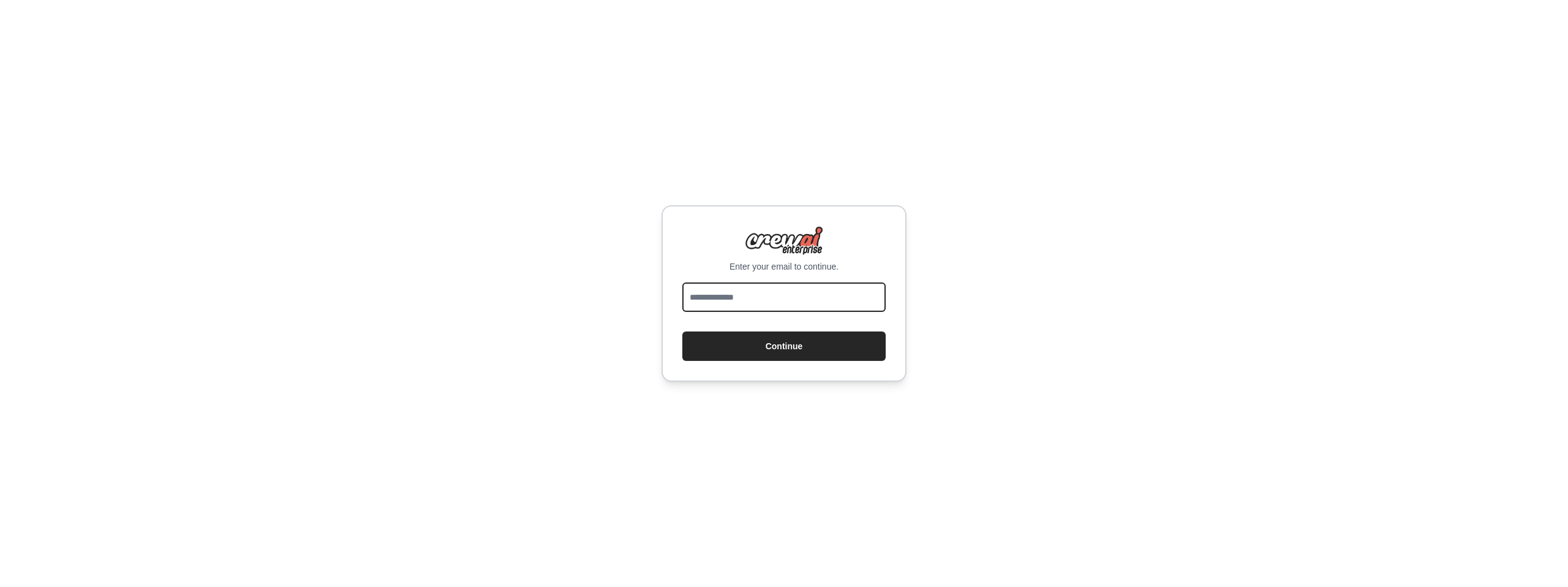
click at [736, 303] on input "email" at bounding box center [784, 296] width 203 height 29
type input "**********"
click at [744, 353] on button "Continue" at bounding box center [784, 346] width 203 height 29
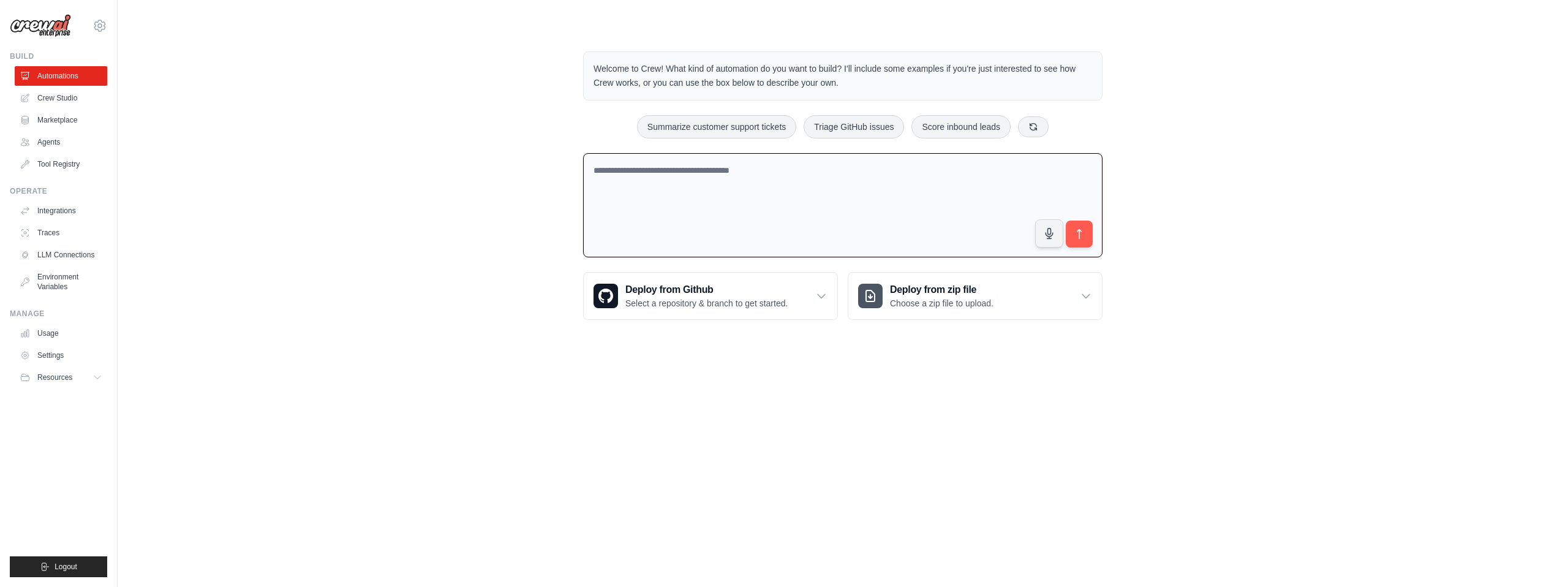
click at [883, 210] on textarea at bounding box center [843, 206] width 519 height 105
paste textarea "**********"
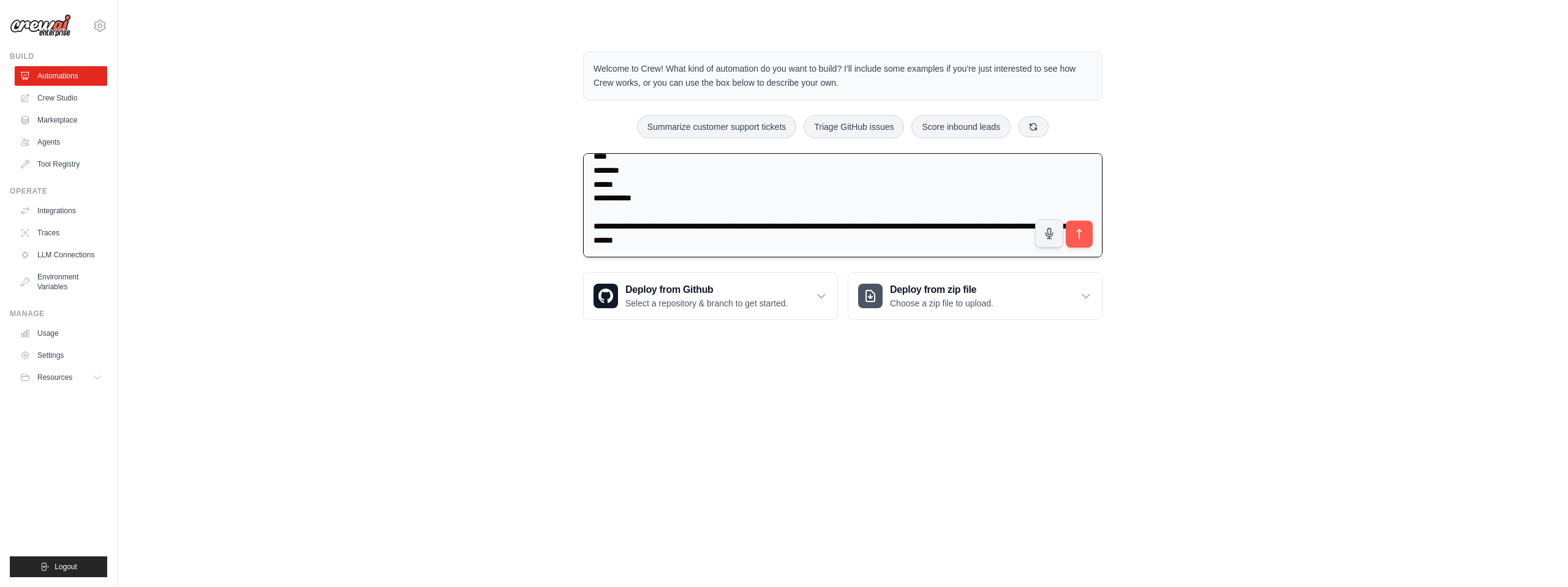
scroll to position [860, 0]
click at [703, 222] on textarea at bounding box center [843, 206] width 519 height 105
click at [662, 251] on textarea at bounding box center [843, 206] width 519 height 105
click at [593, 180] on textarea at bounding box center [843, 206] width 519 height 105
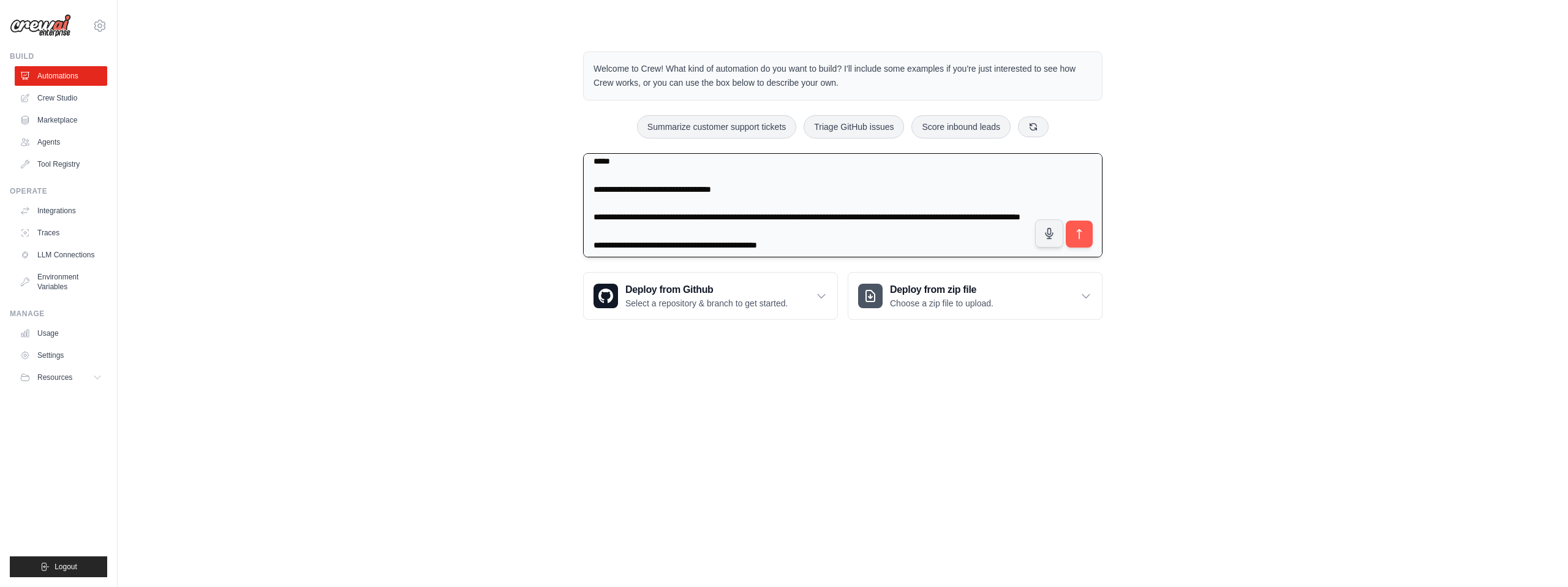
scroll to position [628, 0]
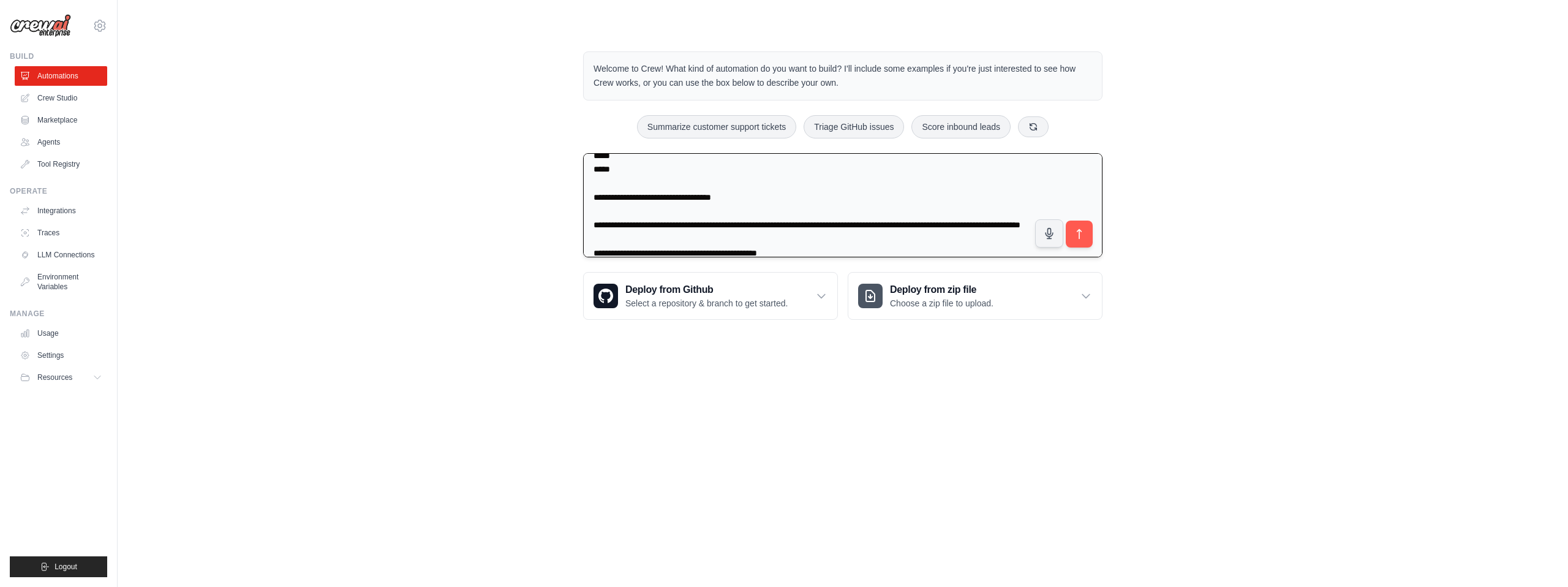
click at [647, 208] on textarea at bounding box center [843, 206] width 519 height 105
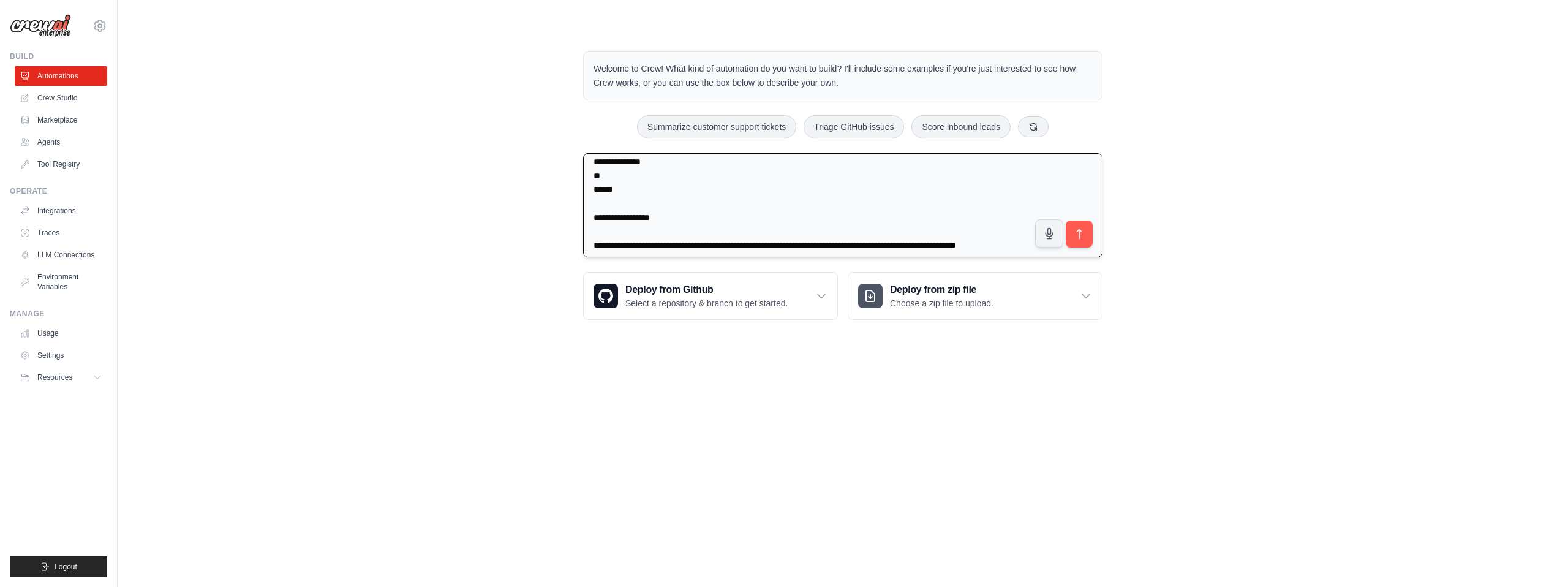
scroll to position [492, 0]
drag, startPoint x: 631, startPoint y: 235, endPoint x: 581, endPoint y: 208, distance: 56.8
click at [581, 208] on div "Welcome to Crew! What kind of automation do you want to build? I'll include som…" at bounding box center [843, 185] width 549 height 307
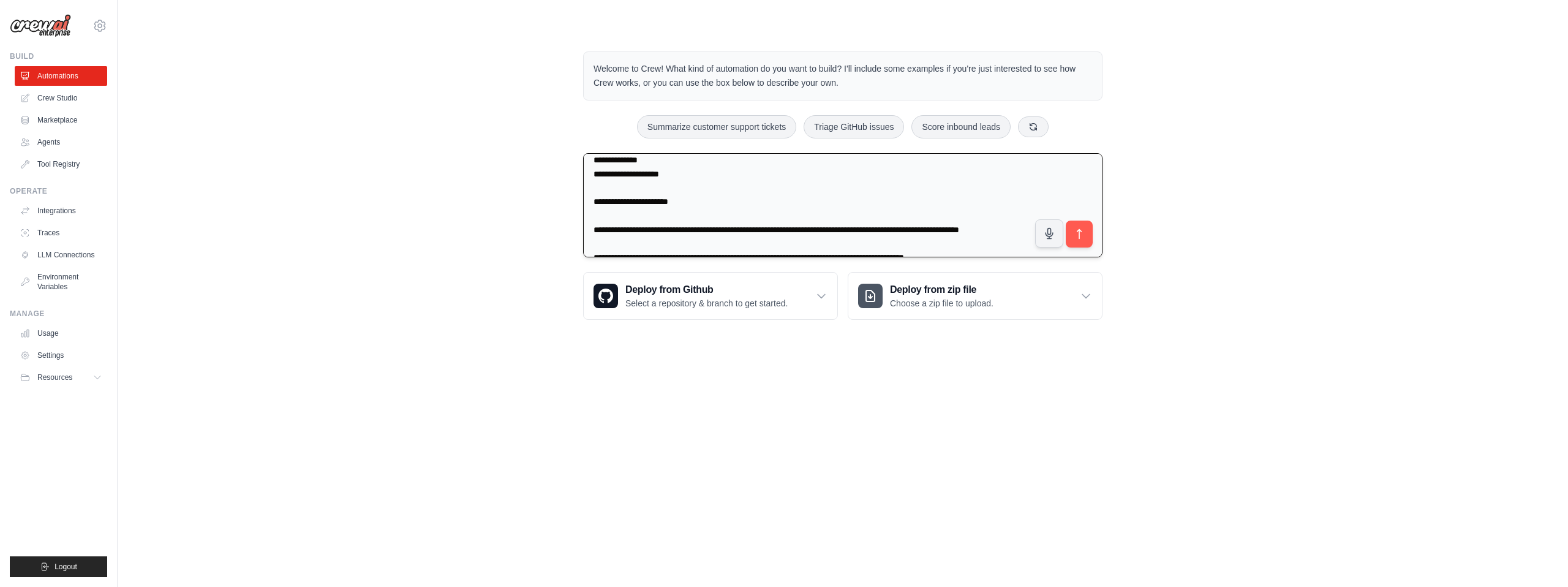
scroll to position [384, 0]
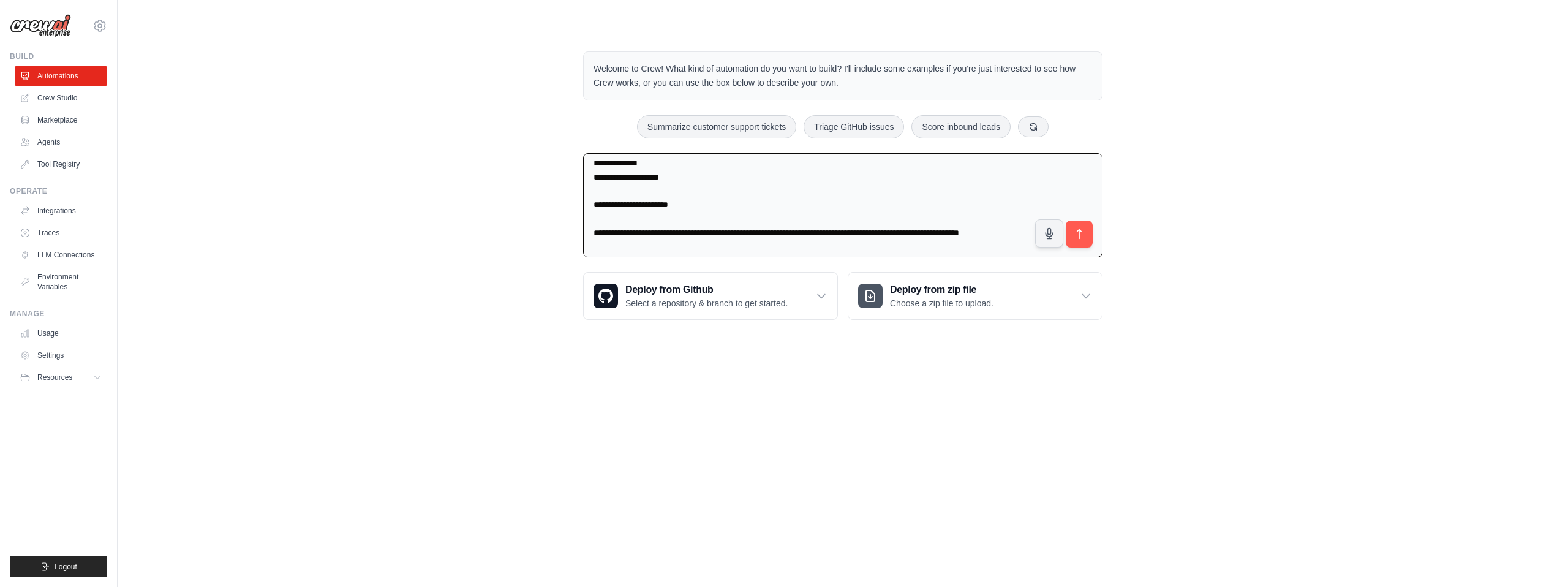
drag, startPoint x: 692, startPoint y: 221, endPoint x: 563, endPoint y: 207, distance: 129.8
click at [563, 207] on div "Welcome to Crew! What kind of automation do you want to build? I'll include som…" at bounding box center [843, 185] width 1412 height 307
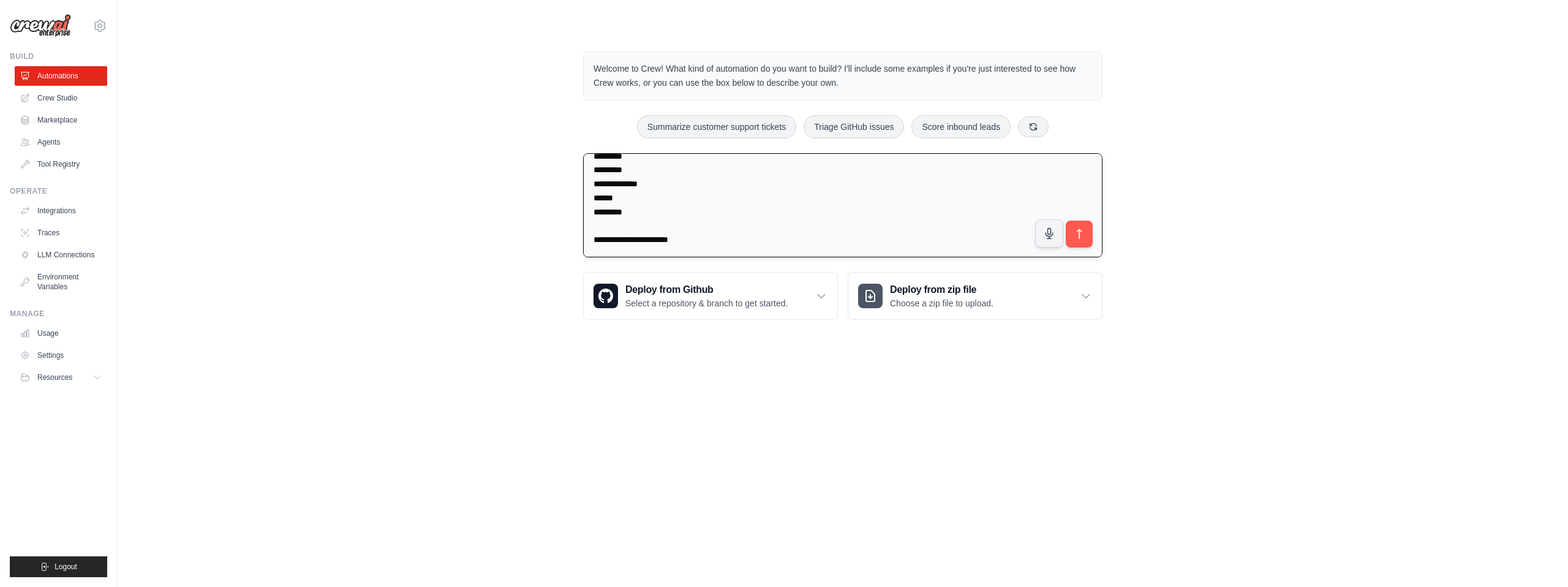
scroll to position [238, 0]
drag, startPoint x: 635, startPoint y: 237, endPoint x: 581, endPoint y: 168, distance: 87.6
click at [581, 168] on div "Welcome to Crew! What kind of automation do you want to build? I'll include som…" at bounding box center [843, 185] width 549 height 307
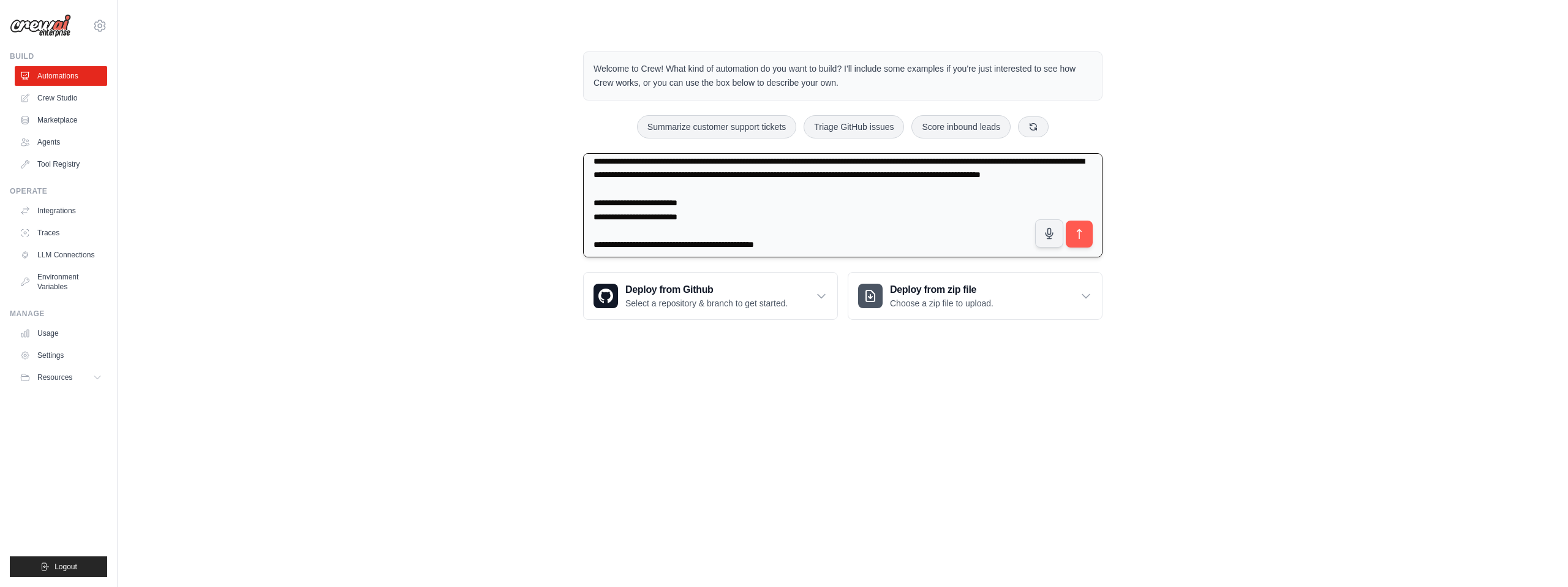
scroll to position [0, 0]
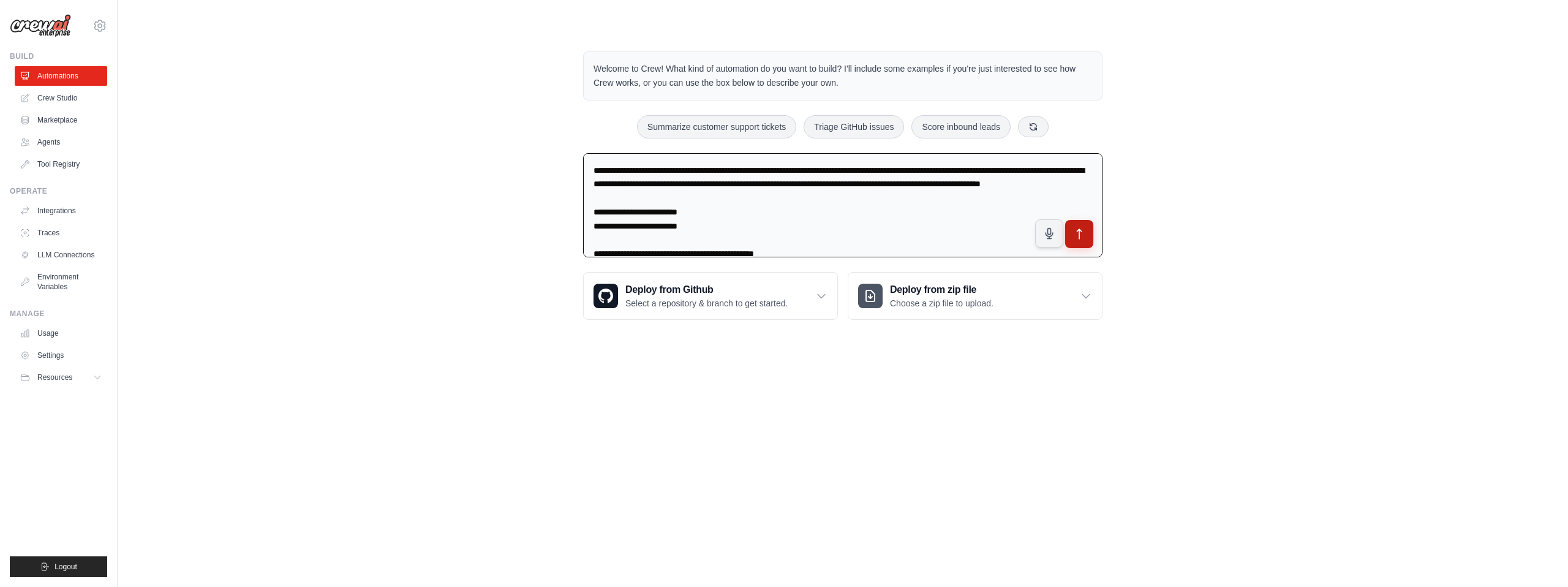
type textarea "**********"
click at [1082, 231] on icon "submit" at bounding box center [1079, 234] width 13 height 13
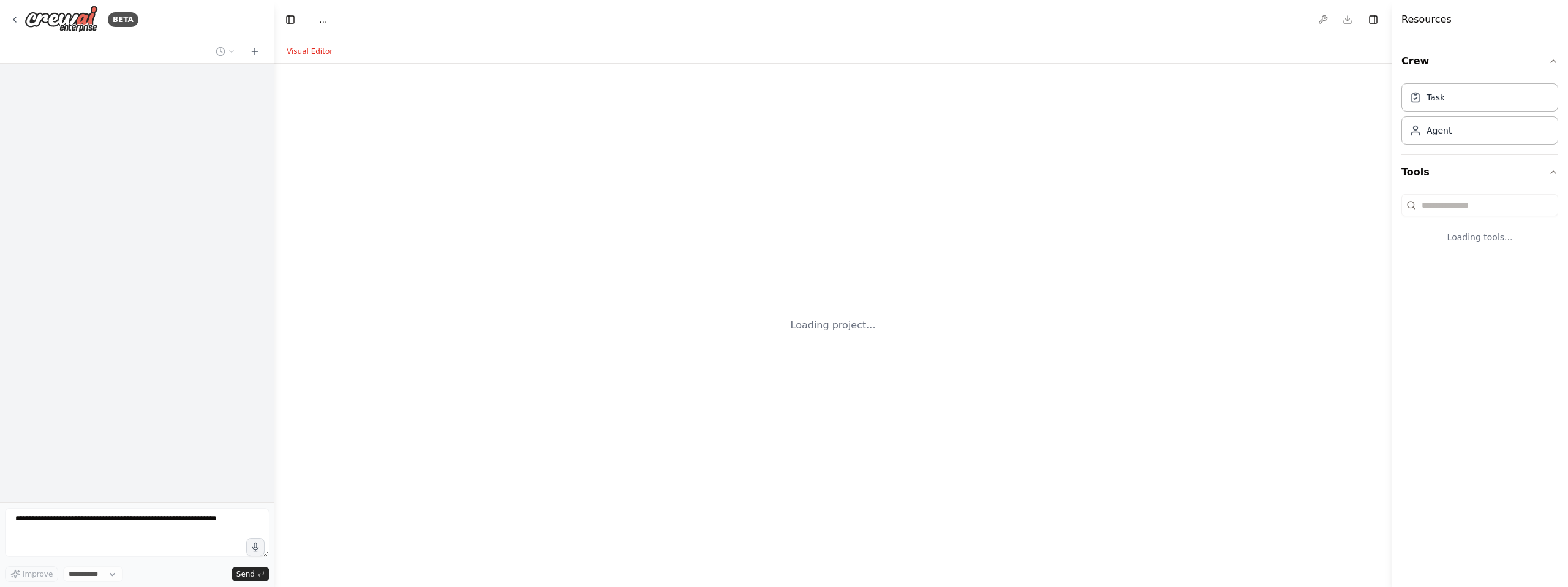
select select "****"
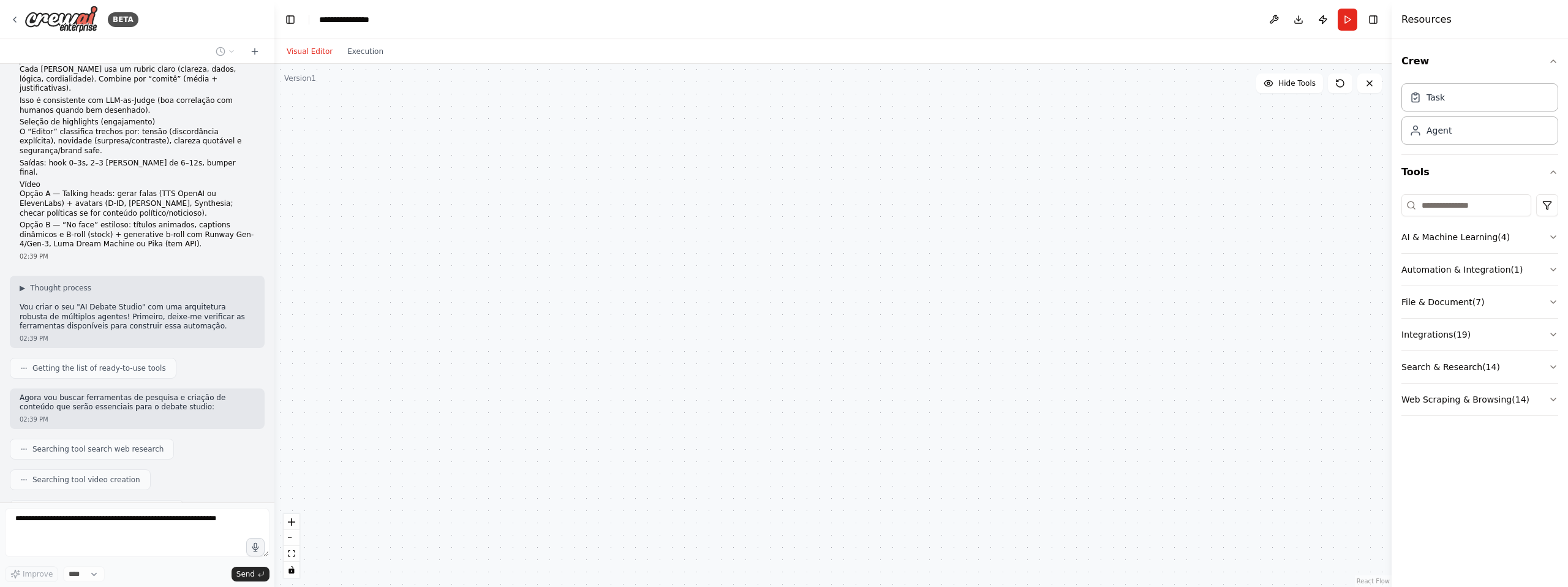
scroll to position [348, 0]
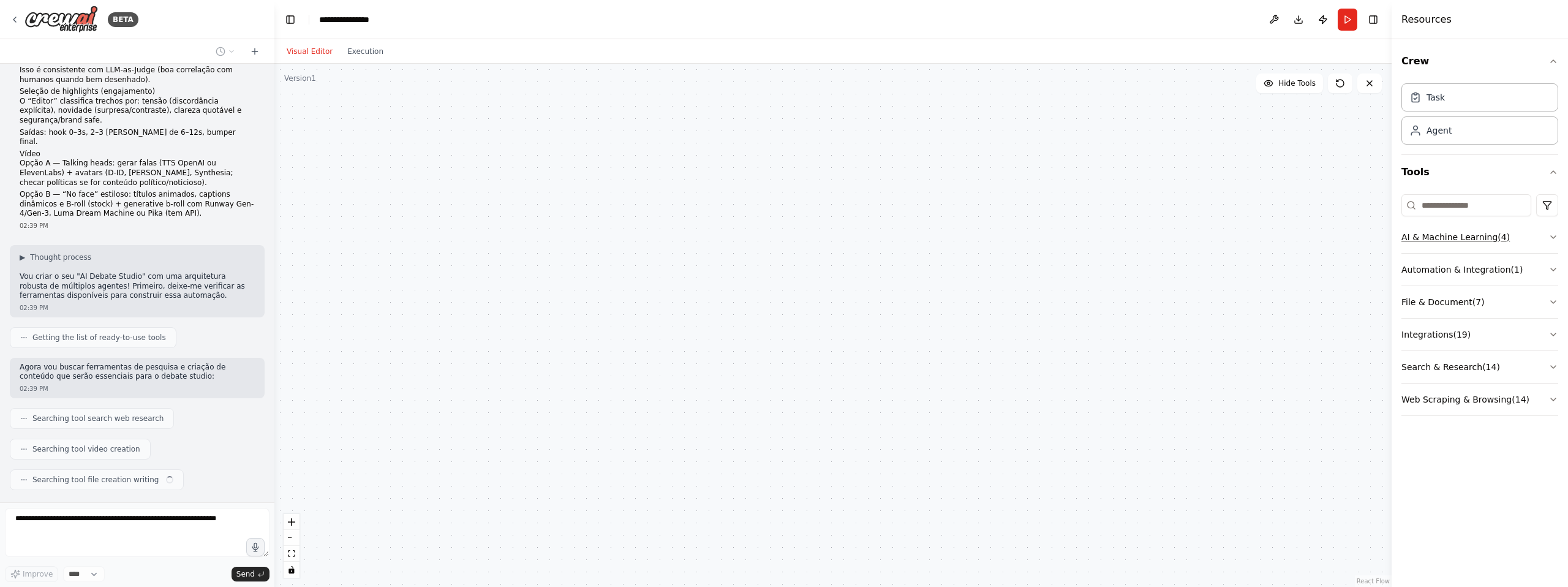
click at [1557, 237] on icon "button" at bounding box center [1553, 237] width 10 height 10
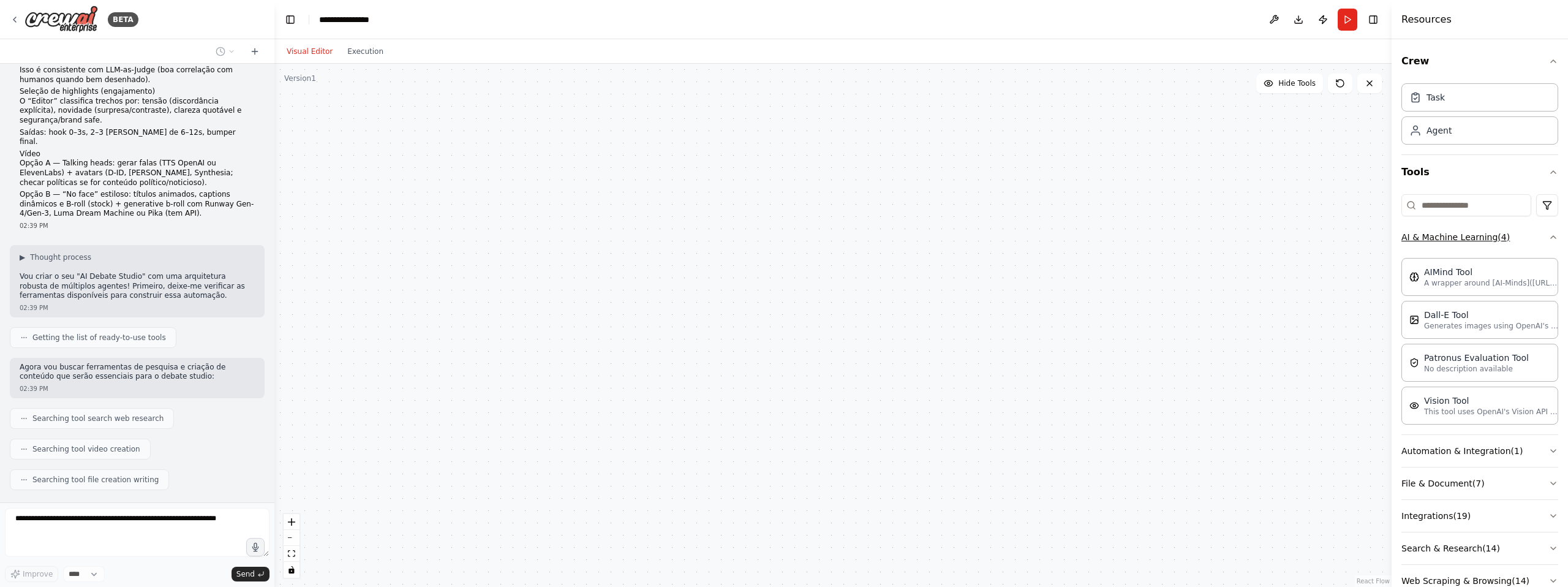
scroll to position [379, 0]
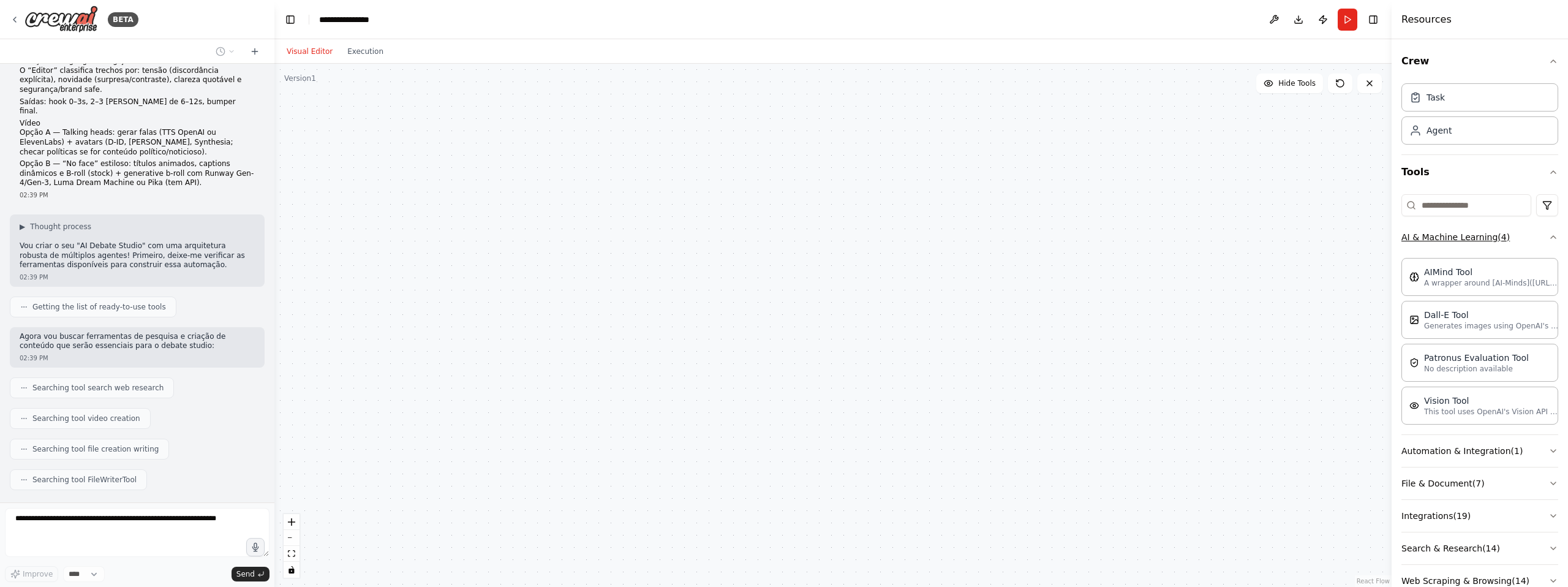
click at [1557, 237] on icon "button" at bounding box center [1553, 237] width 10 height 10
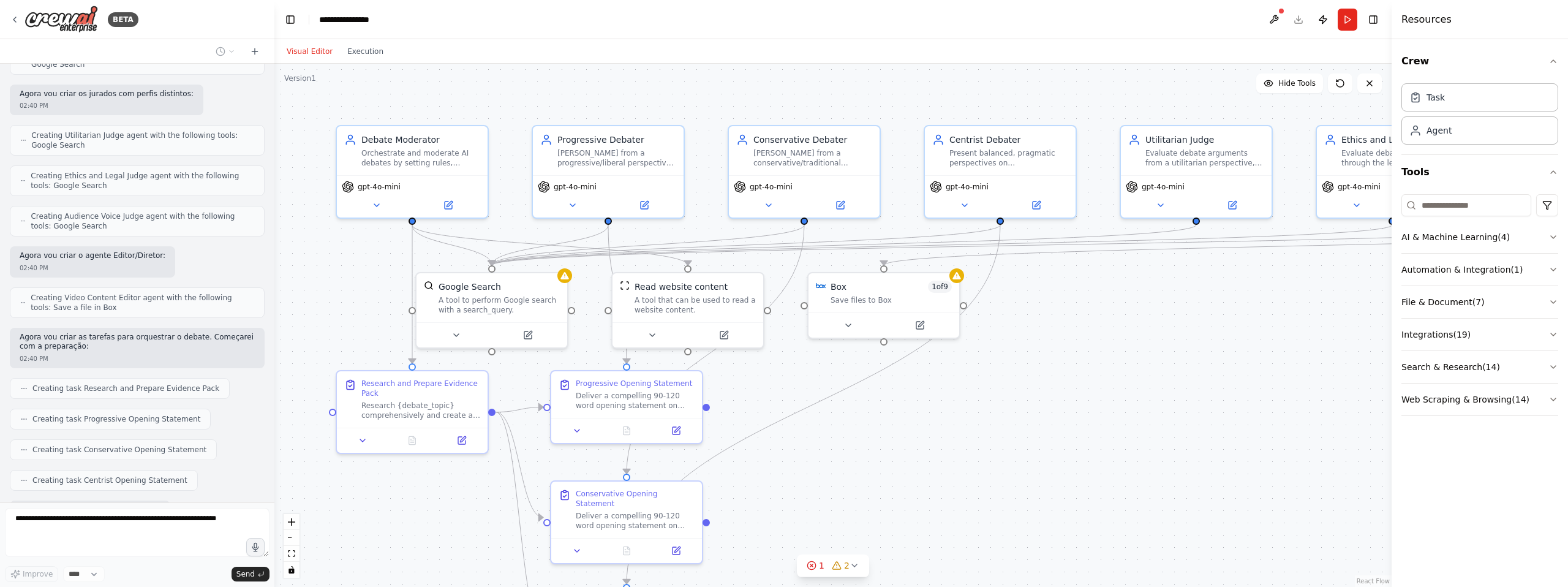
scroll to position [1078, 0]
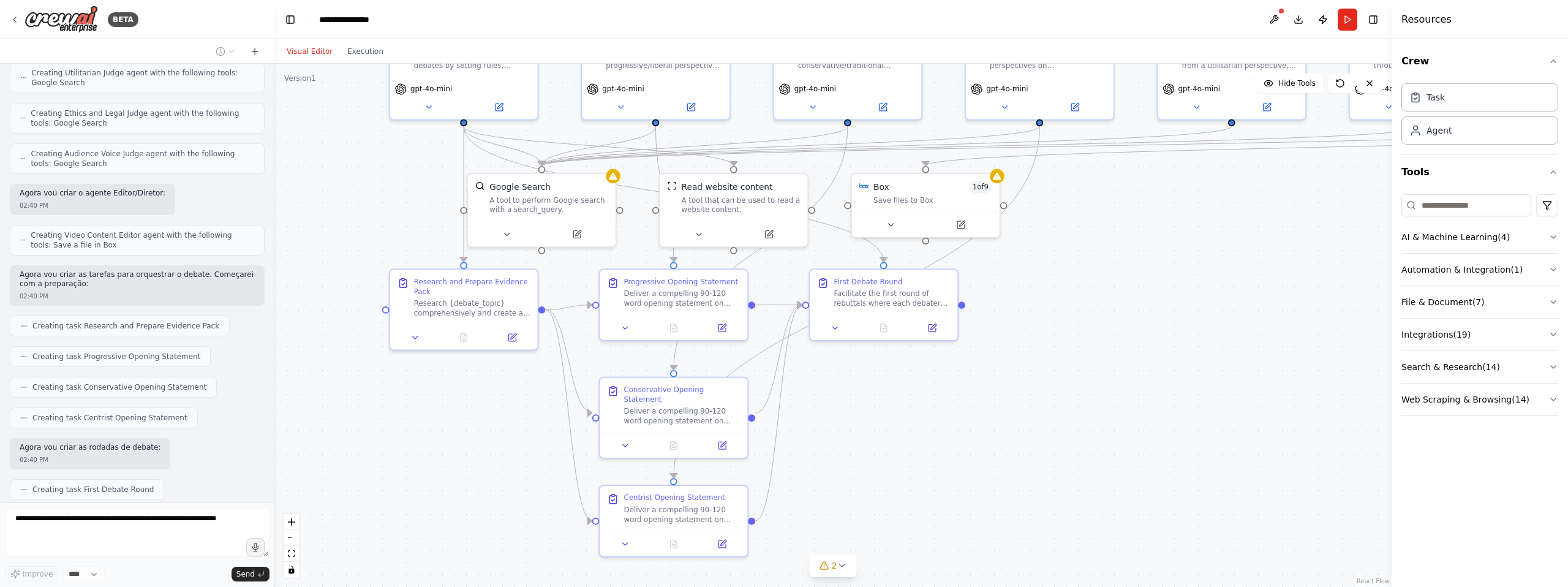
drag, startPoint x: 1056, startPoint y: 418, endPoint x: 1130, endPoint y: 285, distance: 152.2
click at [1130, 285] on div ".deletable-edge-delete-btn { width: 20px; height: 20px; border: 0px solid #ffff…" at bounding box center [832, 325] width 1118 height 523
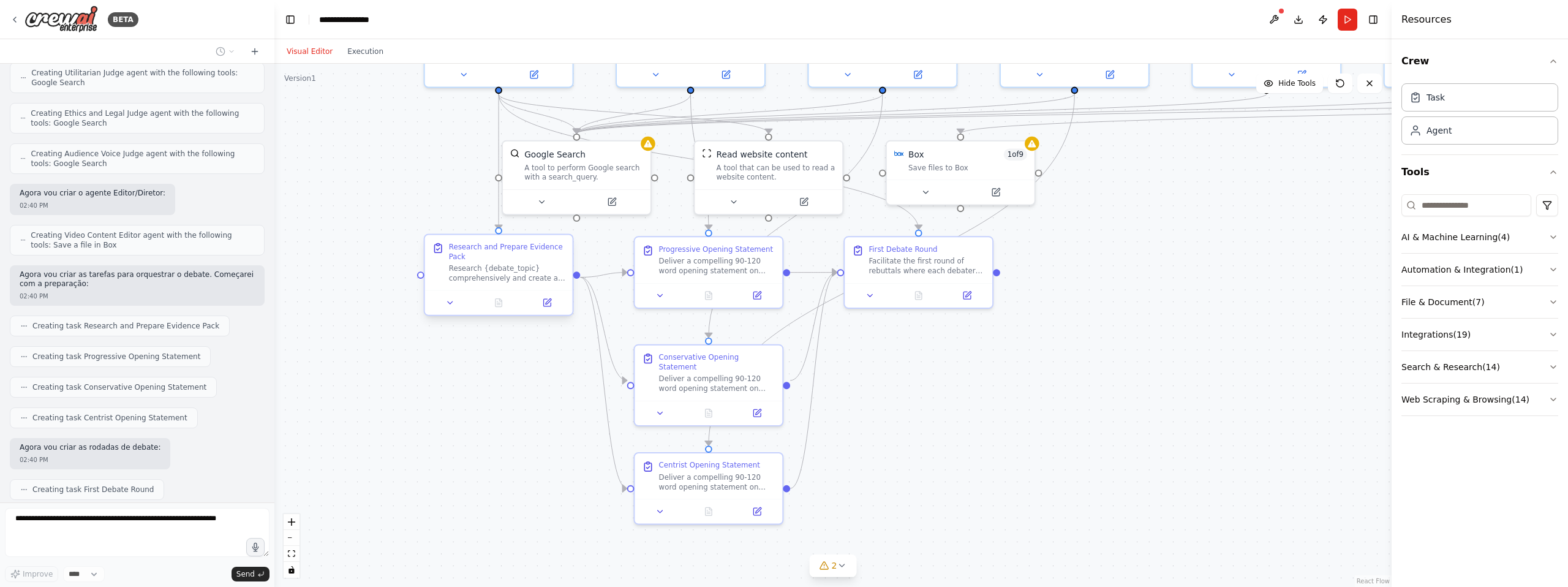
click at [530, 259] on div "Research and Prepare Evidence Pack" at bounding box center [507, 252] width 117 height 19
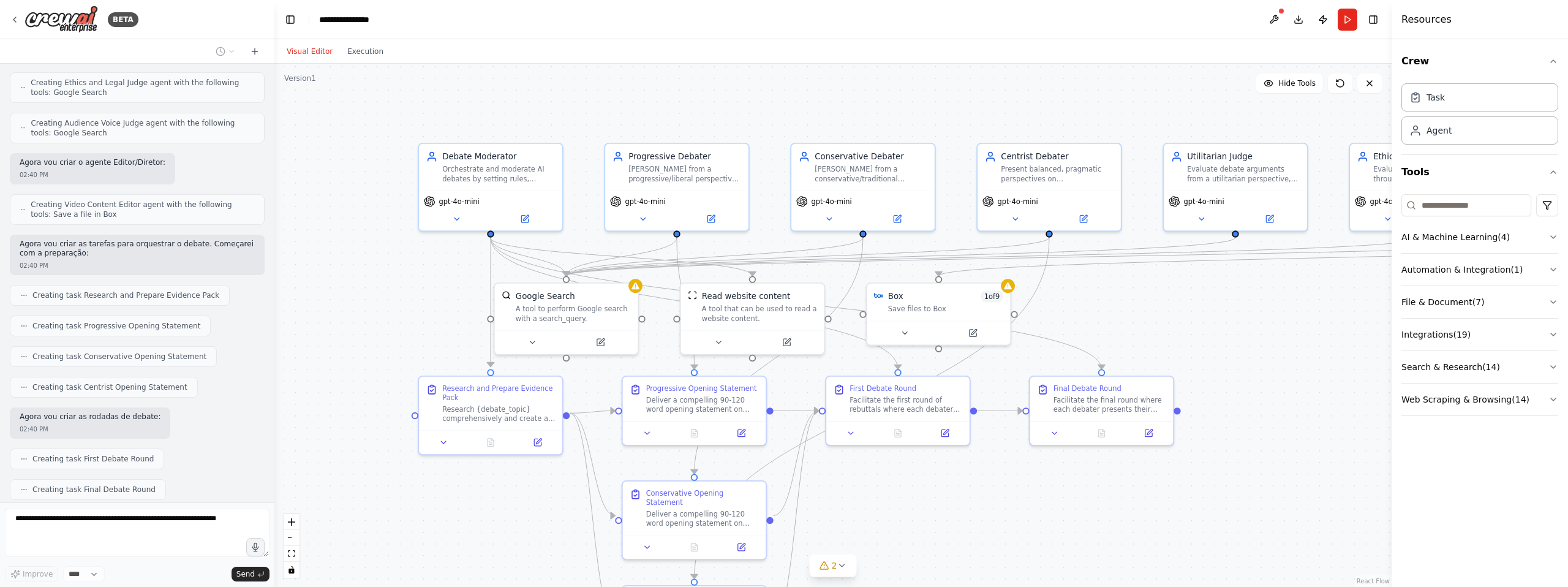
drag, startPoint x: 417, startPoint y: 168, endPoint x: 407, endPoint y: 307, distance: 139.4
click at [407, 307] on div ".deletable-edge-delete-btn { width: 20px; height: 20px; border: 0px solid #ffff…" at bounding box center [832, 325] width 1118 height 523
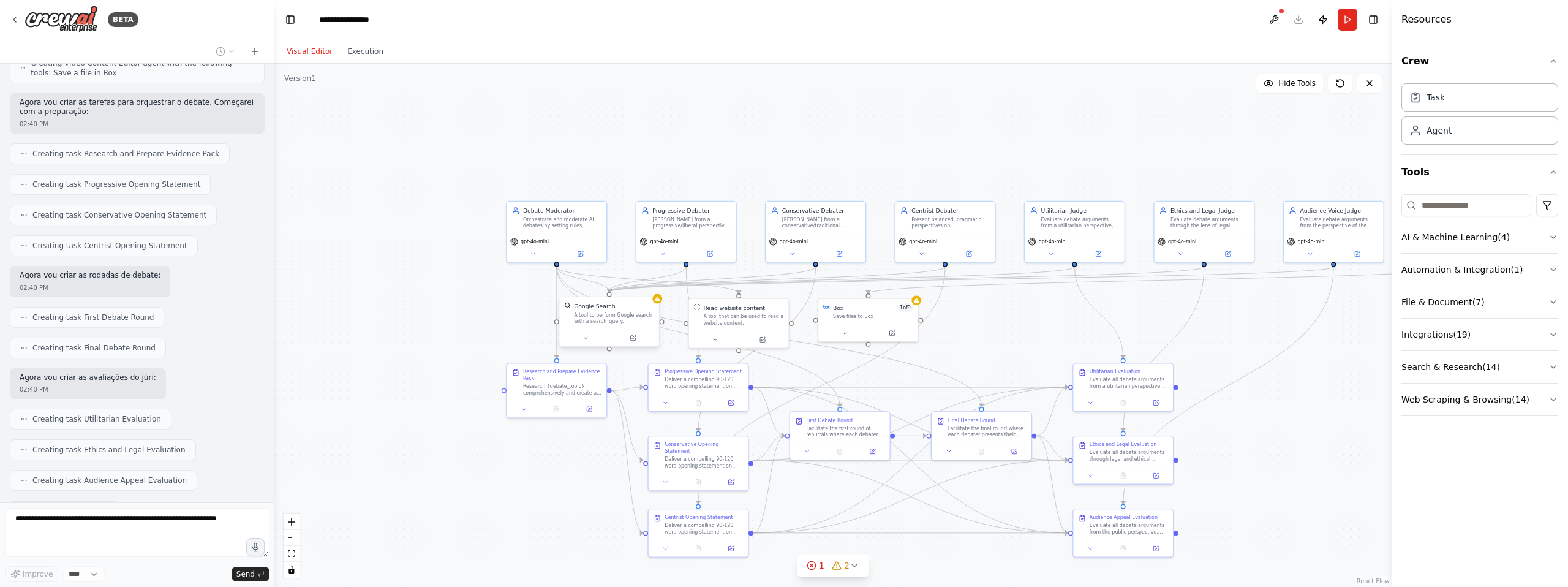
scroll to position [1313, 0]
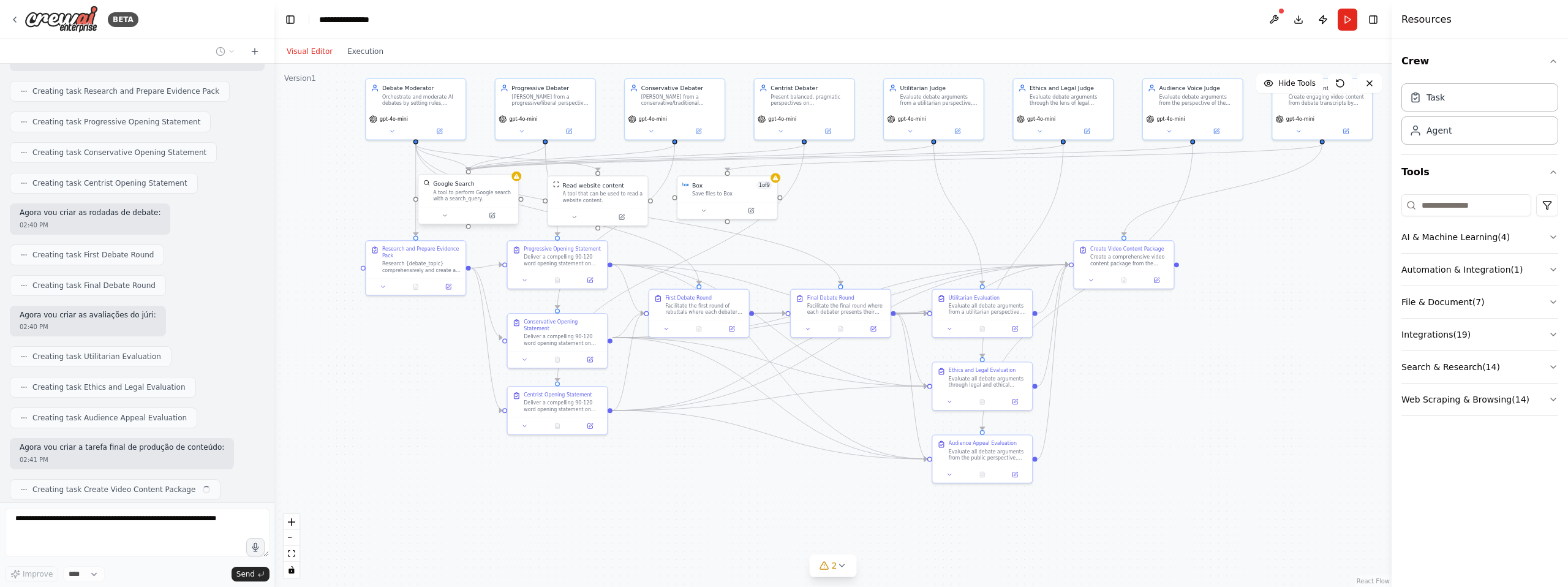
drag, startPoint x: 984, startPoint y: 508, endPoint x: 821, endPoint y: 354, distance: 224.2
click at [821, 354] on div ".deletable-edge-delete-btn { width: 20px; height: 20px; border: 0px solid #ffff…" at bounding box center [832, 325] width 1118 height 523
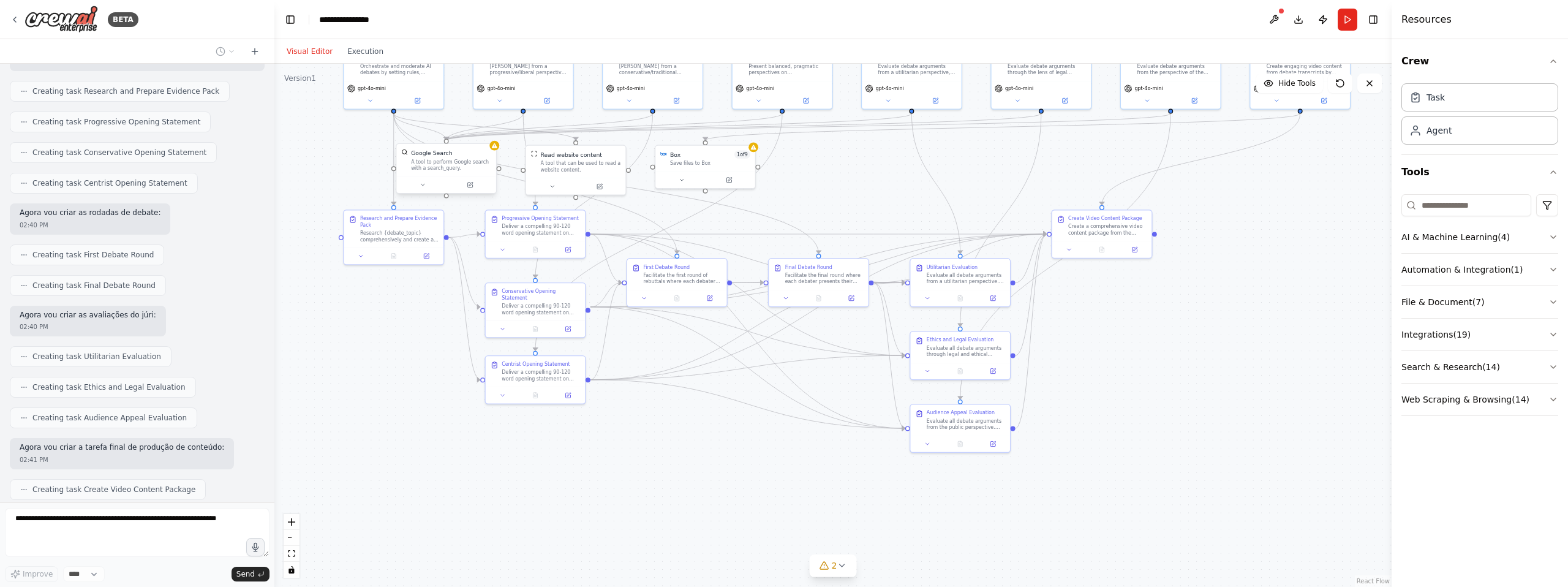
click at [823, 376] on div ".deletable-edge-delete-btn { width: 20px; height: 20px; border: 0px solid #ffff…" at bounding box center [832, 325] width 1118 height 523
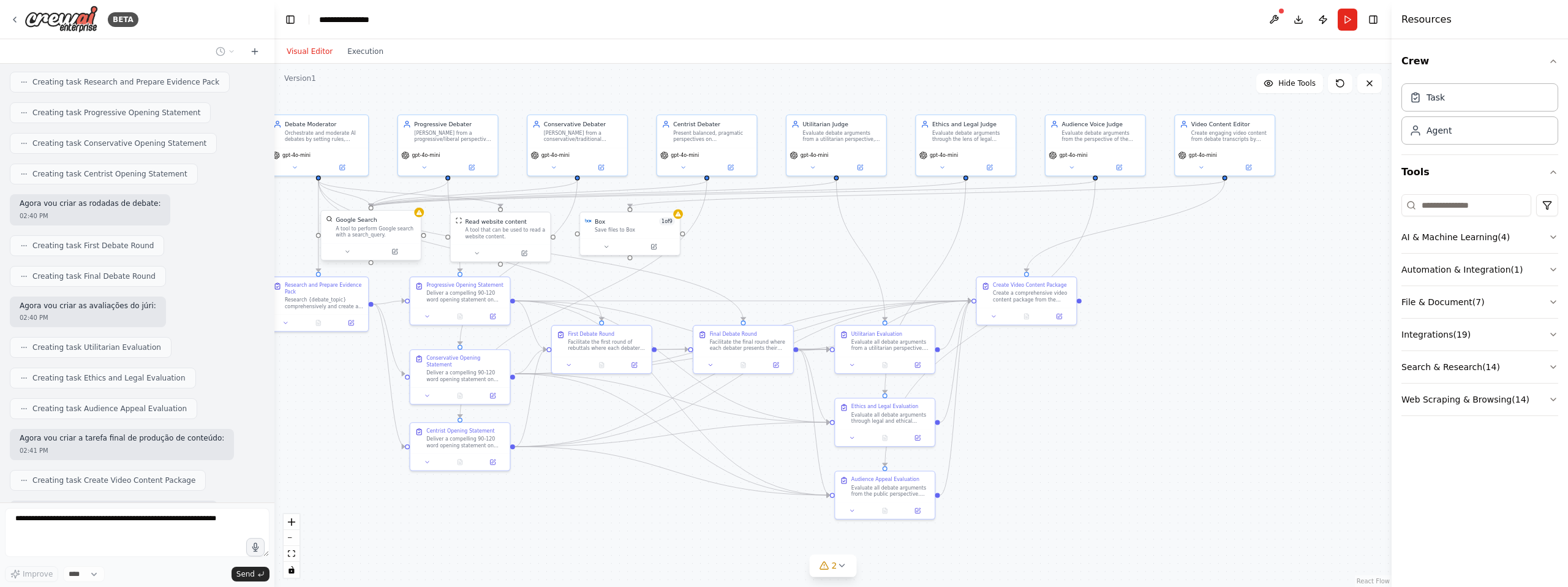
scroll to position [1384, 0]
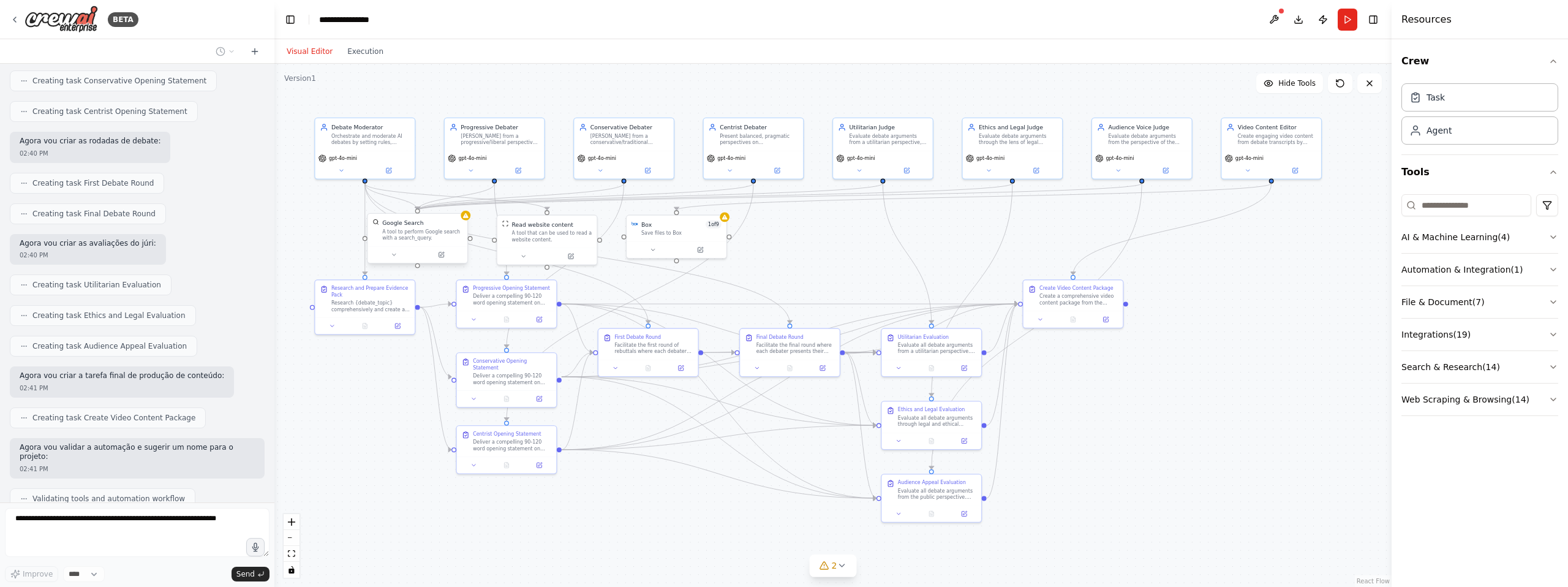
drag, startPoint x: 823, startPoint y: 381, endPoint x: 796, endPoint y: 448, distance: 72.2
click at [796, 448] on div ".deletable-edge-delete-btn { width: 20px; height: 20px; border: 0px solid #ffff…" at bounding box center [832, 325] width 1118 height 523
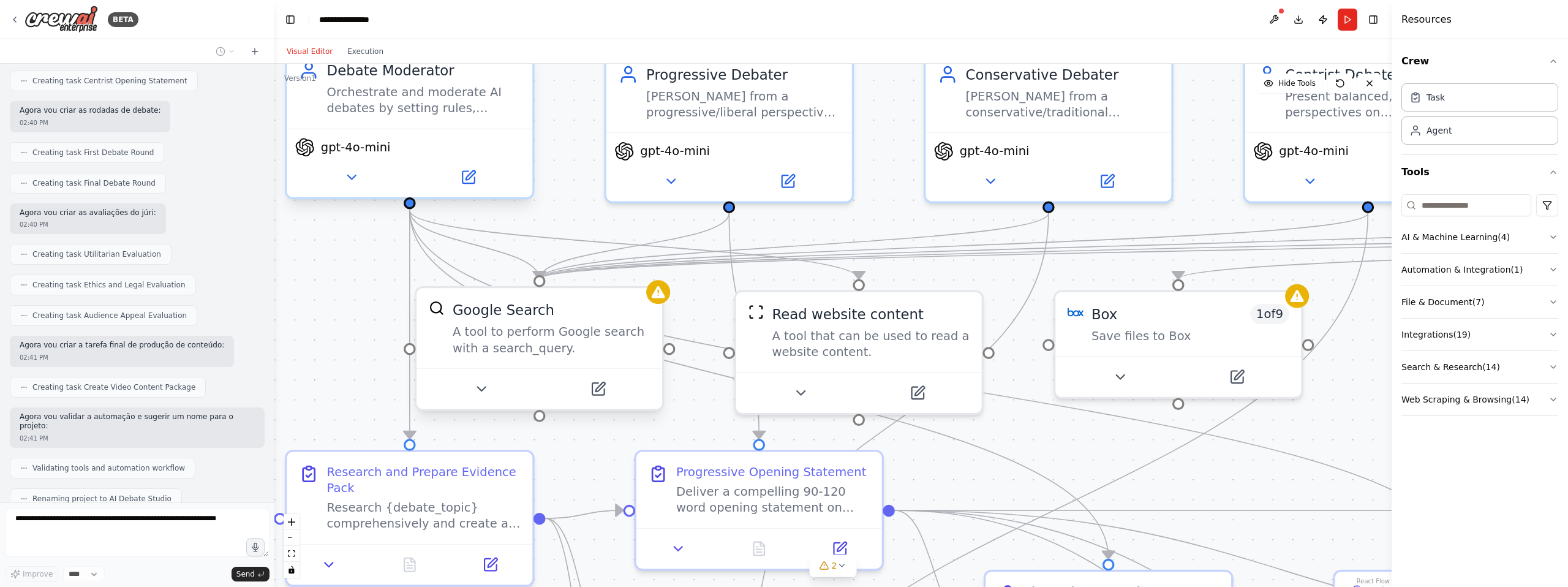
click at [346, 151] on span "gpt-4o-mini" at bounding box center [356, 147] width 70 height 16
click at [346, 148] on span "gpt-4o-mini" at bounding box center [356, 147] width 70 height 16
click at [351, 176] on icon at bounding box center [351, 177] width 8 height 4
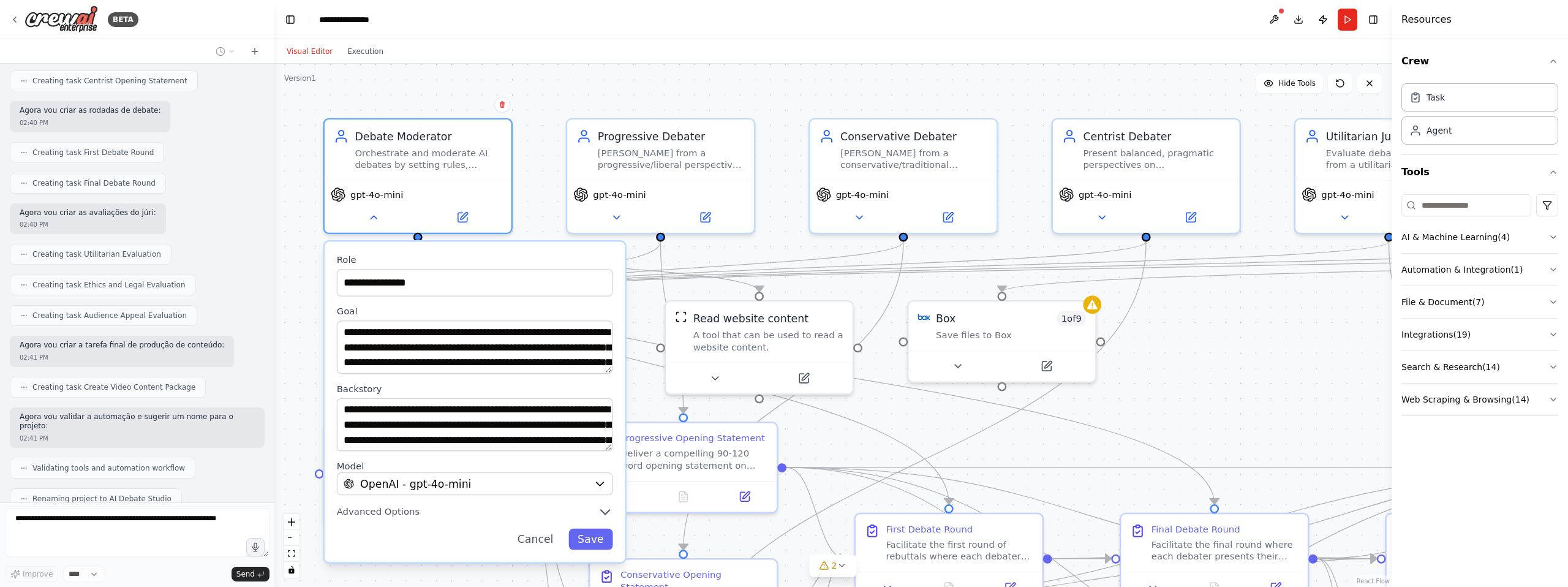
click at [1218, 372] on div "**********" at bounding box center [832, 325] width 1118 height 523
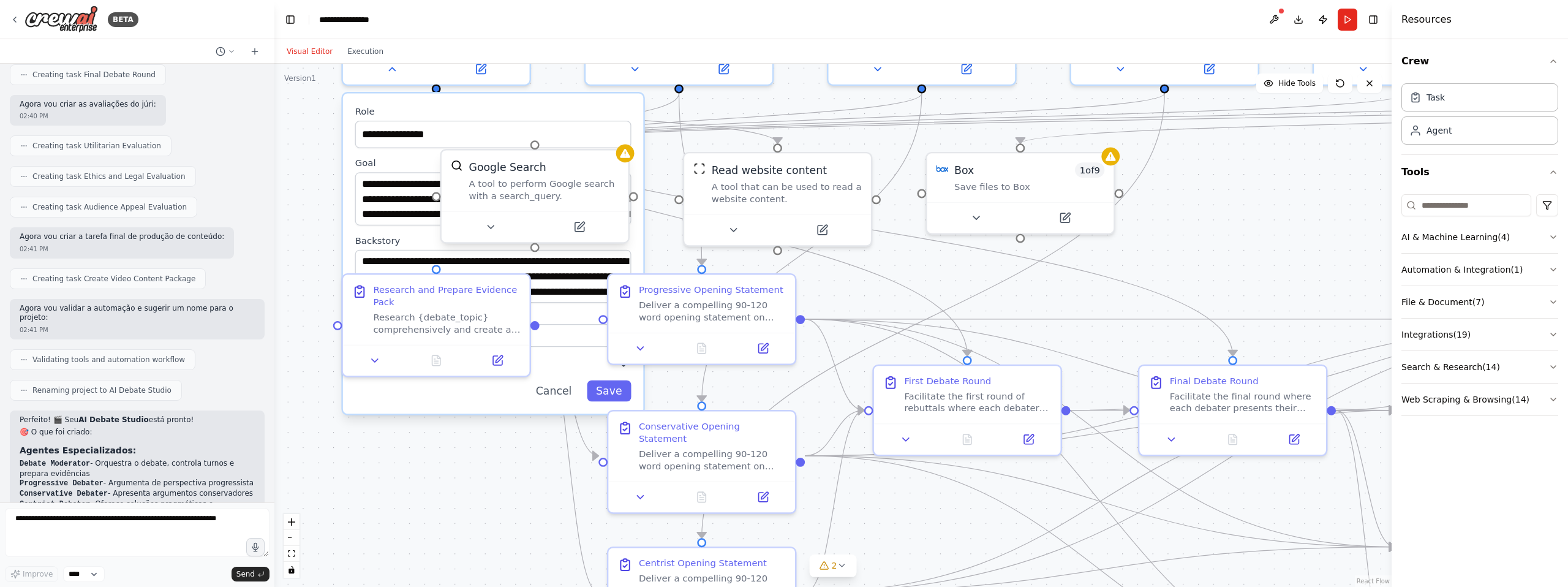
drag, startPoint x: 1227, startPoint y: 381, endPoint x: 1247, endPoint y: 234, distance: 148.4
click at [1247, 234] on div "**********" at bounding box center [832, 325] width 1118 height 523
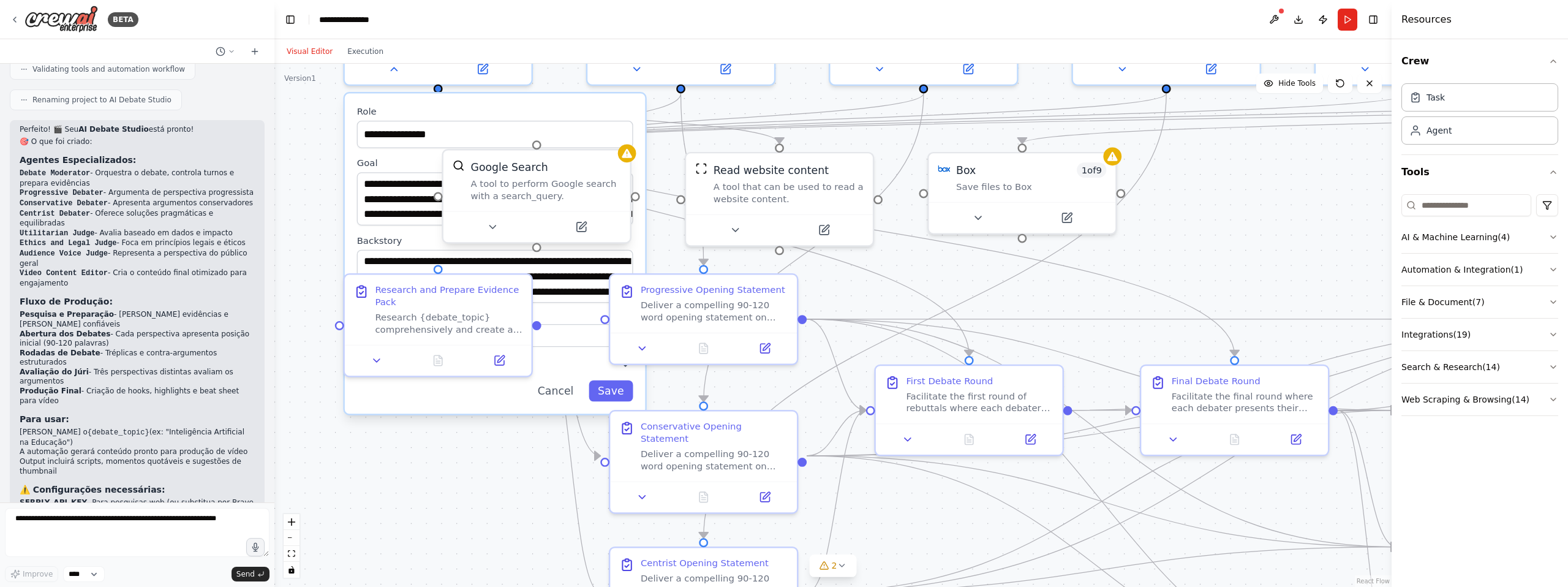
scroll to position [1824, 0]
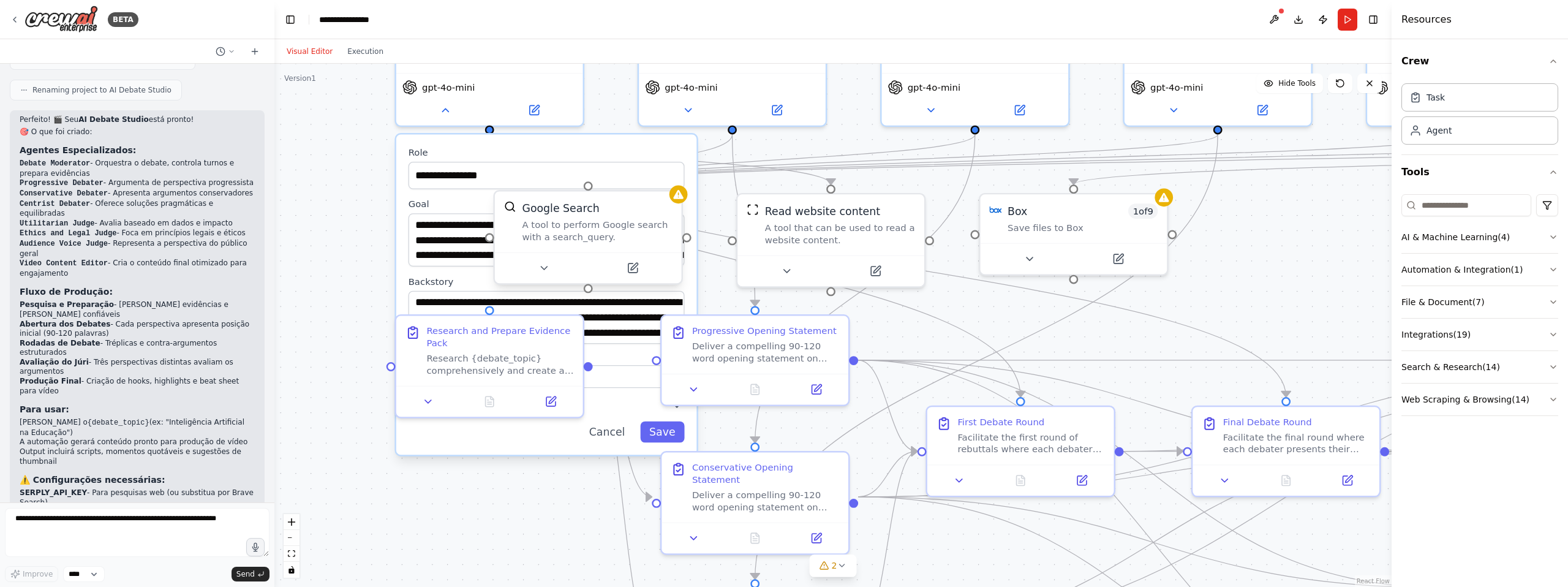
drag, startPoint x: 1199, startPoint y: 218, endPoint x: 1290, endPoint y: 281, distance: 110.7
click at [1290, 281] on div "**********" at bounding box center [832, 325] width 1118 height 523
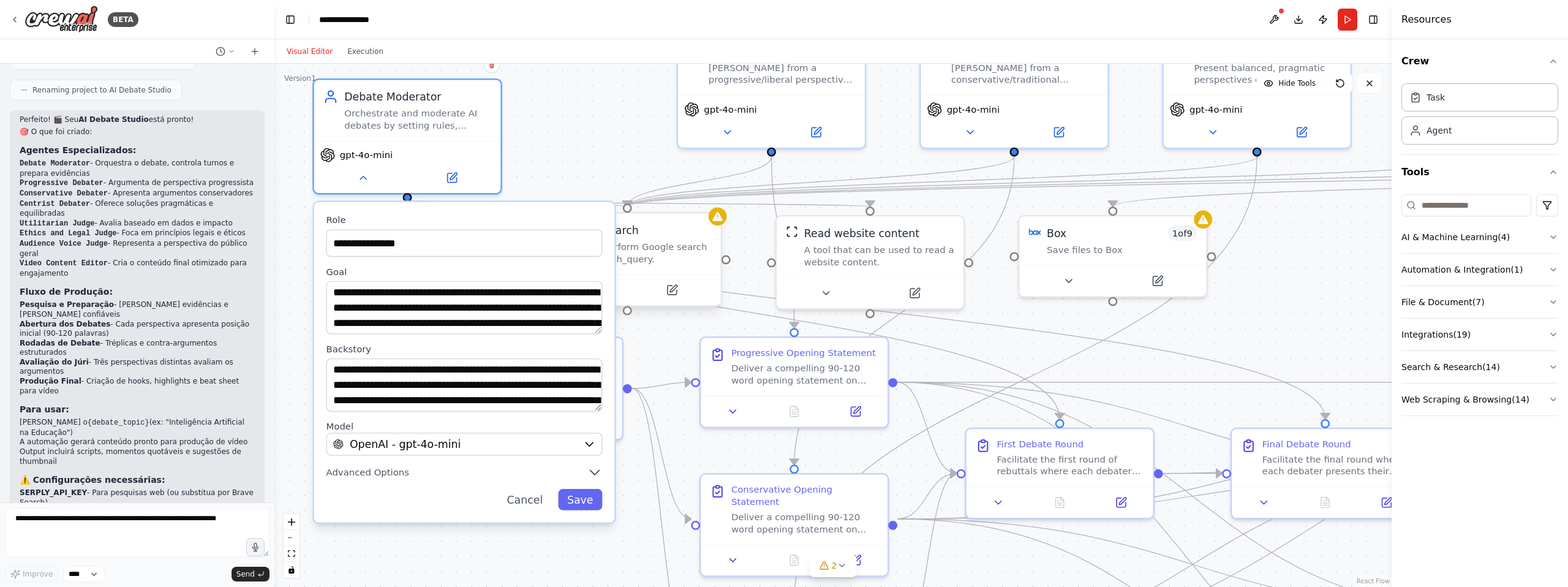
drag, startPoint x: 652, startPoint y: 172, endPoint x: 535, endPoint y: 215, distance: 124.7
click at [535, 215] on label "Role" at bounding box center [465, 220] width 276 height 12
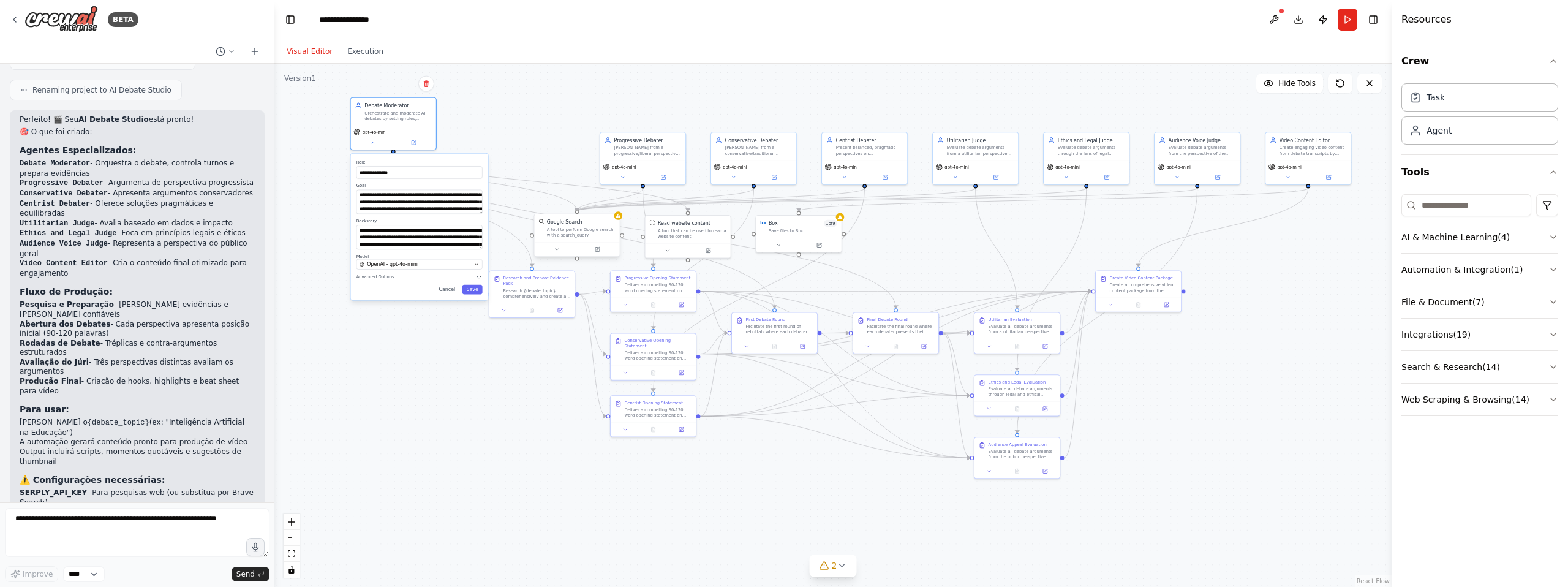
drag, startPoint x: 534, startPoint y: 217, endPoint x: 450, endPoint y: 158, distance: 102.6
click at [450, 158] on div "**********" at bounding box center [419, 227] width 137 height 146
click at [603, 228] on div "A tool to perform Google search with a search_query." at bounding box center [581, 232] width 68 height 11
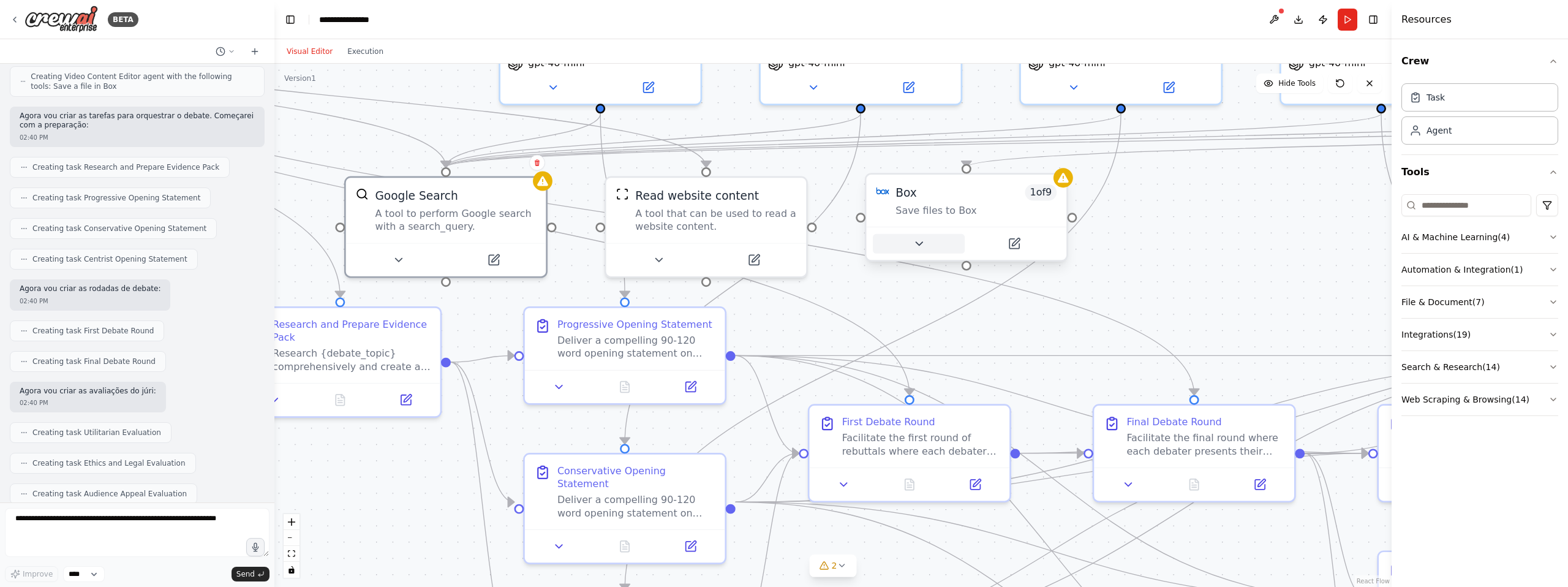
click at [922, 241] on icon at bounding box center [919, 243] width 13 height 13
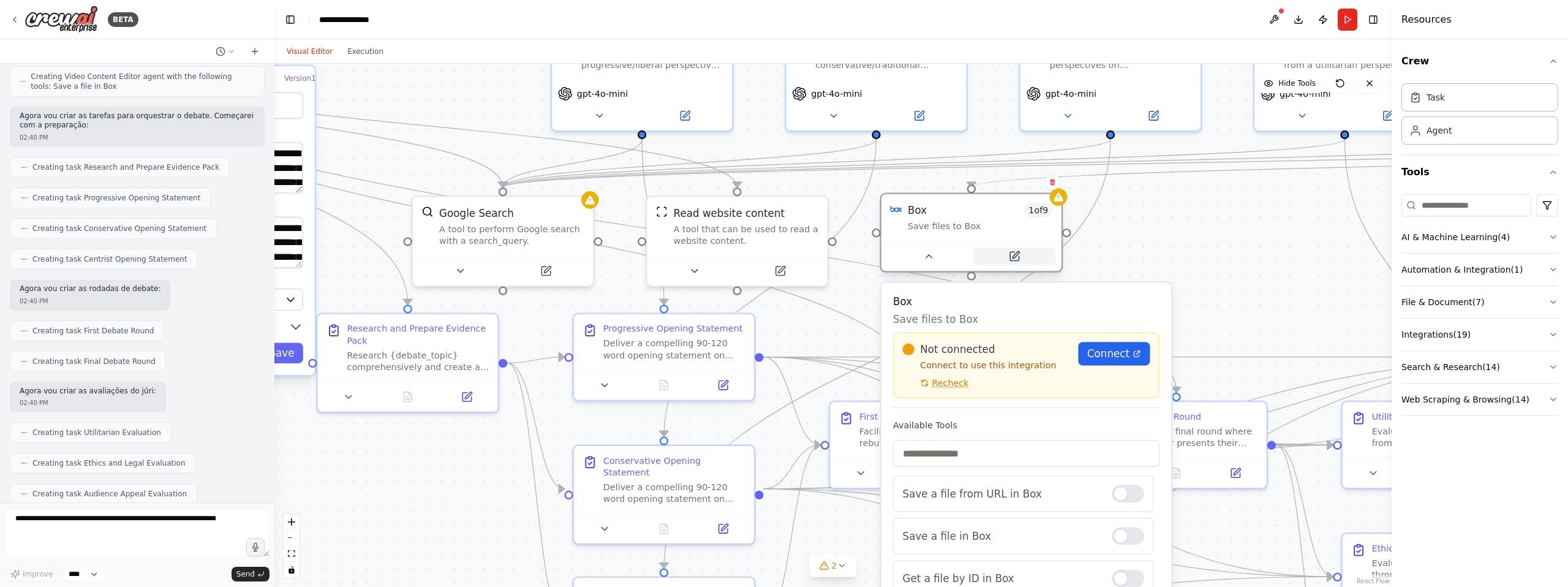
click at [1015, 258] on icon at bounding box center [1014, 256] width 9 height 9
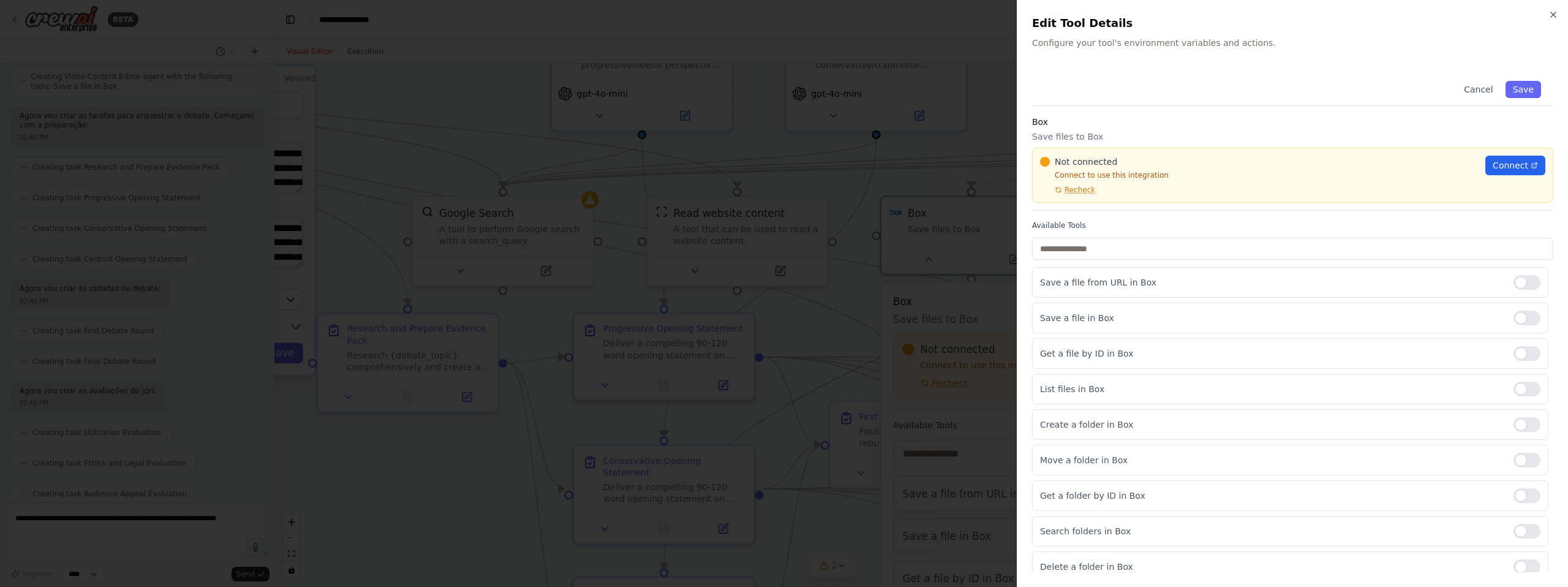
scroll to position [10, 0]
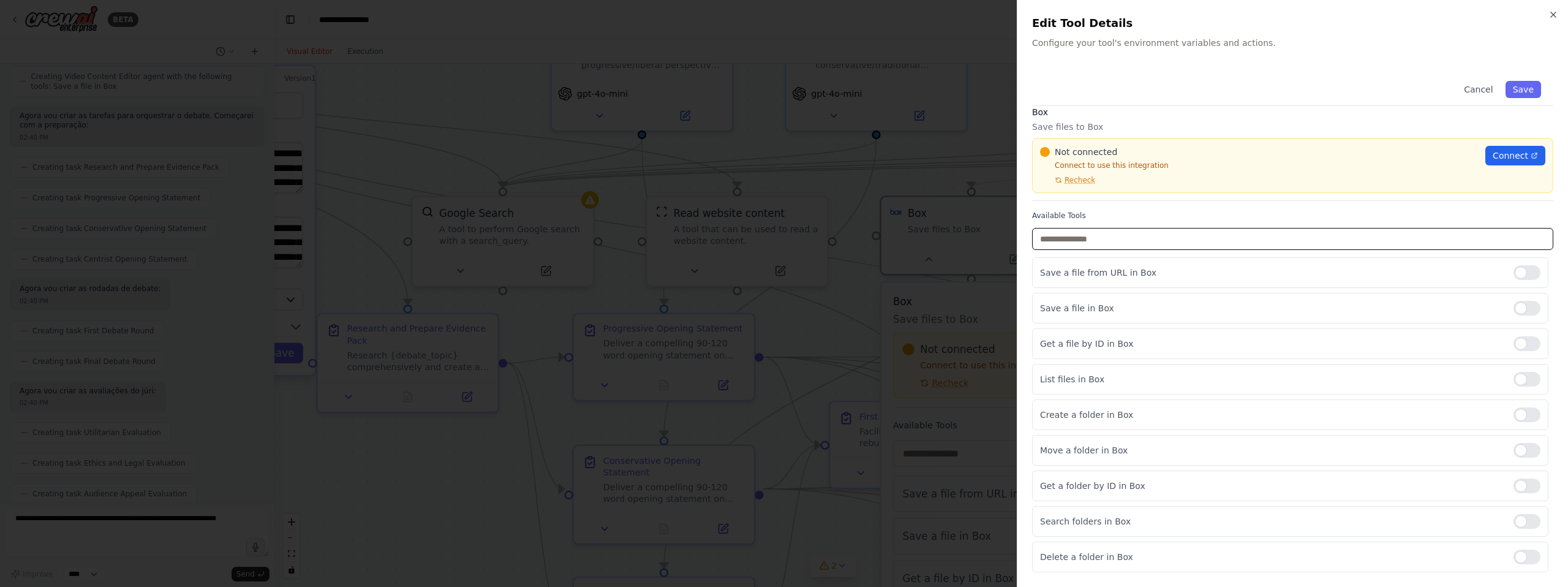
click at [1254, 235] on input "text" at bounding box center [1292, 239] width 521 height 22
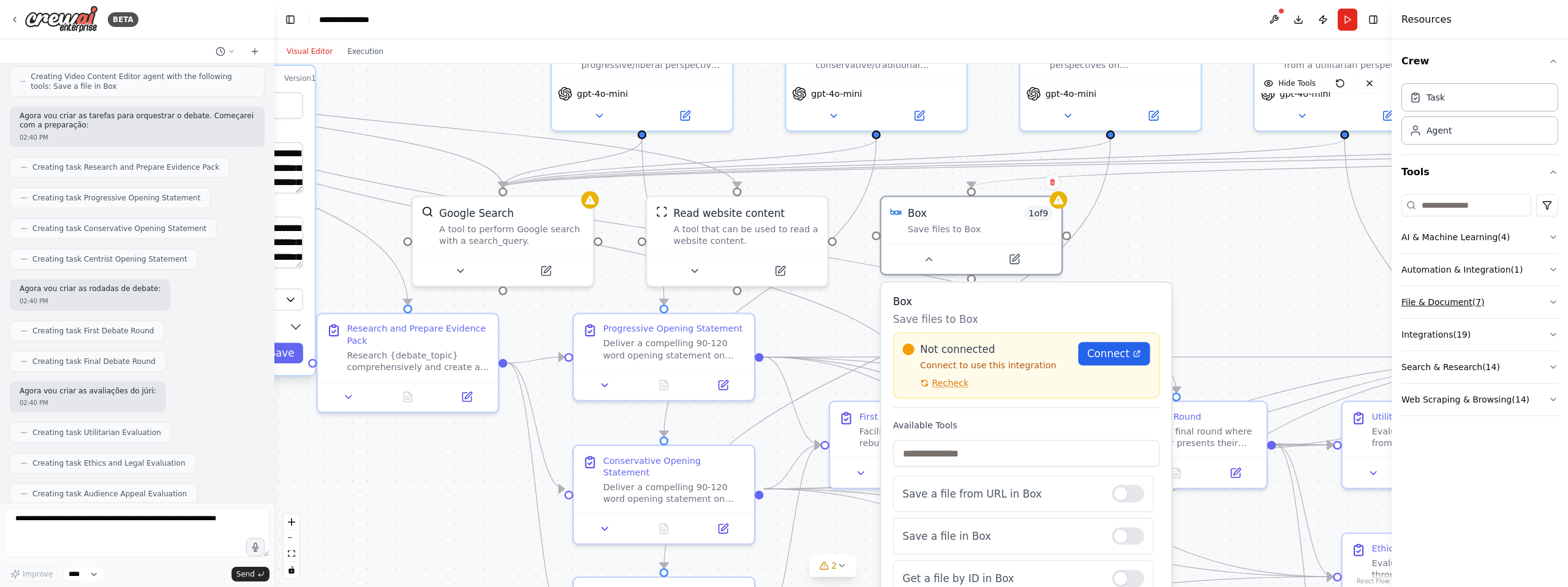
click at [1545, 302] on button "File & Document ( 7 )" at bounding box center [1479, 302] width 156 height 32
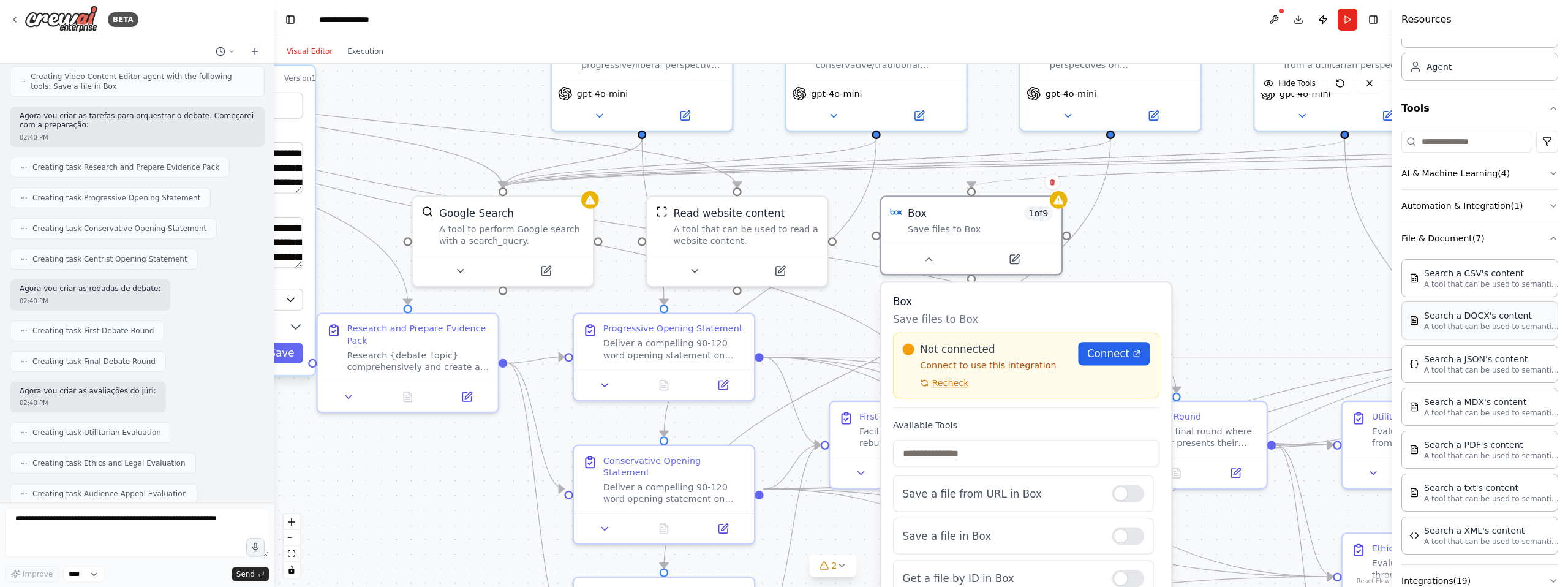
scroll to position [32, 0]
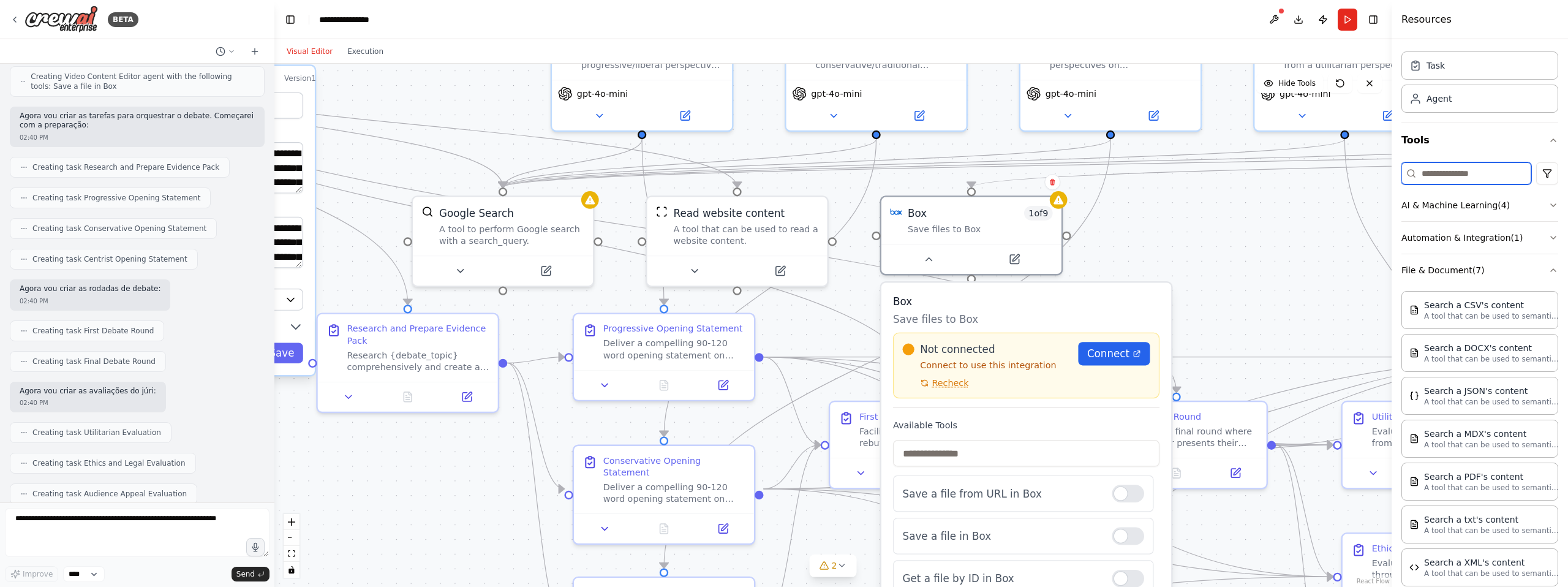
click at [1442, 176] on input at bounding box center [1466, 173] width 129 height 22
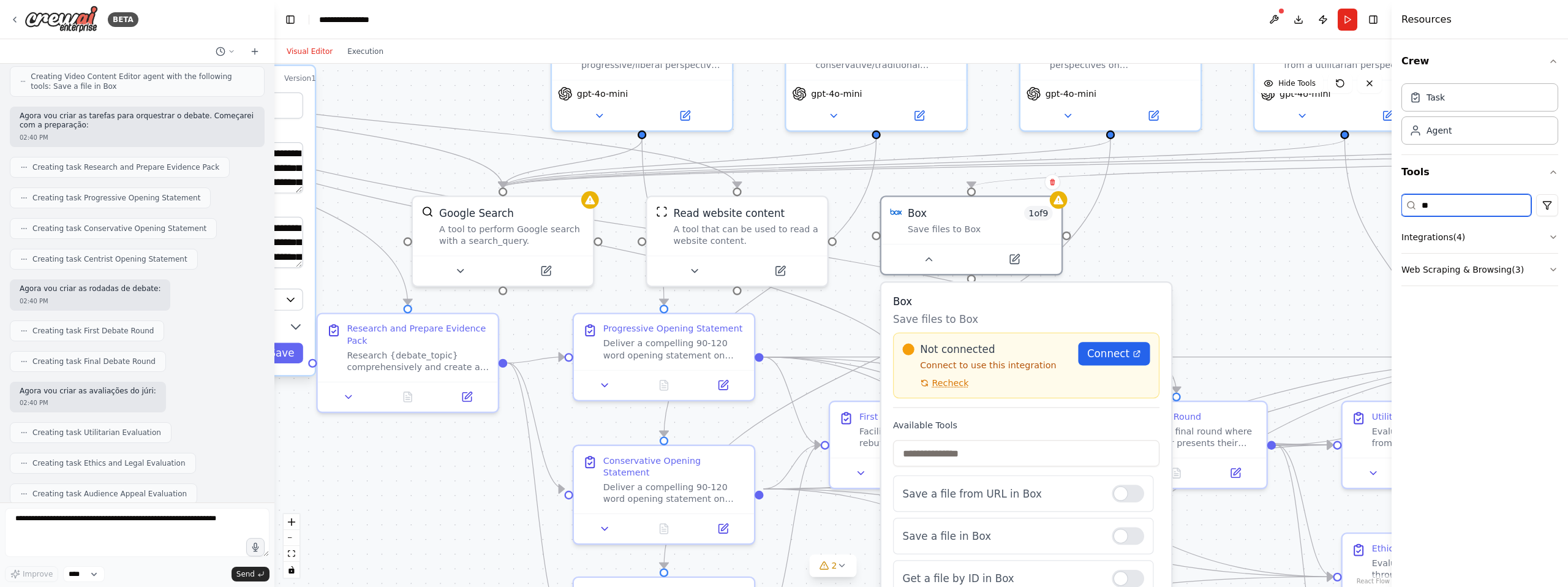
scroll to position [0, 0]
click at [1519, 238] on button "Integrations ( 2 )" at bounding box center [1479, 237] width 156 height 32
click at [1488, 322] on p "Save files to Google Drive" at bounding box center [1472, 325] width 95 height 10
drag, startPoint x: 970, startPoint y: 181, endPoint x: 1237, endPoint y: 199, distance: 267.6
click at [1237, 199] on div "**********" at bounding box center [832, 325] width 1118 height 523
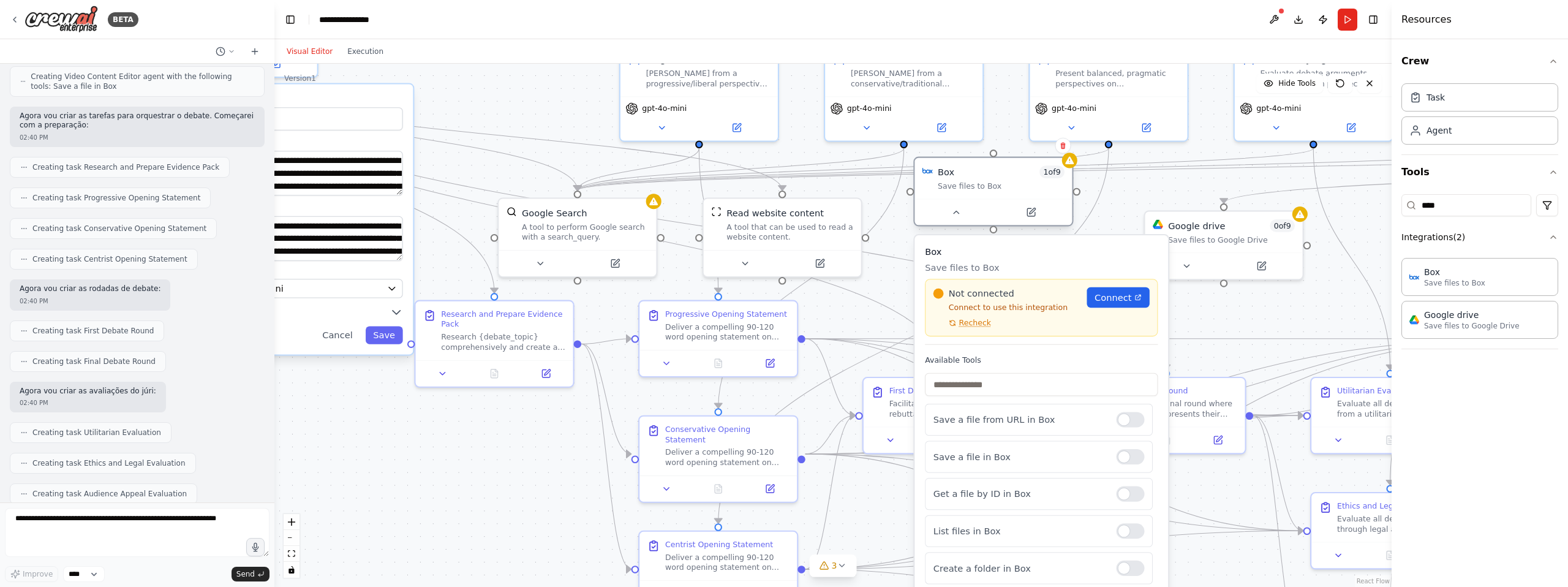
drag, startPoint x: 1004, startPoint y: 238, endPoint x: 1005, endPoint y: 202, distance: 36.0
click at [1005, 202] on div at bounding box center [993, 212] width 157 height 26
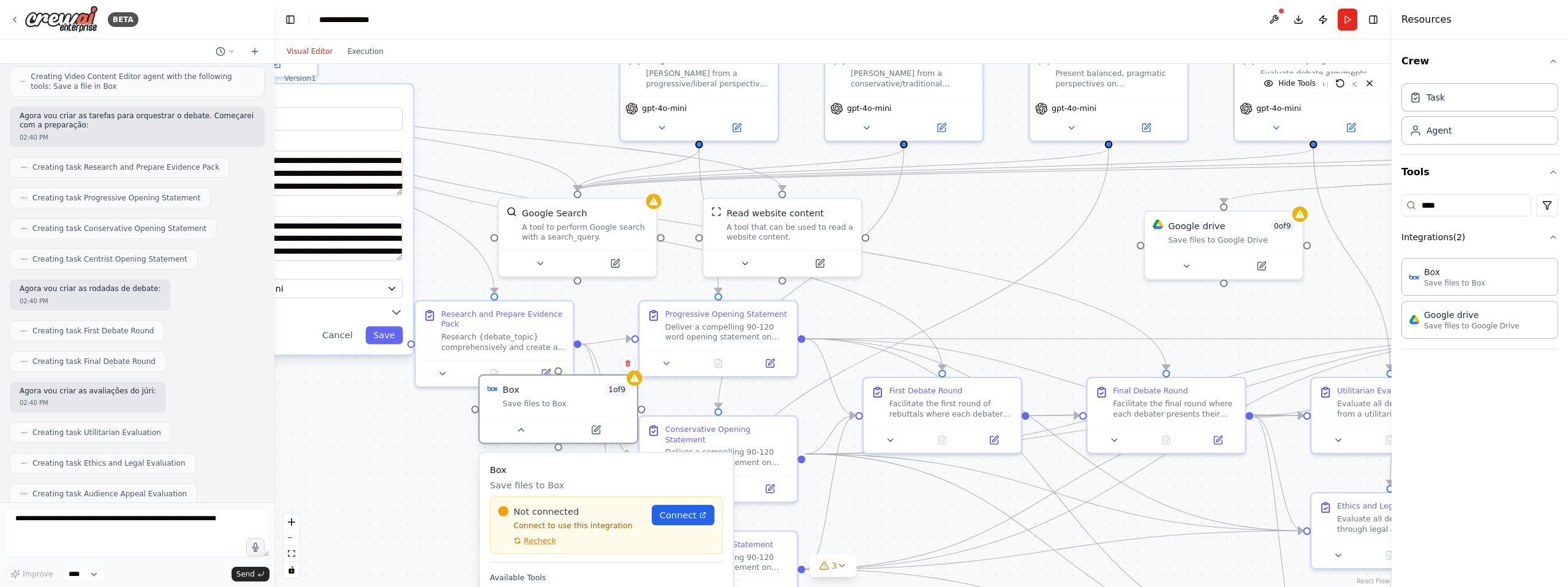
drag, startPoint x: 1015, startPoint y: 186, endPoint x: 570, endPoint y: 411, distance: 498.6
click at [570, 408] on div "Save files to Box" at bounding box center [566, 403] width 127 height 10
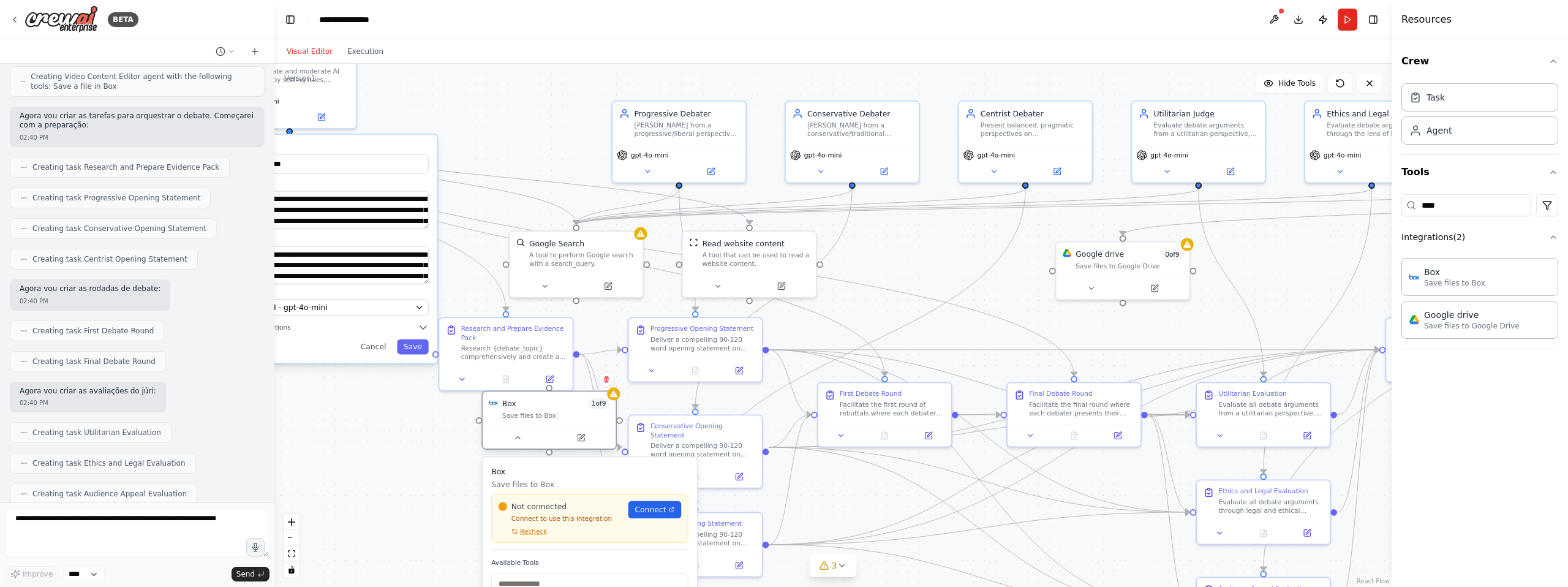
click at [570, 411] on div "Save files to Box" at bounding box center [555, 415] width 107 height 9
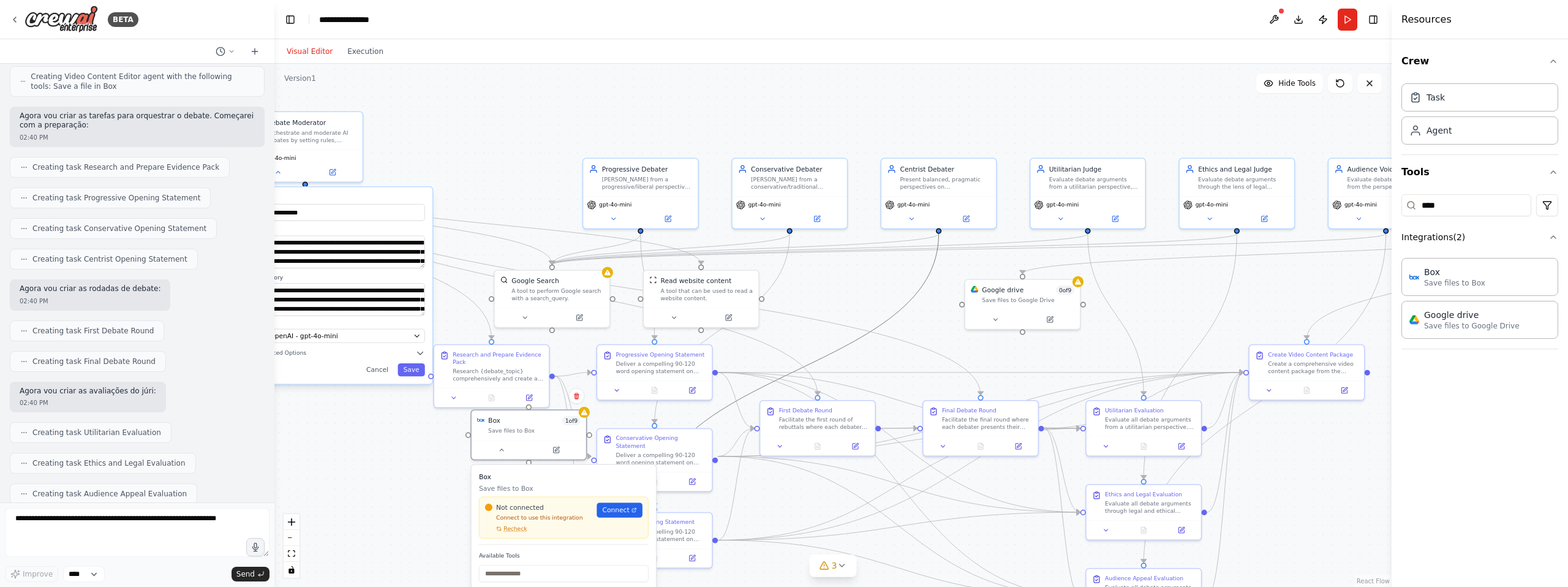
drag, startPoint x: 836, startPoint y: 348, endPoint x: 957, endPoint y: 123, distance: 255.5
click at [960, 121] on div "**********" at bounding box center [832, 325] width 1118 height 523
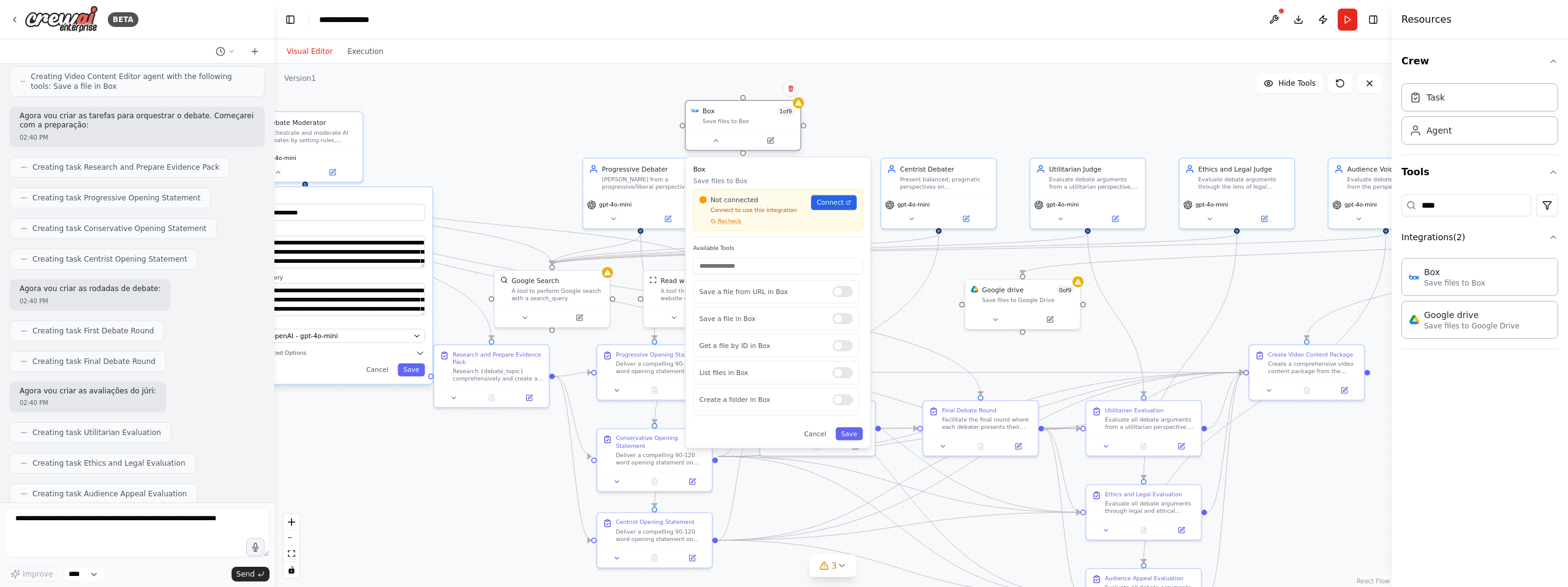
drag, startPoint x: 508, startPoint y: 430, endPoint x: 728, endPoint y: 109, distance: 389.2
click at [729, 107] on div "Box 1 of 9 Save files to Box" at bounding box center [743, 116] width 114 height 30
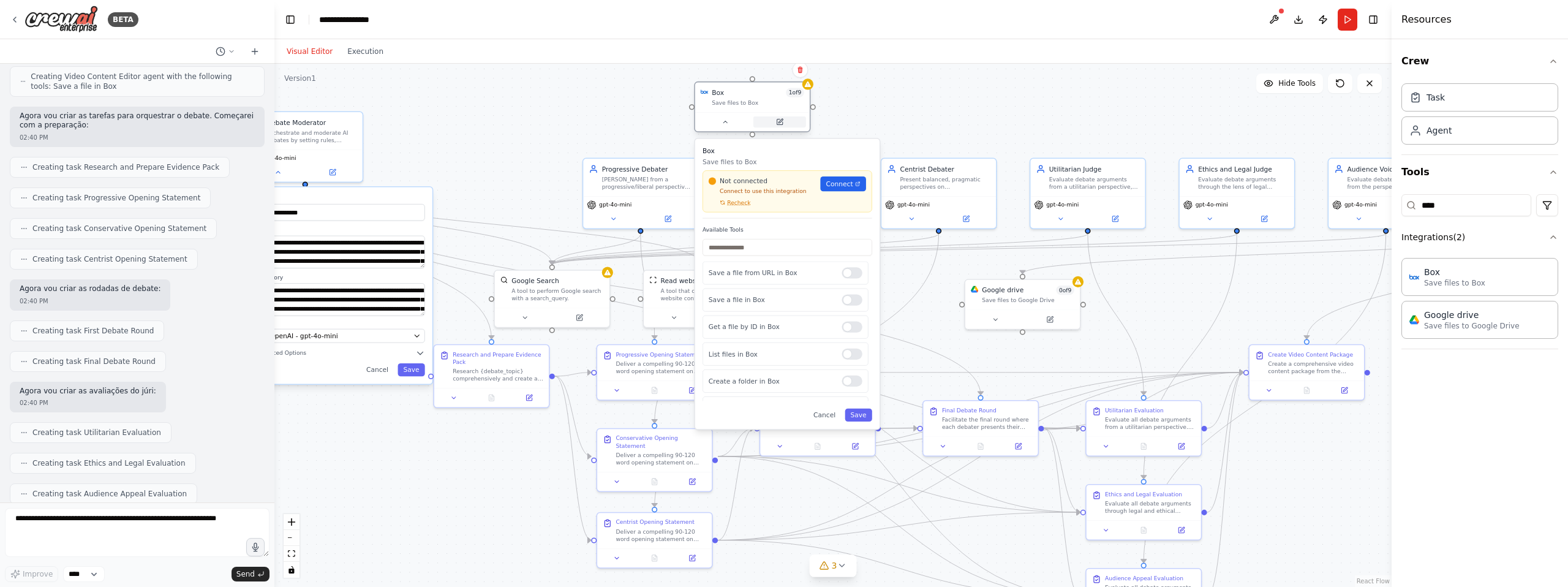
click at [779, 123] on icon at bounding box center [779, 122] width 6 height 6
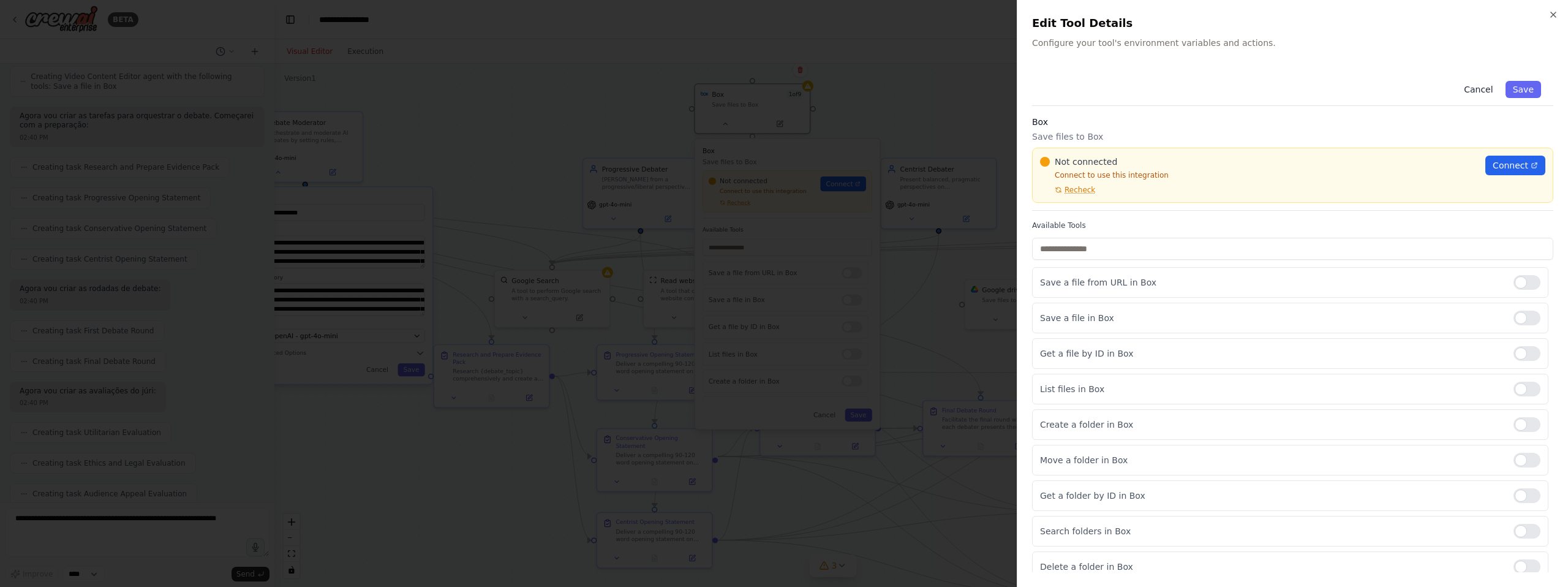
click at [1473, 90] on button "Cancel" at bounding box center [1478, 90] width 44 height 17
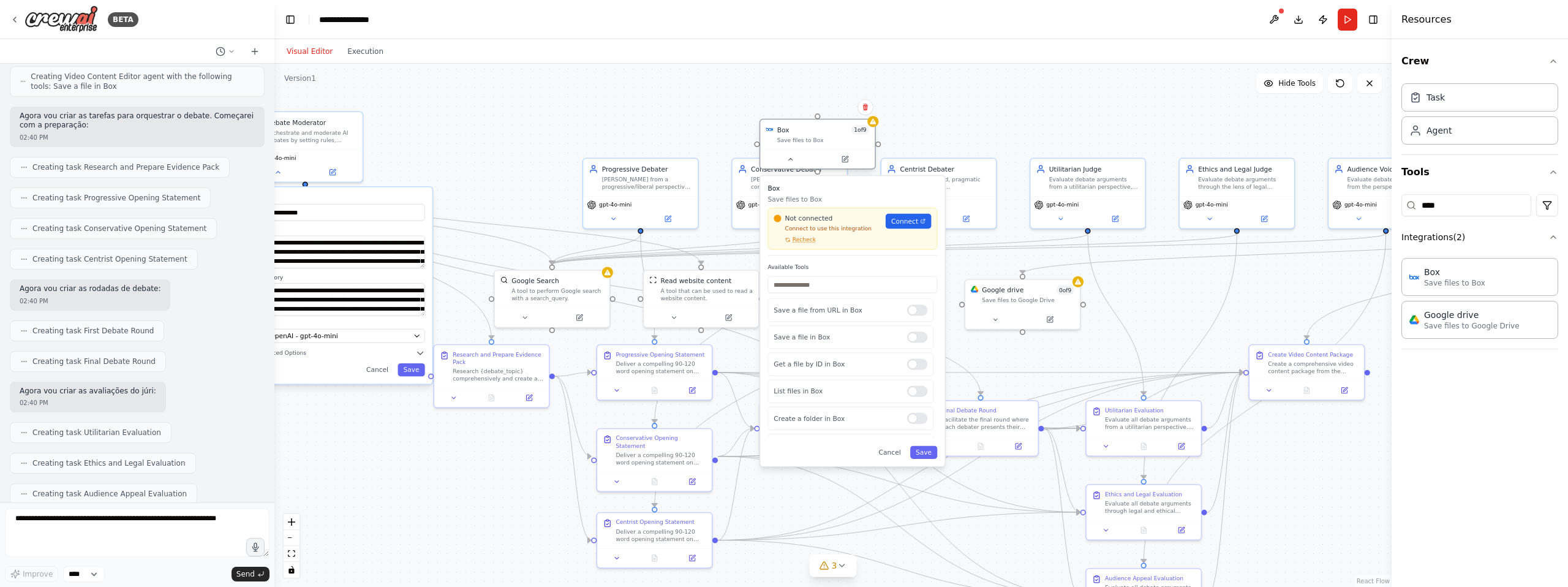
drag, startPoint x: 762, startPoint y: 97, endPoint x: 834, endPoint y: 108, distance: 72.8
click at [834, 125] on div "Box 1 of 9 Save files to Box" at bounding box center [824, 133] width 92 height 18
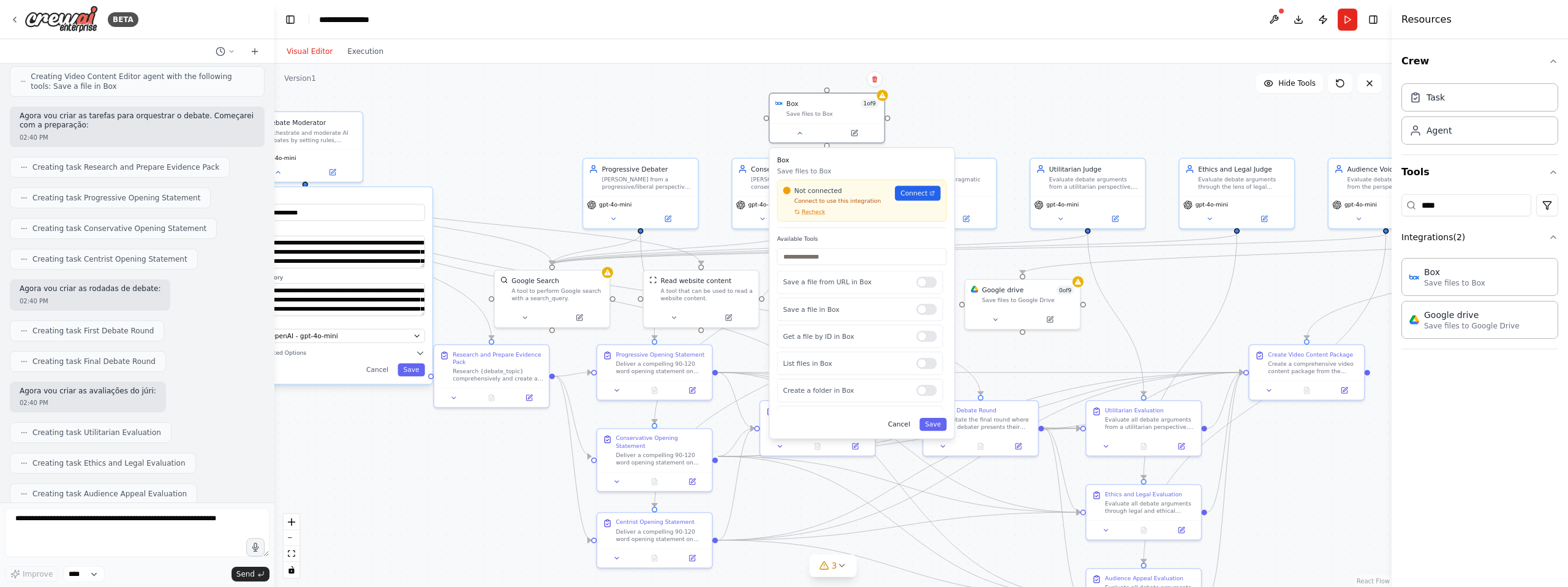
click at [897, 422] on button "Cancel" at bounding box center [899, 424] width 33 height 13
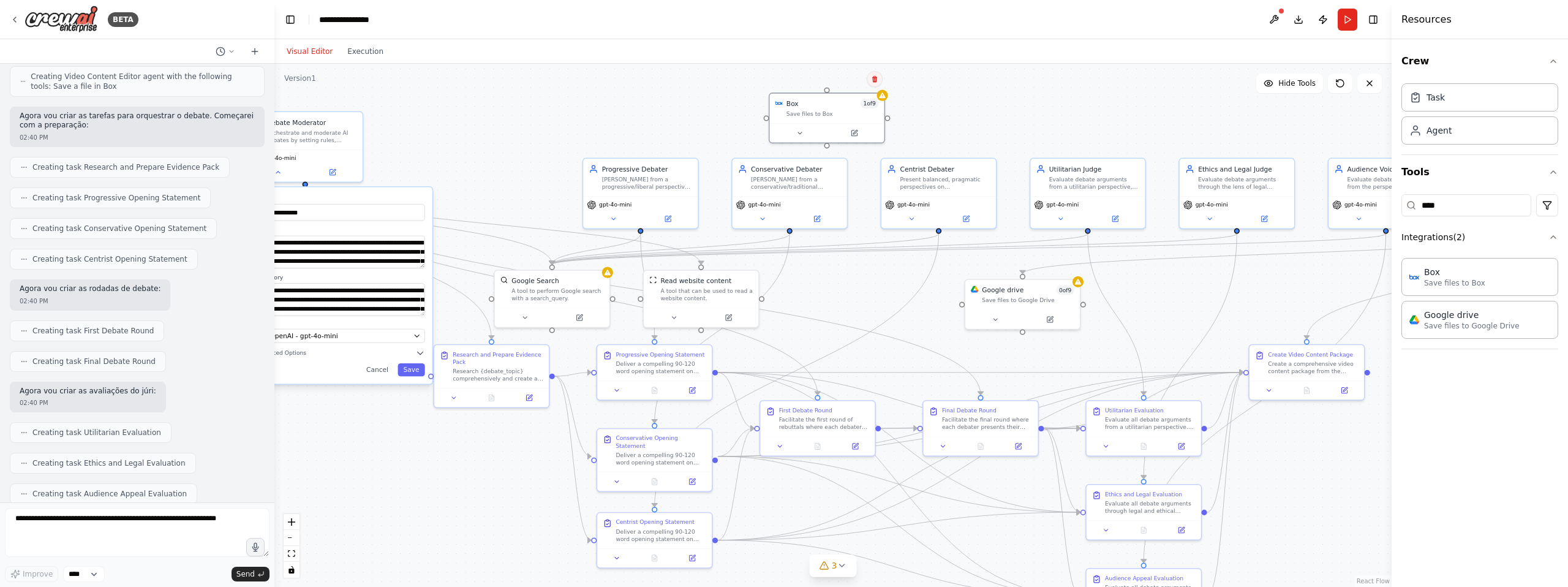
click at [879, 82] on button at bounding box center [875, 79] width 16 height 16
click at [840, 86] on button "Confirm" at bounding box center [840, 78] width 44 height 15
click at [841, 79] on button "Confirm" at bounding box center [840, 78] width 44 height 15
click at [834, 73] on button "Confirm" at bounding box center [840, 78] width 44 height 15
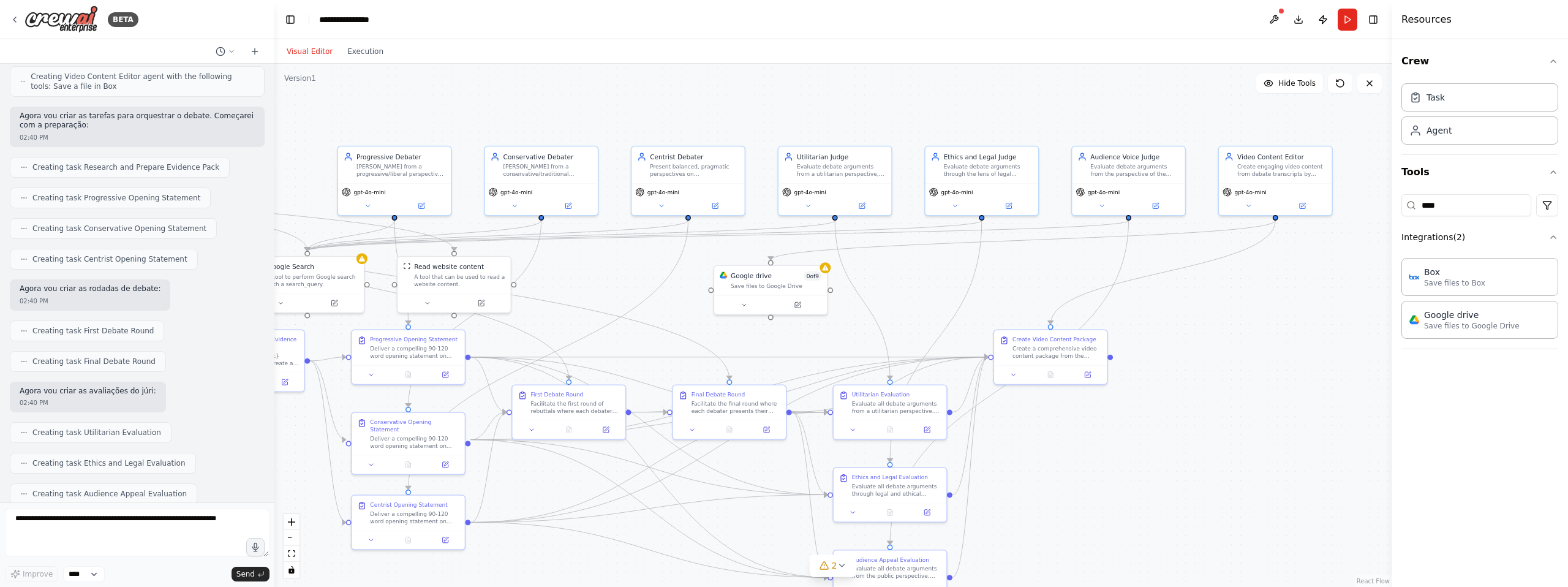
drag, startPoint x: 1228, startPoint y: 322, endPoint x: 973, endPoint y: 309, distance: 255.3
click at [973, 309] on div "**********" at bounding box center [832, 325] width 1118 height 523
click at [1290, 168] on div "Create engaging video content from debate transcripts by identifying the most c…" at bounding box center [1282, 168] width 89 height 15
click at [1321, 133] on icon at bounding box center [1323, 132] width 5 height 6
click at [1285, 131] on button "Confirm" at bounding box center [1288, 132] width 44 height 15
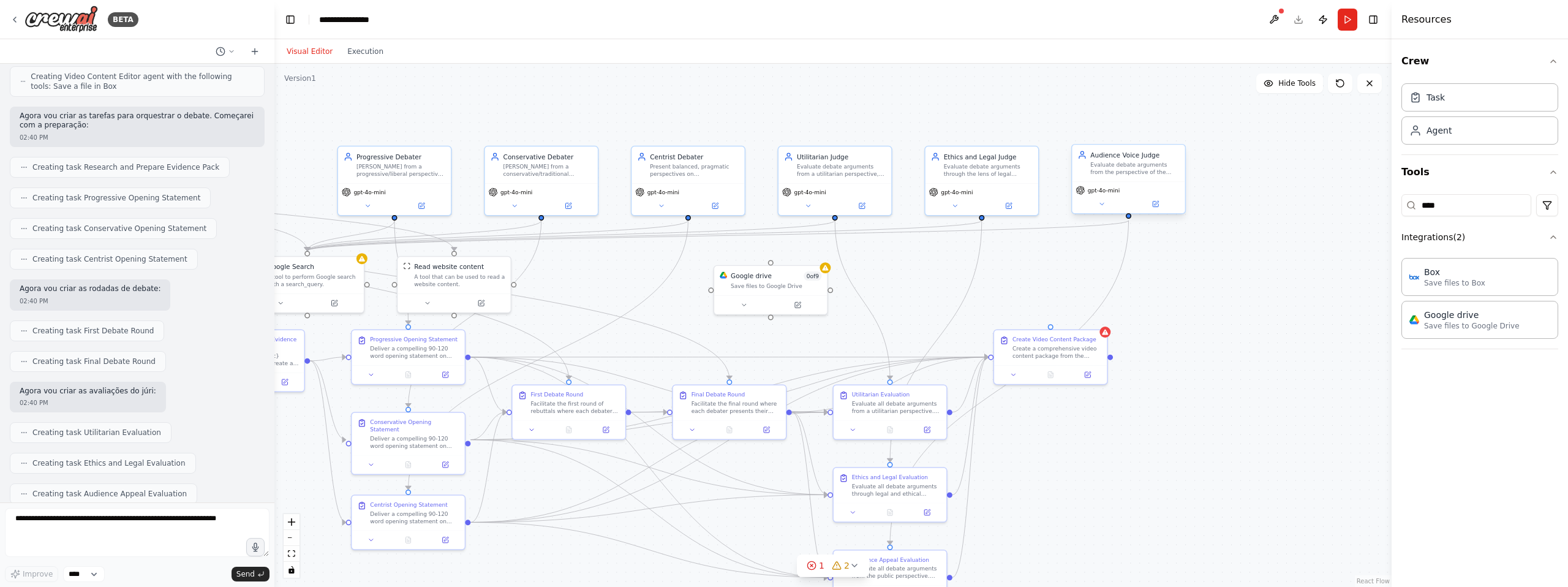
click at [1135, 168] on div "Evaluate debate arguments from the perspective of the general public, focusing …" at bounding box center [1135, 168] width 89 height 15
click at [1096, 207] on button at bounding box center [1102, 204] width 52 height 11
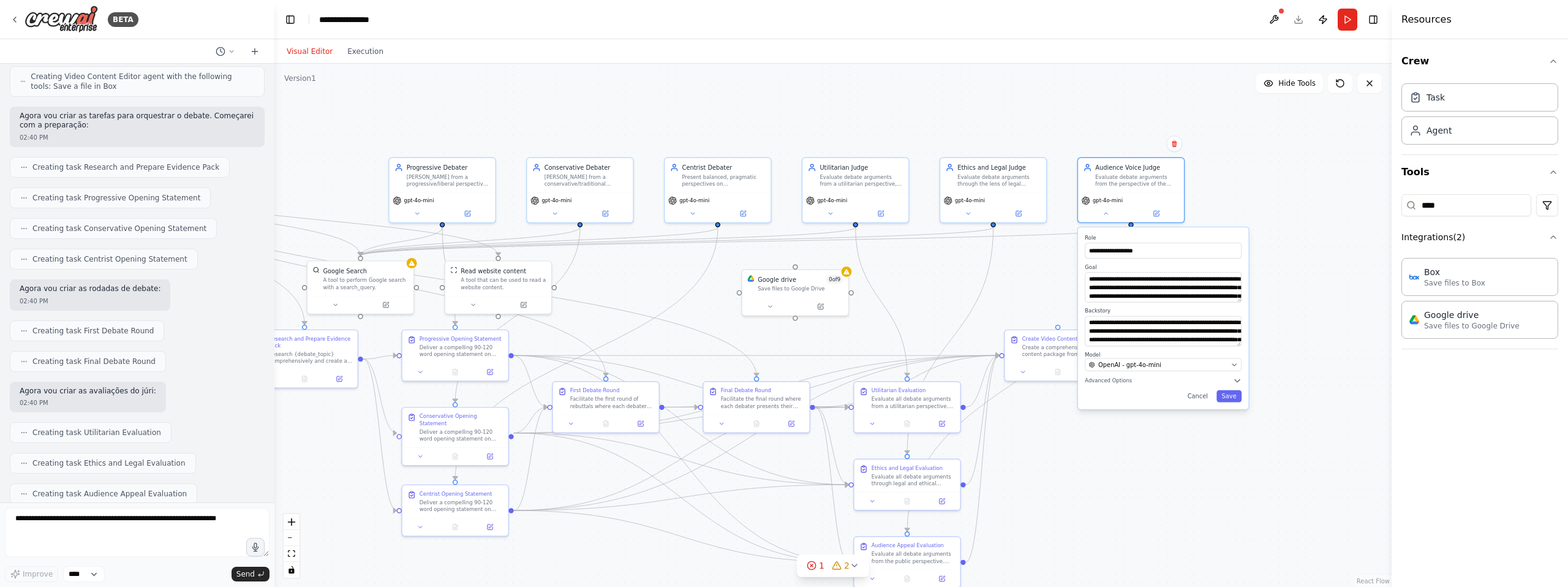
click at [1026, 286] on div "**********" at bounding box center [832, 325] width 1118 height 523
click at [1202, 394] on button "Cancel" at bounding box center [1197, 396] width 31 height 12
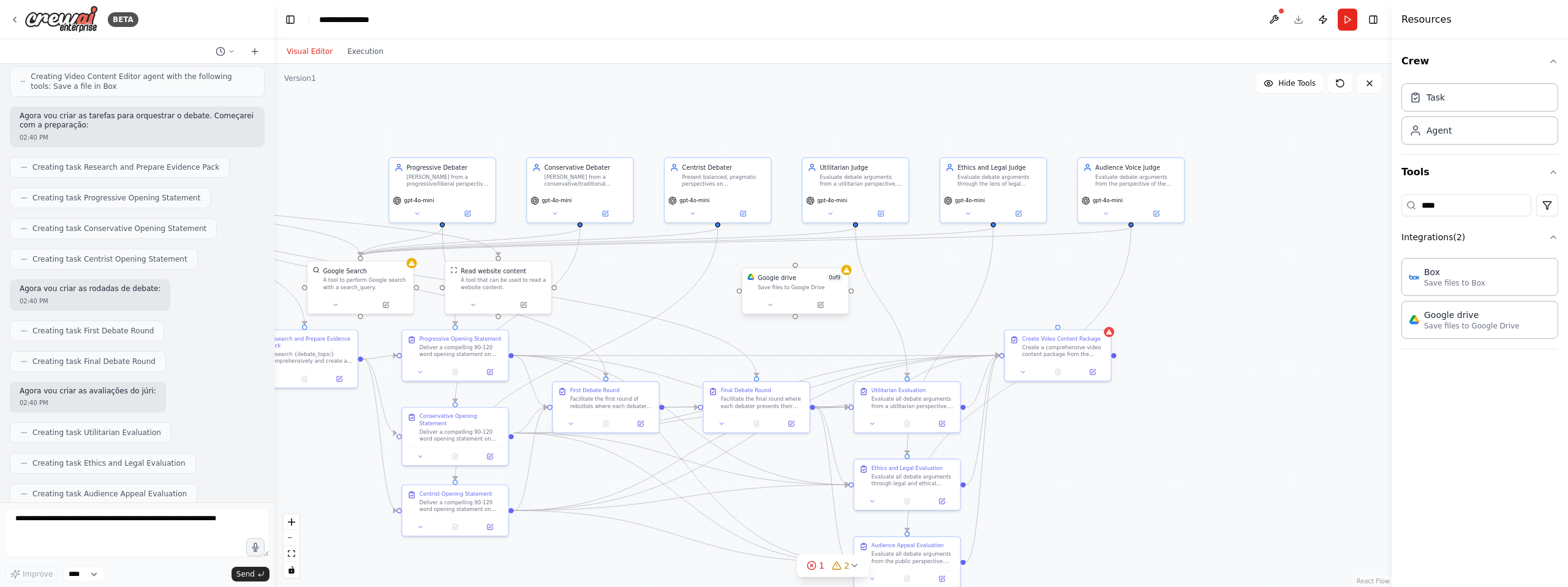
click at [798, 280] on div "Google drive 0 of 9" at bounding box center [800, 277] width 85 height 9
click at [839, 253] on icon at bounding box center [839, 256] width 5 height 6
click at [805, 260] on button "Confirm" at bounding box center [804, 255] width 44 height 15
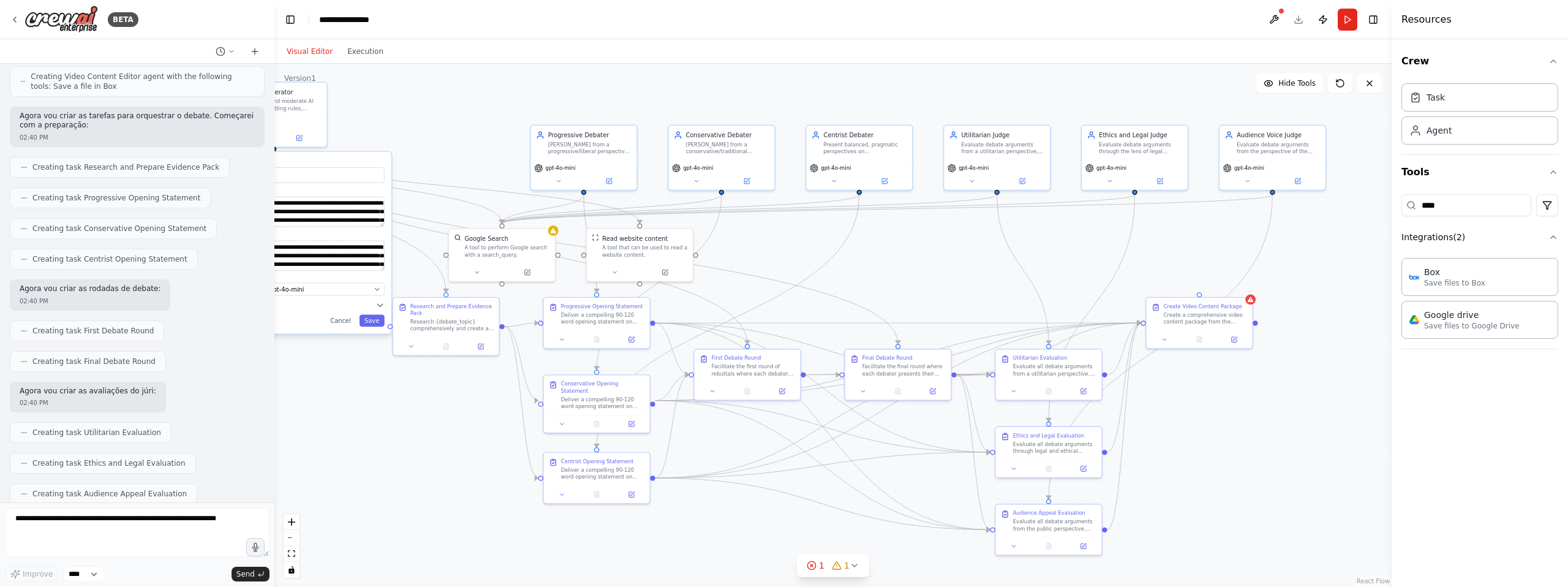
drag, startPoint x: 809, startPoint y: 282, endPoint x: 952, endPoint y: 245, distance: 147.7
click at [952, 245] on div "**********" at bounding box center [832, 325] width 1118 height 523
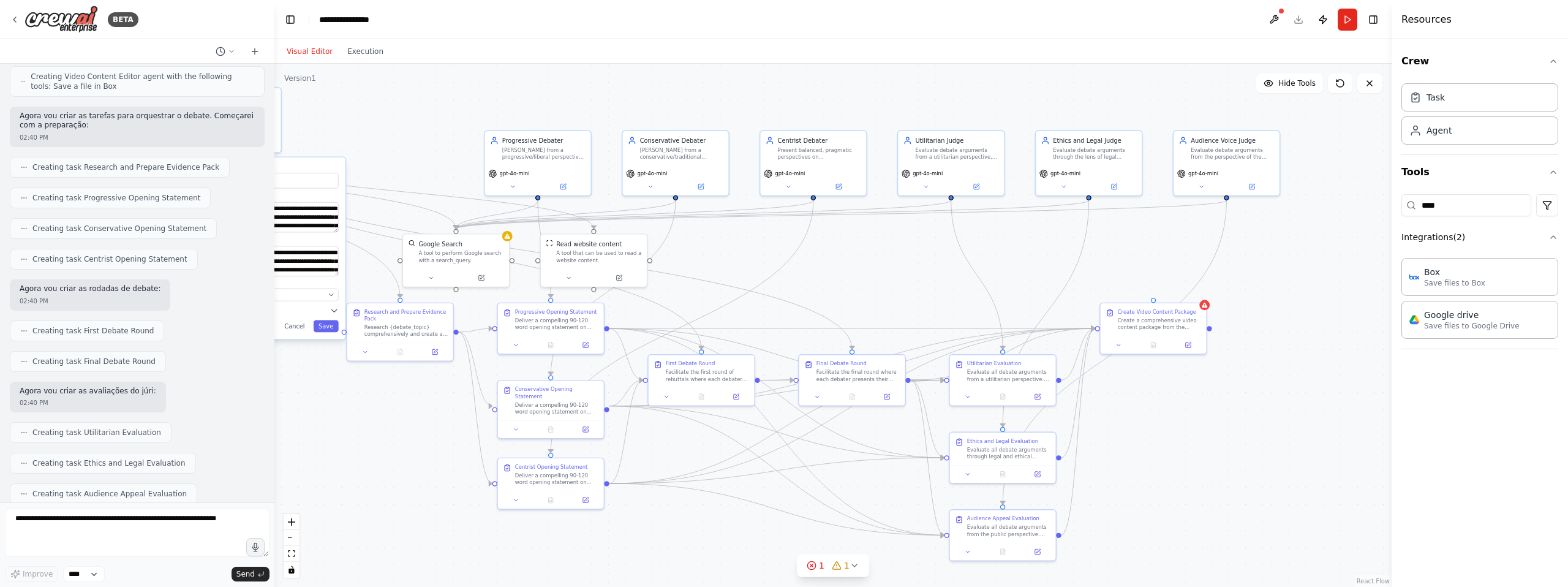
drag, startPoint x: 952, startPoint y: 245, endPoint x: 871, endPoint y: 243, distance: 81.0
click at [871, 243] on div "**********" at bounding box center [832, 325] width 1118 height 523
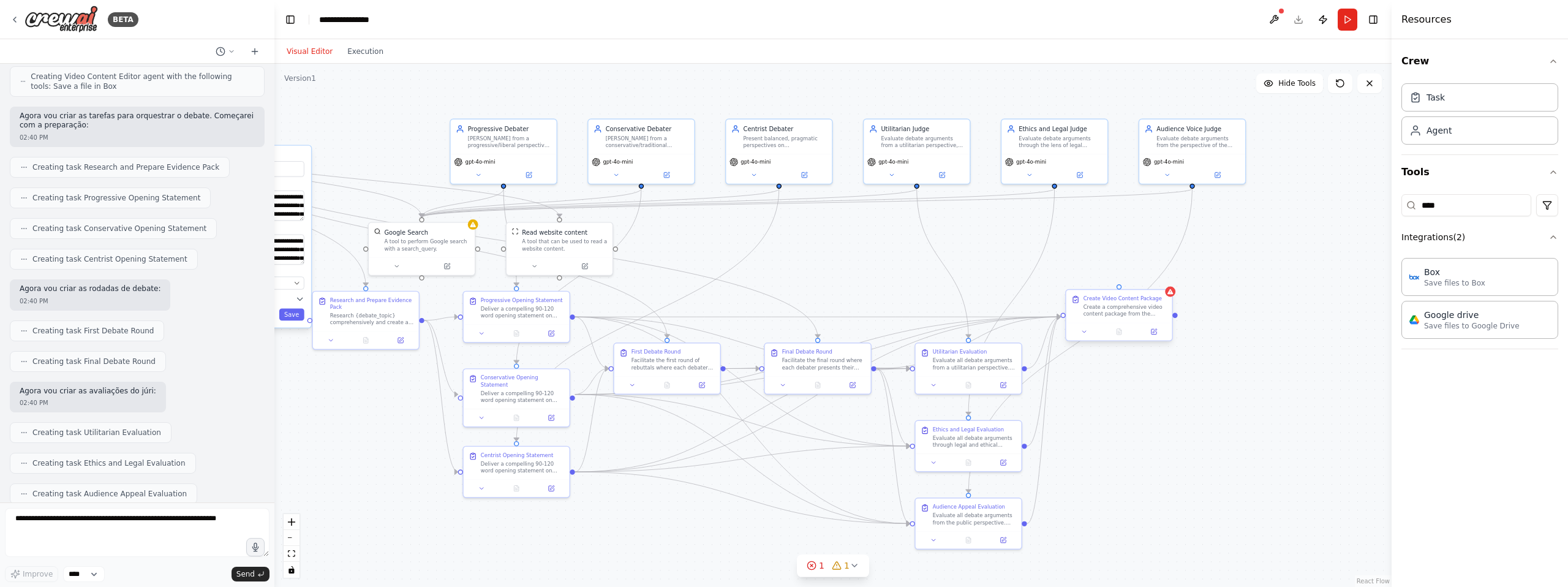
click at [1144, 308] on div "Create a comprehensive video content package from the debate. Identify the most…" at bounding box center [1125, 310] width 83 height 14
click at [1163, 276] on icon at bounding box center [1163, 278] width 5 height 6
click at [1131, 276] on button "Confirm" at bounding box center [1128, 279] width 44 height 15
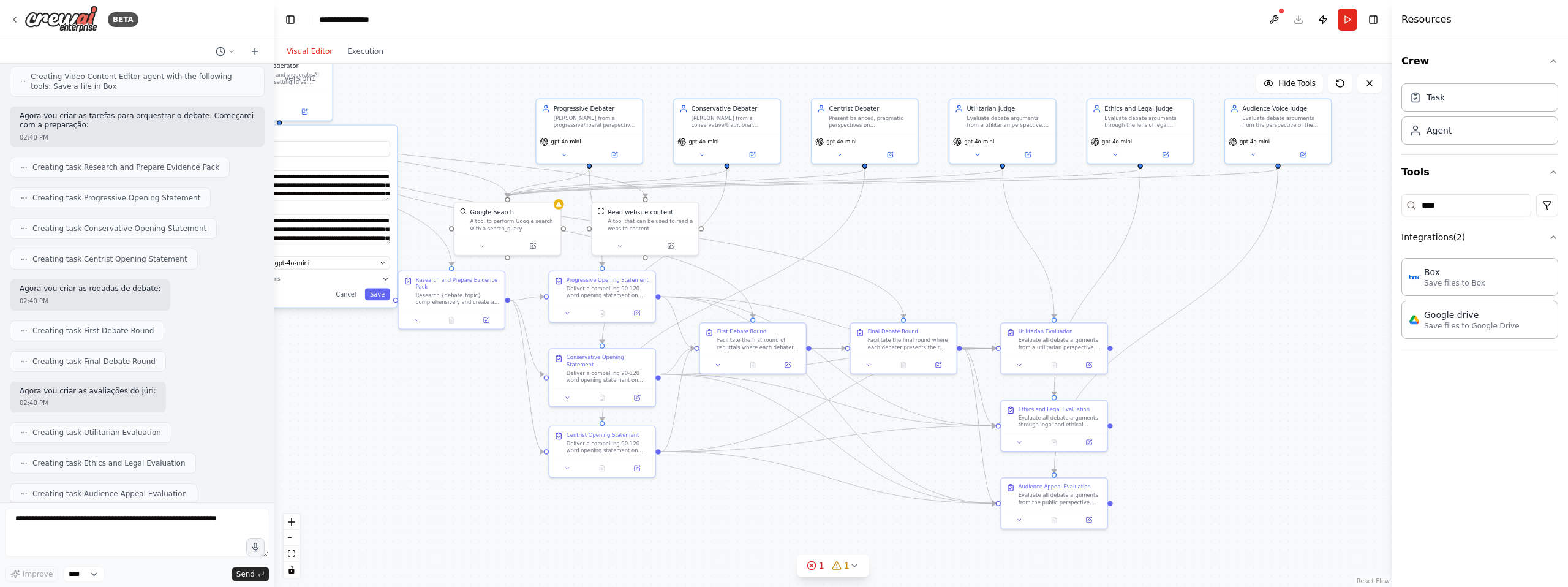
drag, startPoint x: 853, startPoint y: 278, endPoint x: 981, endPoint y: 261, distance: 129.1
click at [981, 261] on div "**********" at bounding box center [832, 325] width 1118 height 523
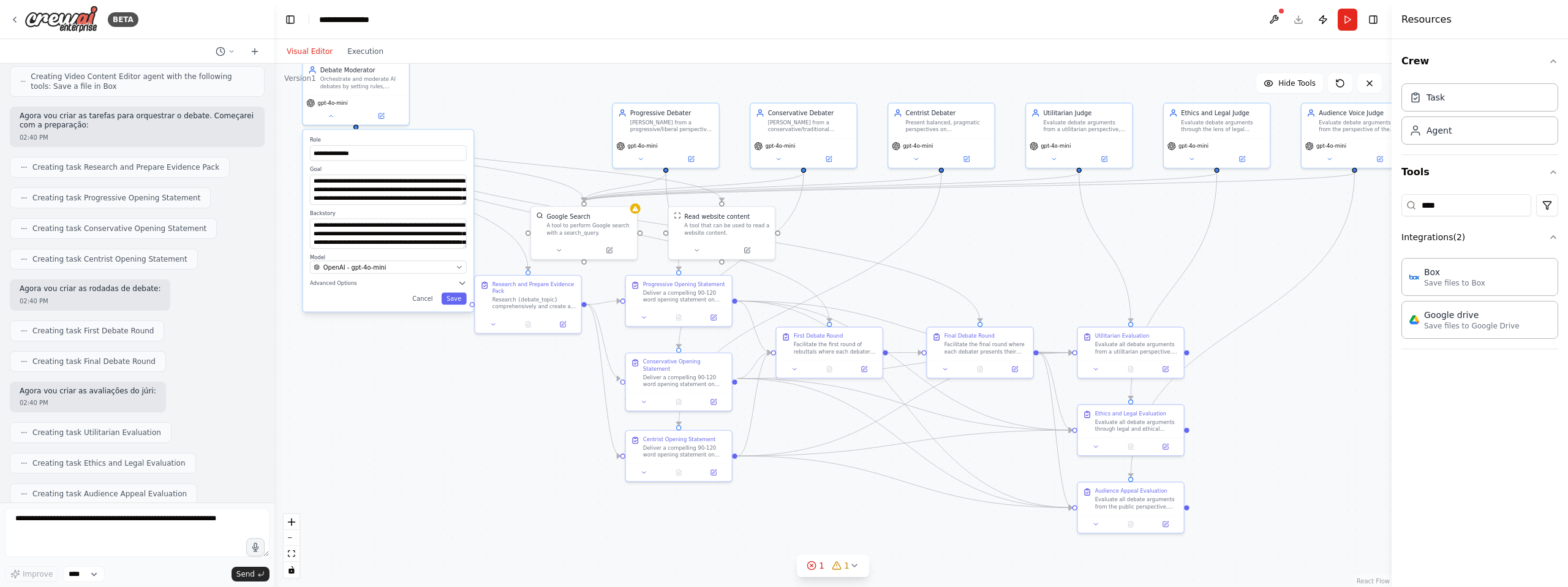
drag, startPoint x: 871, startPoint y: 250, endPoint x: 906, endPoint y: 252, distance: 35.1
click at [906, 252] on div "**********" at bounding box center [832, 325] width 1118 height 523
click at [417, 297] on button "Cancel" at bounding box center [423, 298] width 31 height 12
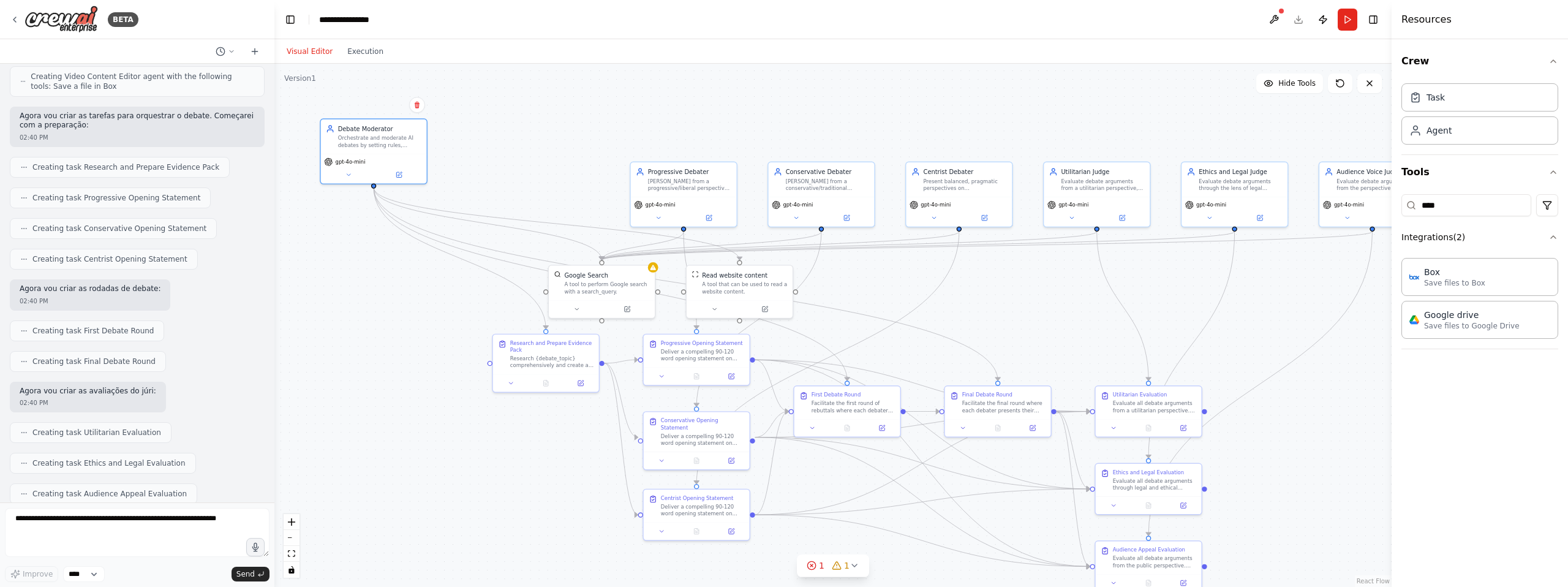
drag, startPoint x: 370, startPoint y: 231, endPoint x: 387, endPoint y: 292, distance: 63.3
click at [387, 292] on div ".deletable-edge-delete-btn { width: 20px; height: 20px; border: 0px solid #ffff…" at bounding box center [832, 325] width 1118 height 523
click at [1460, 210] on input "****" at bounding box center [1466, 205] width 129 height 22
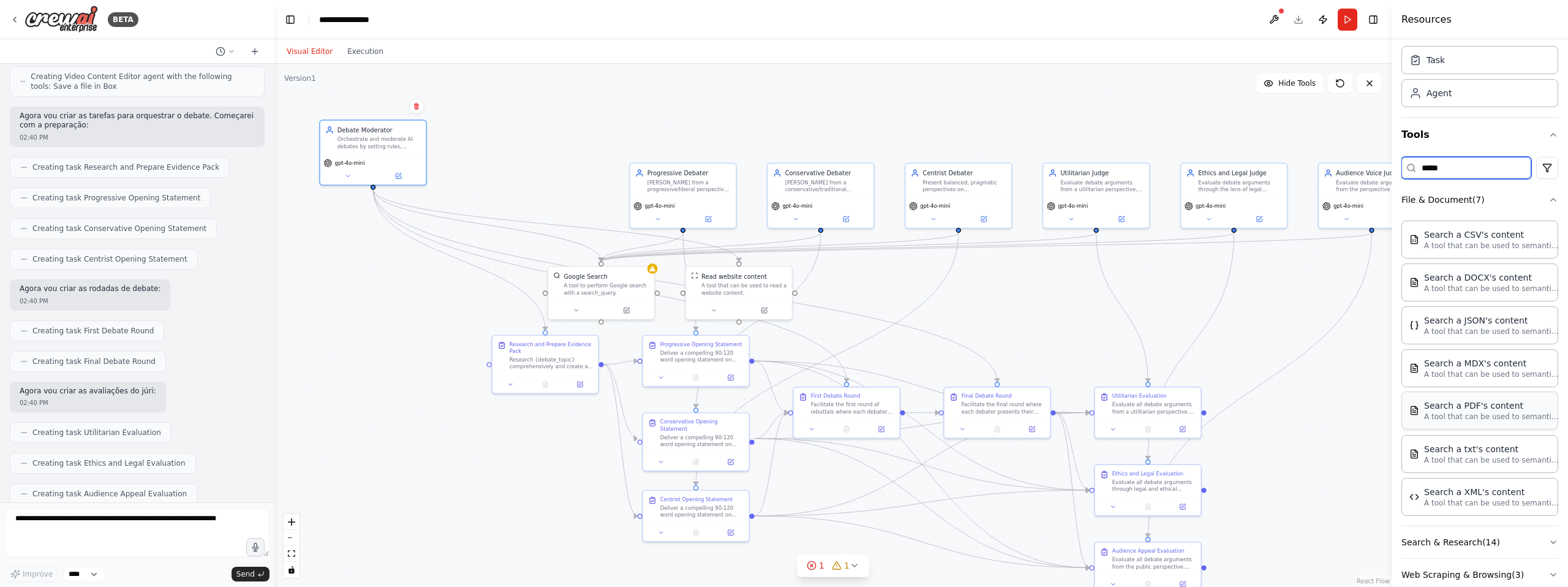
scroll to position [61, 0]
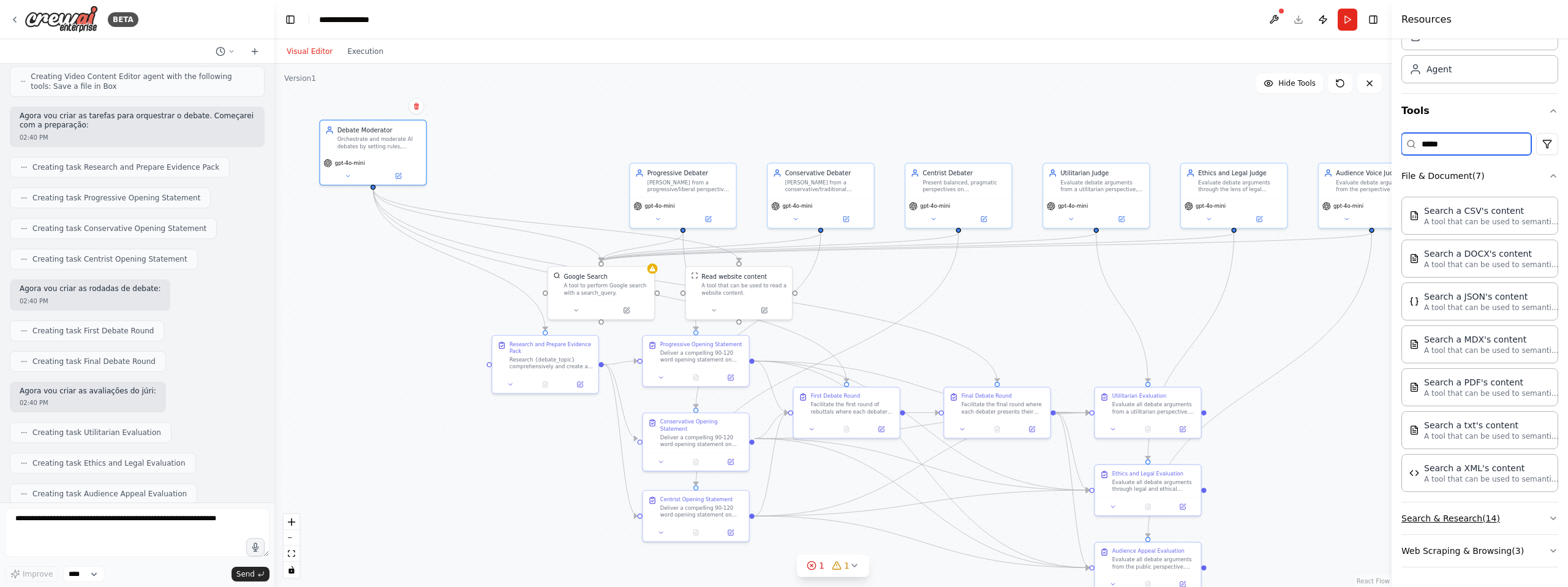
type input "*****"
click at [1496, 521] on button "Search & Research ( 14 )" at bounding box center [1479, 518] width 156 height 32
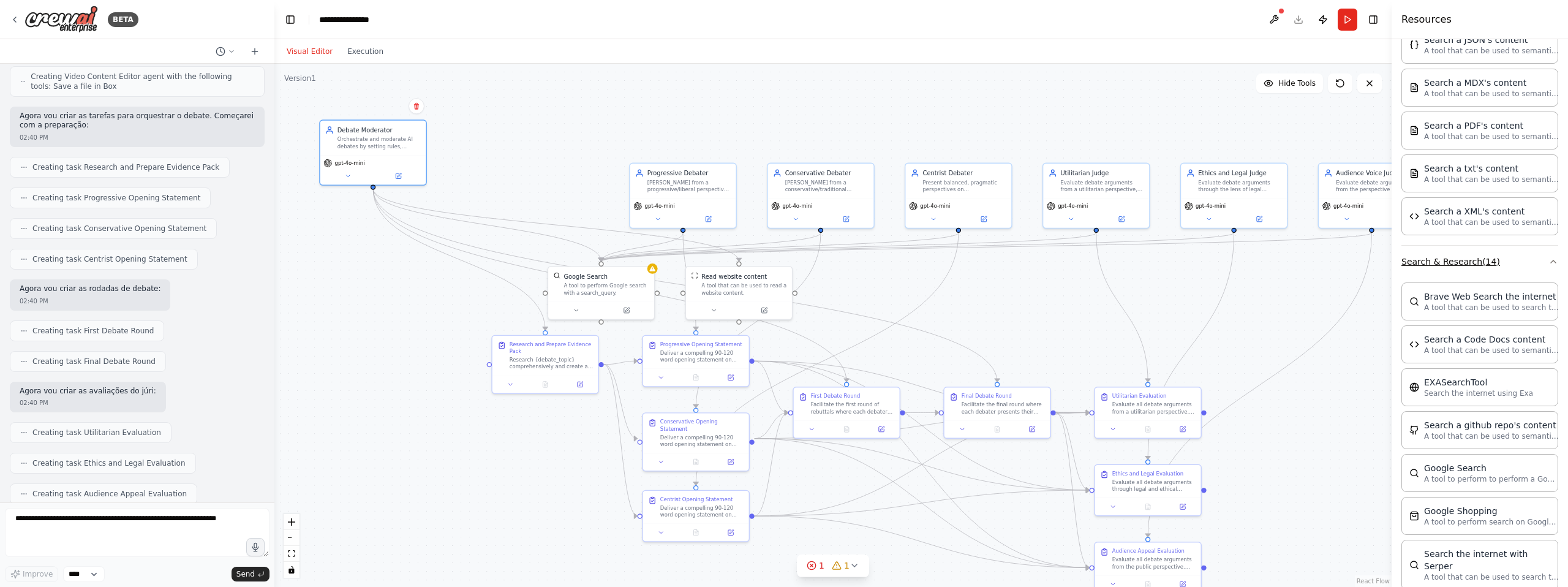
scroll to position [328, 0]
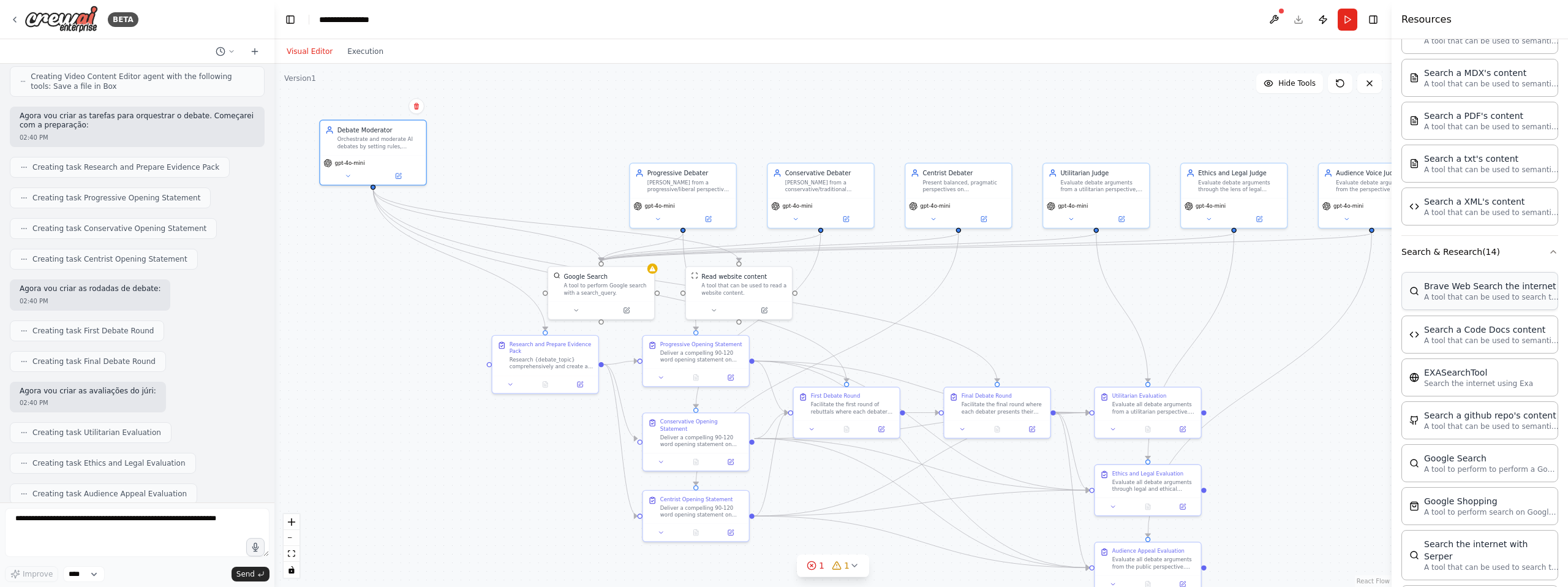
click at [1485, 293] on p "A tool that can be used to search the internet with a search_query." at bounding box center [1492, 297] width 135 height 10
drag, startPoint x: 1485, startPoint y: 293, endPoint x: 1140, endPoint y: 294, distance: 345.0
click at [589, 282] on div "A tool to perform Google search with a search_query." at bounding box center [605, 287] width 85 height 14
click at [625, 309] on icon at bounding box center [627, 307] width 4 height 4
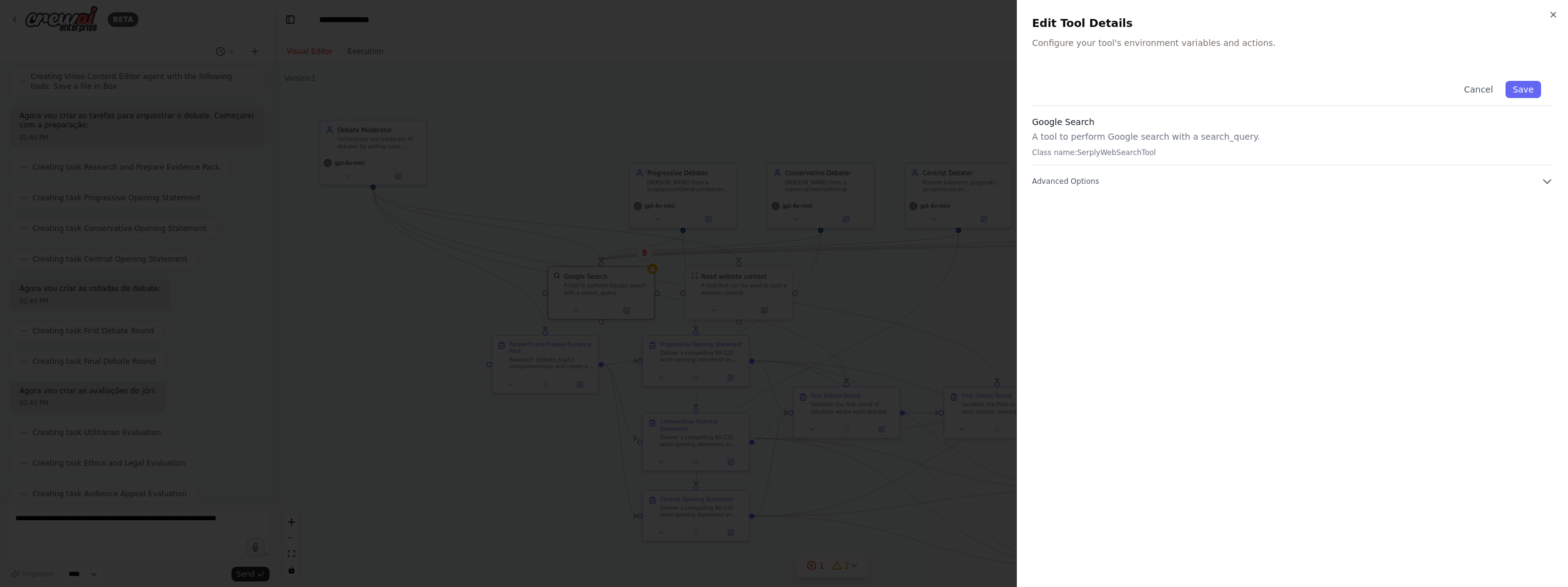
click at [1286, 153] on p "Class name: SerplyWebSearchTool" at bounding box center [1292, 153] width 521 height 10
click at [1100, 186] on button "Advanced Options" at bounding box center [1292, 181] width 521 height 12
click at [1119, 242] on input "text" at bounding box center [1292, 248] width 505 height 22
paste input "**********"
type input "**********"
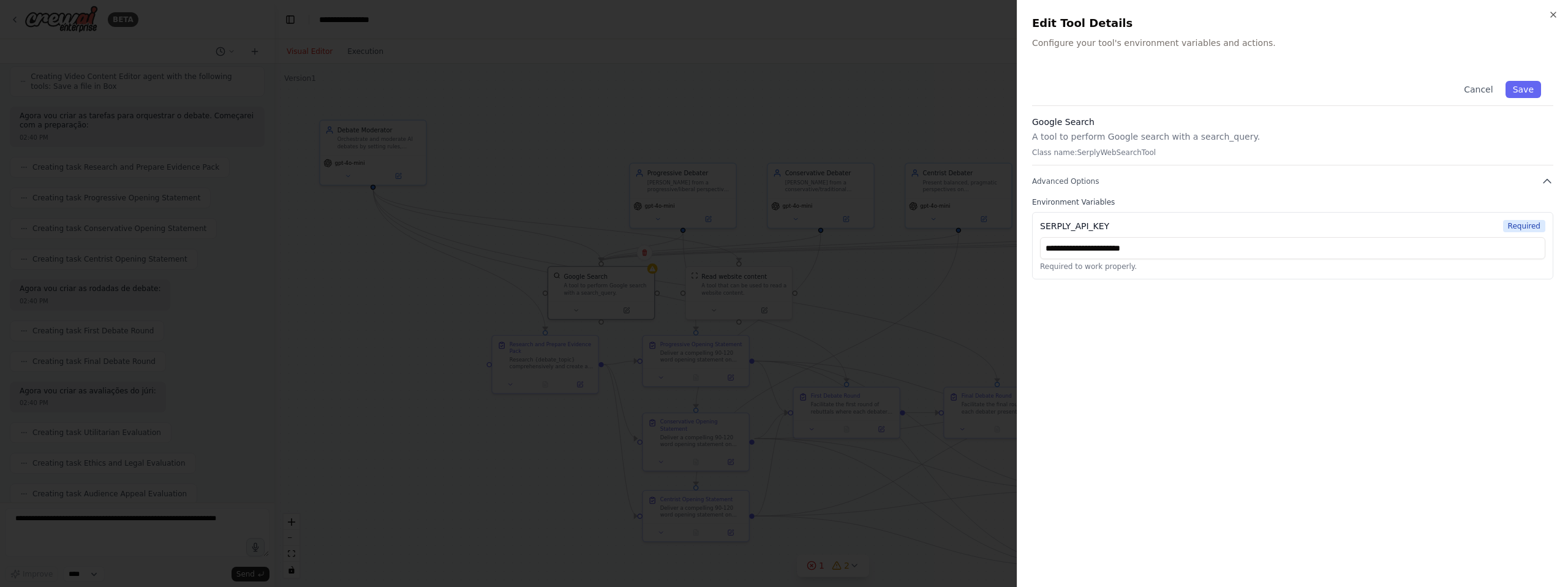
click at [1404, 307] on div "**********" at bounding box center [1292, 320] width 521 height 504
click at [1526, 95] on button "Save" at bounding box center [1523, 90] width 36 height 17
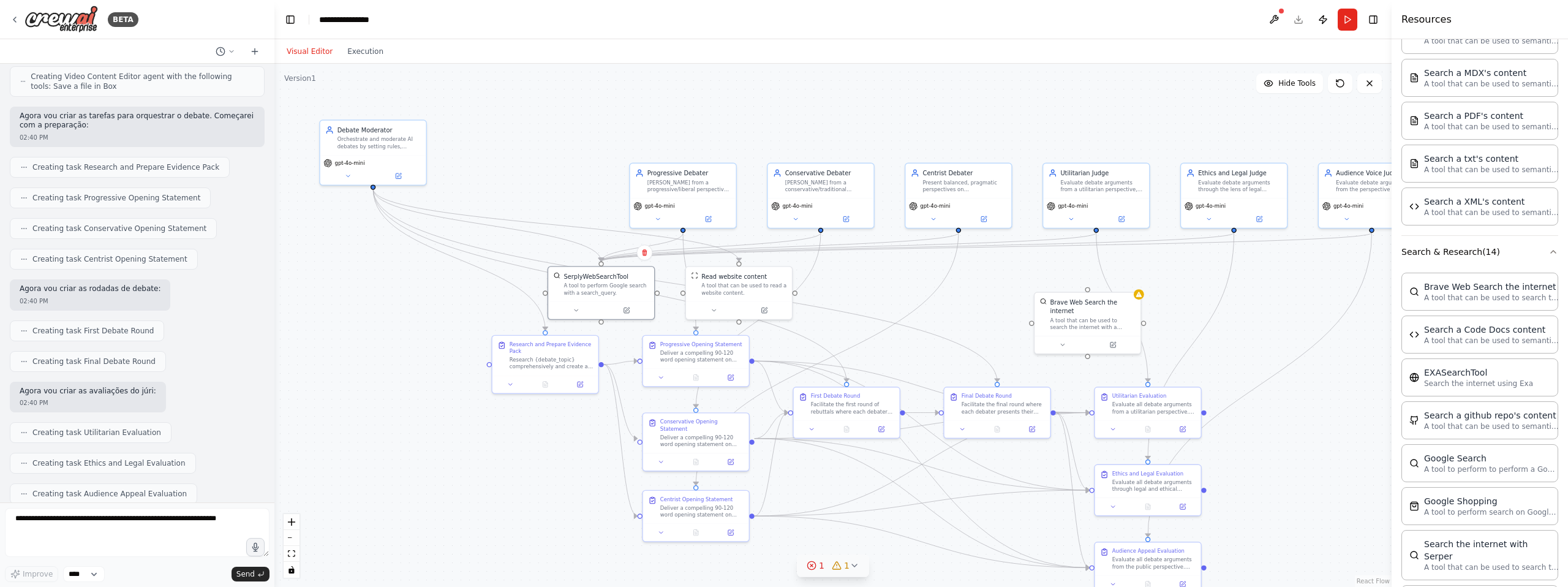
click at [852, 565] on icon at bounding box center [855, 565] width 5 height 2
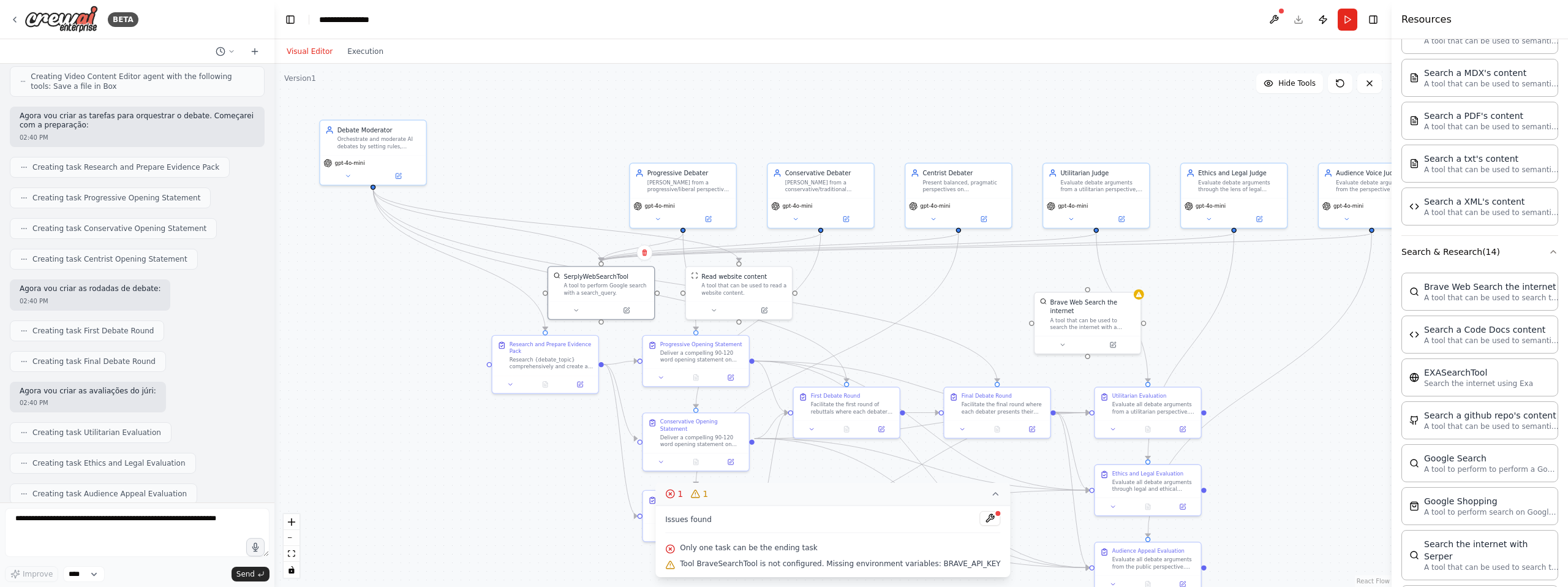
click at [786, 546] on span "Only one task can be the ending task" at bounding box center [748, 547] width 137 height 10
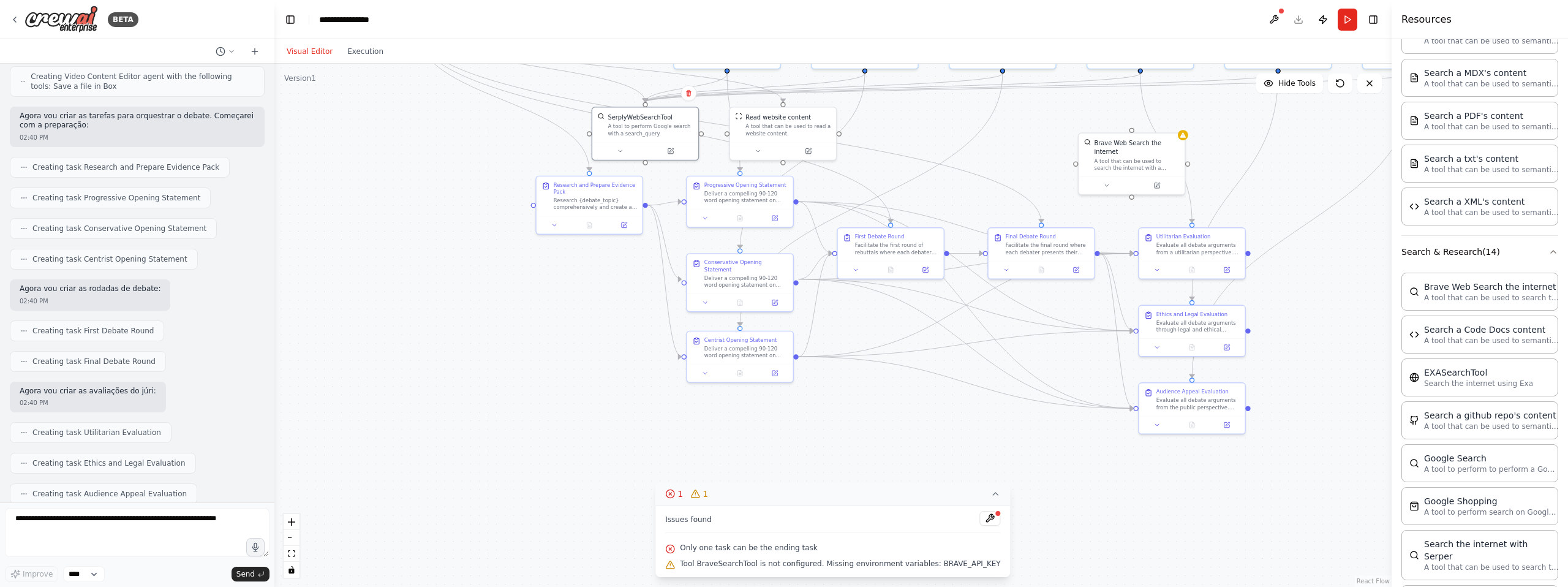
drag, startPoint x: 804, startPoint y: 459, endPoint x: 848, endPoint y: 299, distance: 165.9
click at [848, 299] on div ".deletable-edge-delete-btn { width: 20px; height: 20px; border: 0px solid #ffff…" at bounding box center [832, 325] width 1118 height 523
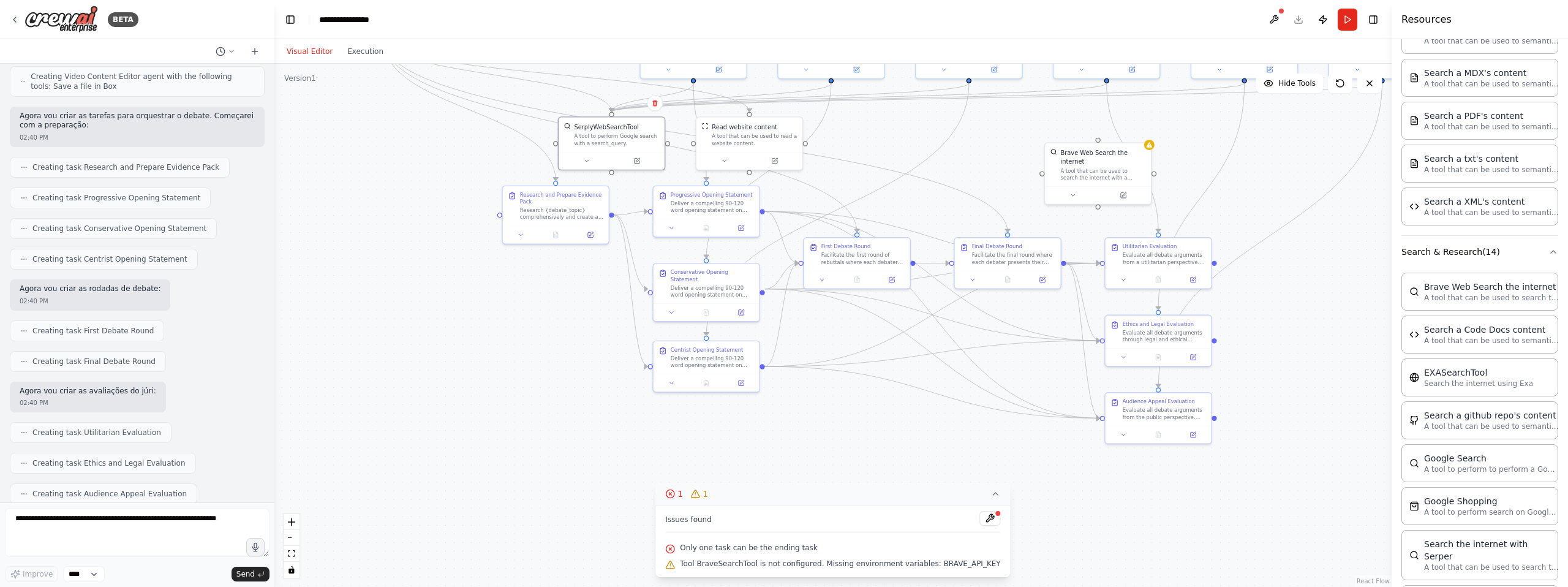
drag, startPoint x: 837, startPoint y: 406, endPoint x: 800, endPoint y: 417, distance: 38.6
click at [800, 417] on div ".deletable-edge-delete-btn { width: 20px; height: 20px; border: 0px solid #ffff…" at bounding box center [832, 325] width 1118 height 523
drag, startPoint x: 800, startPoint y: 417, endPoint x: 808, endPoint y: 435, distance: 19.7
click at [808, 435] on div ".deletable-edge-delete-btn { width: 20px; height: 20px; border: 0px solid #ffff…" at bounding box center [832, 325] width 1118 height 523
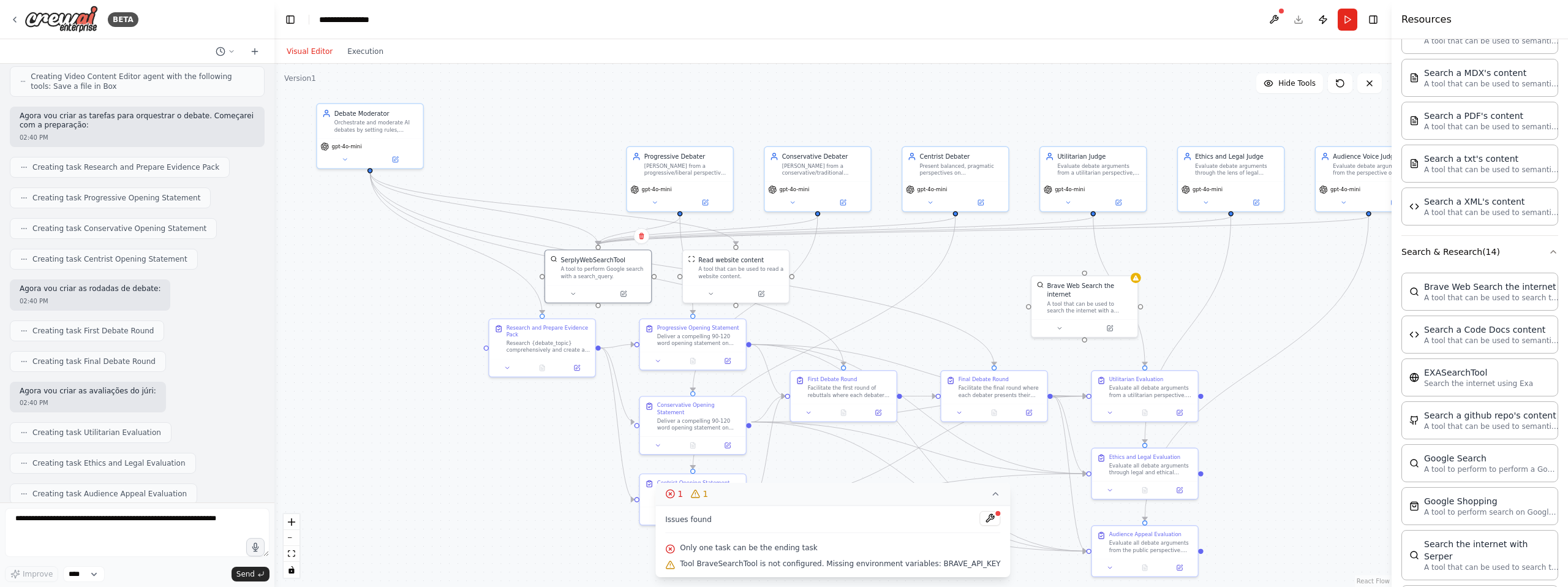
drag, startPoint x: 831, startPoint y: 441, endPoint x: 809, endPoint y: 588, distance: 148.6
click at [809, 586] on html "BETA “AI Debate Studio” que [PERSON_NAME] vídeos (curtos ou longos) com 2–4 deb…" at bounding box center [784, 293] width 1568 height 587
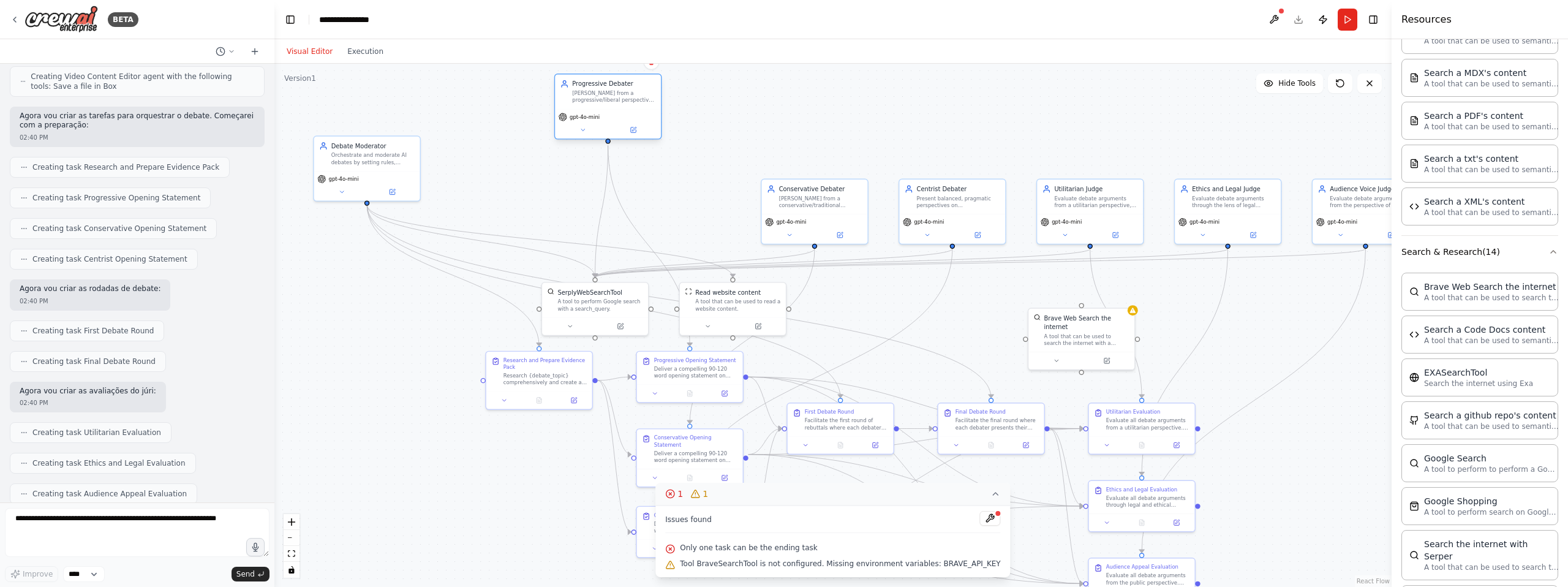
drag, startPoint x: 661, startPoint y: 207, endPoint x: 590, endPoint y: 107, distance: 122.6
click at [590, 107] on div "Progressive Debater [PERSON_NAME] from a progressive/liberal perspective on {de…" at bounding box center [608, 91] width 106 height 34
drag, startPoint x: 590, startPoint y: 107, endPoint x: 590, endPoint y: 154, distance: 47.0
click at [590, 154] on div "Progressive Debater [PERSON_NAME] from a progressive/liberal perspective on {de…" at bounding box center [608, 149] width 108 height 66
click at [364, 159] on div "Orchestrate and moderate AI debates by setting rules, controlling turns, managi…" at bounding box center [373, 156] width 83 height 14
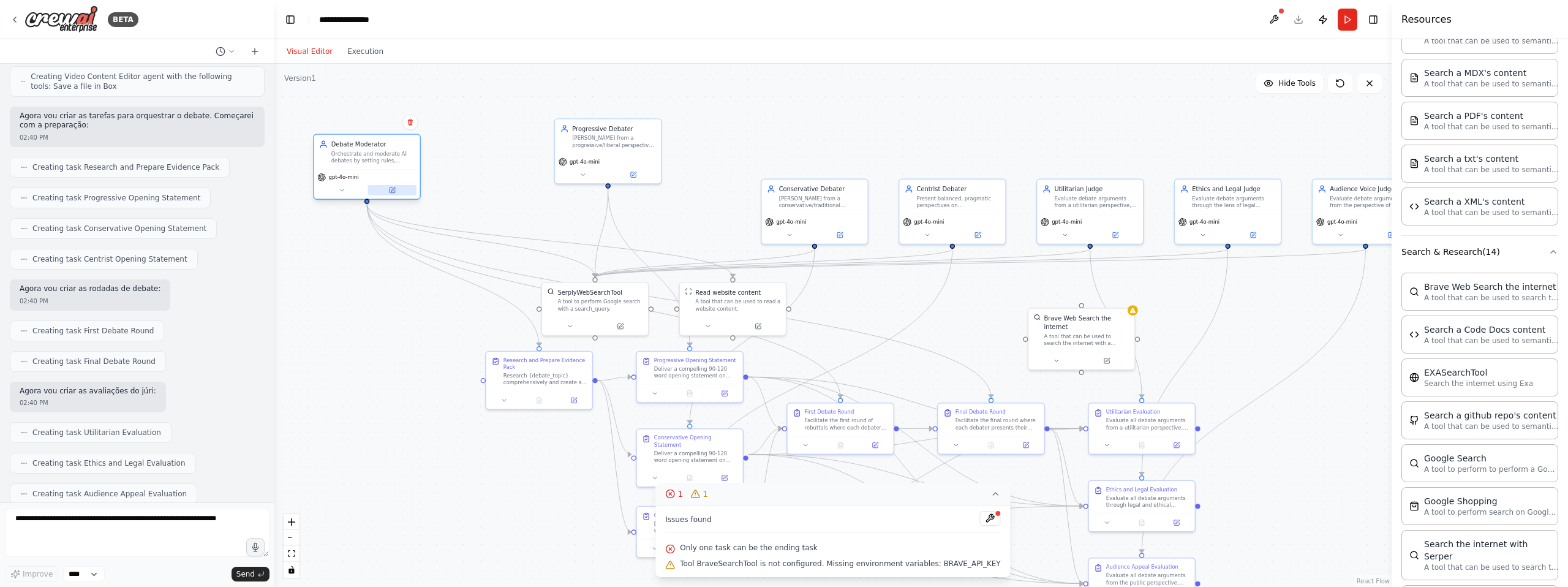
click at [392, 191] on icon at bounding box center [392, 190] width 5 height 5
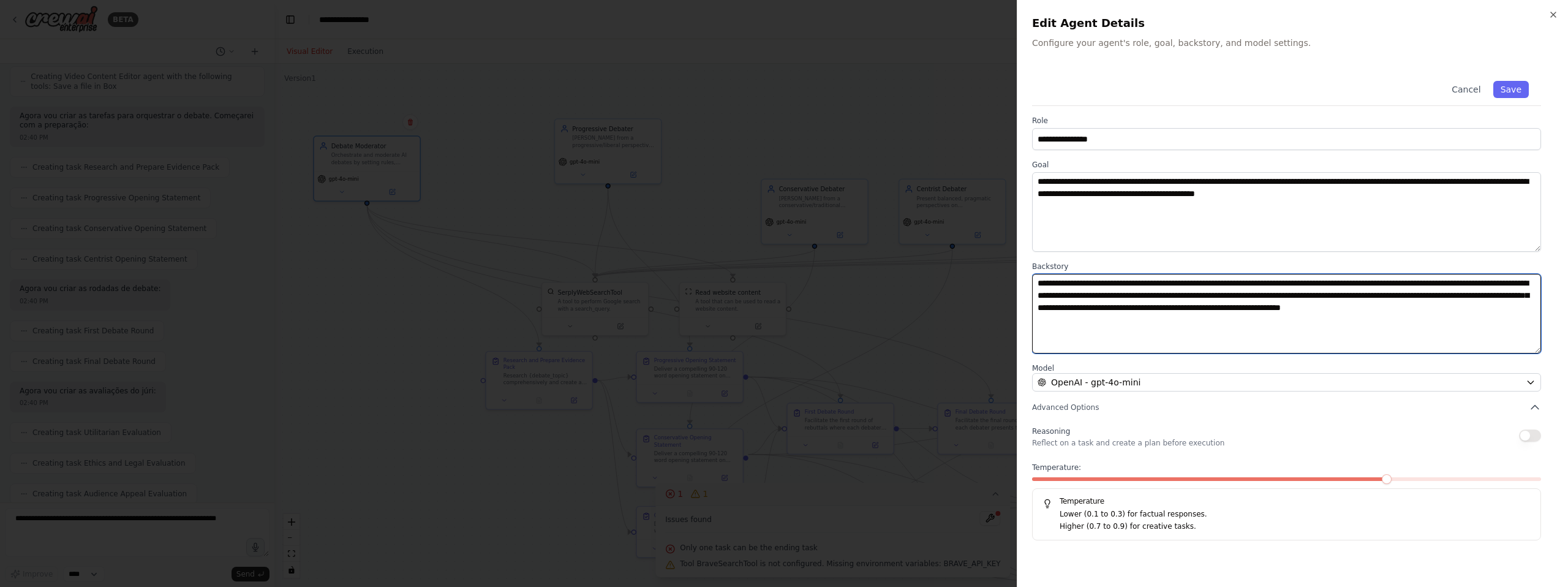
click at [1208, 330] on textarea "**********" at bounding box center [1286, 314] width 509 height 79
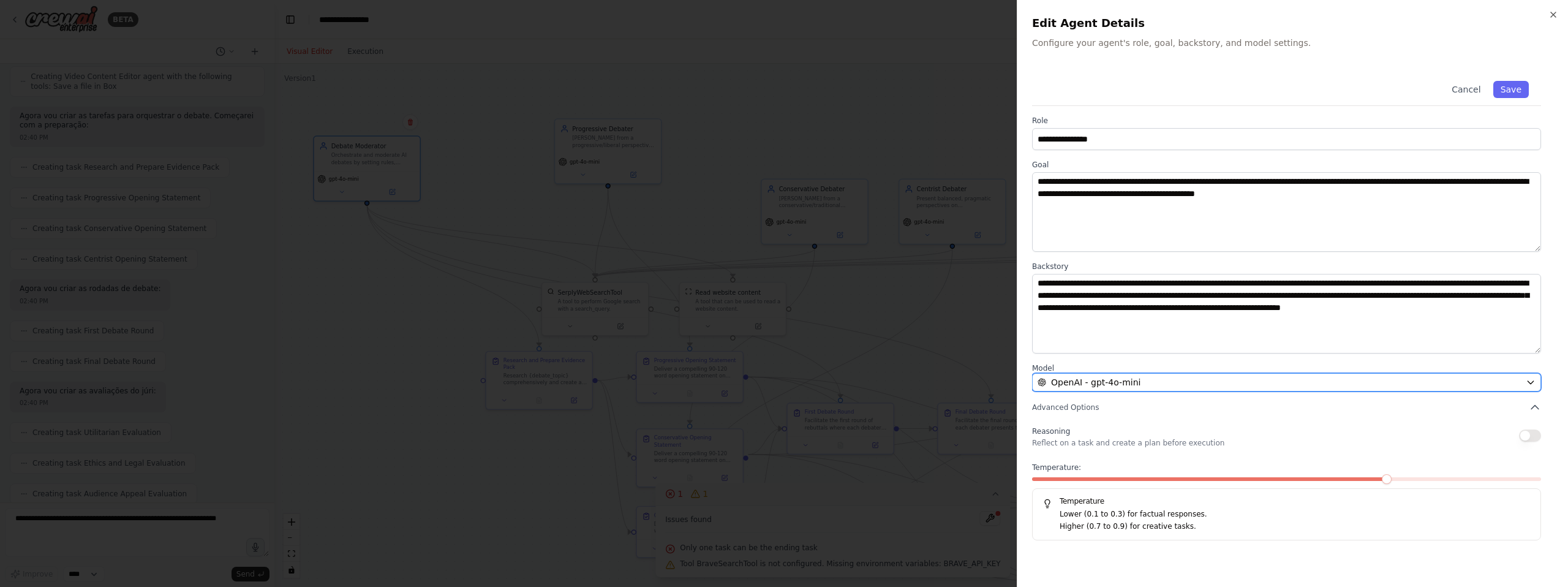
click at [1218, 388] on div "OpenAI - gpt-4o-mini" at bounding box center [1279, 381] width 483 height 12
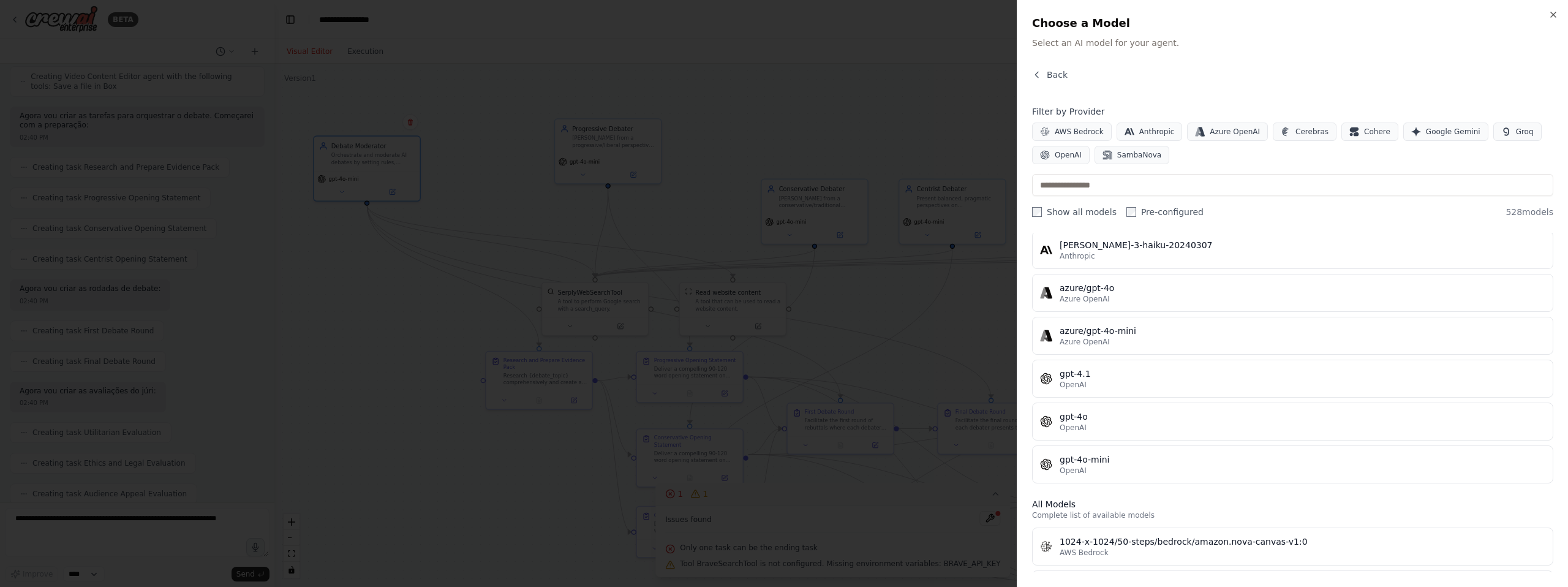
scroll to position [0, 0]
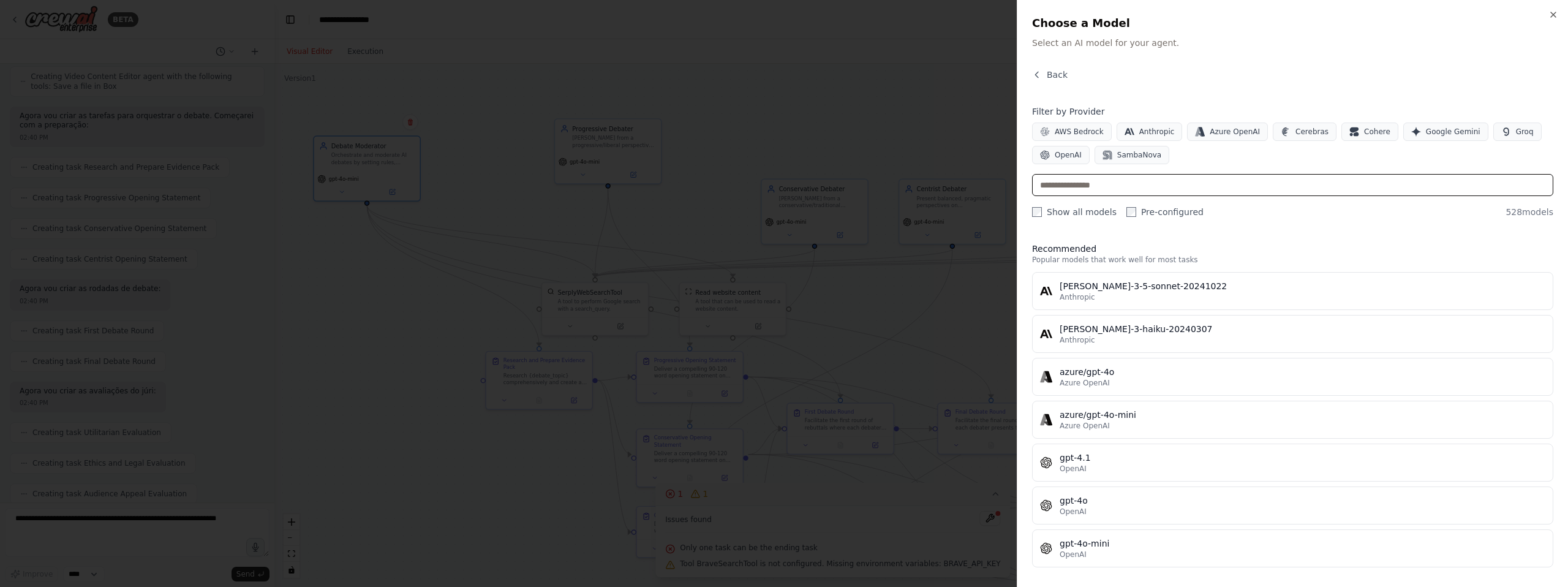
click at [1207, 188] on input "text" at bounding box center [1292, 185] width 521 height 22
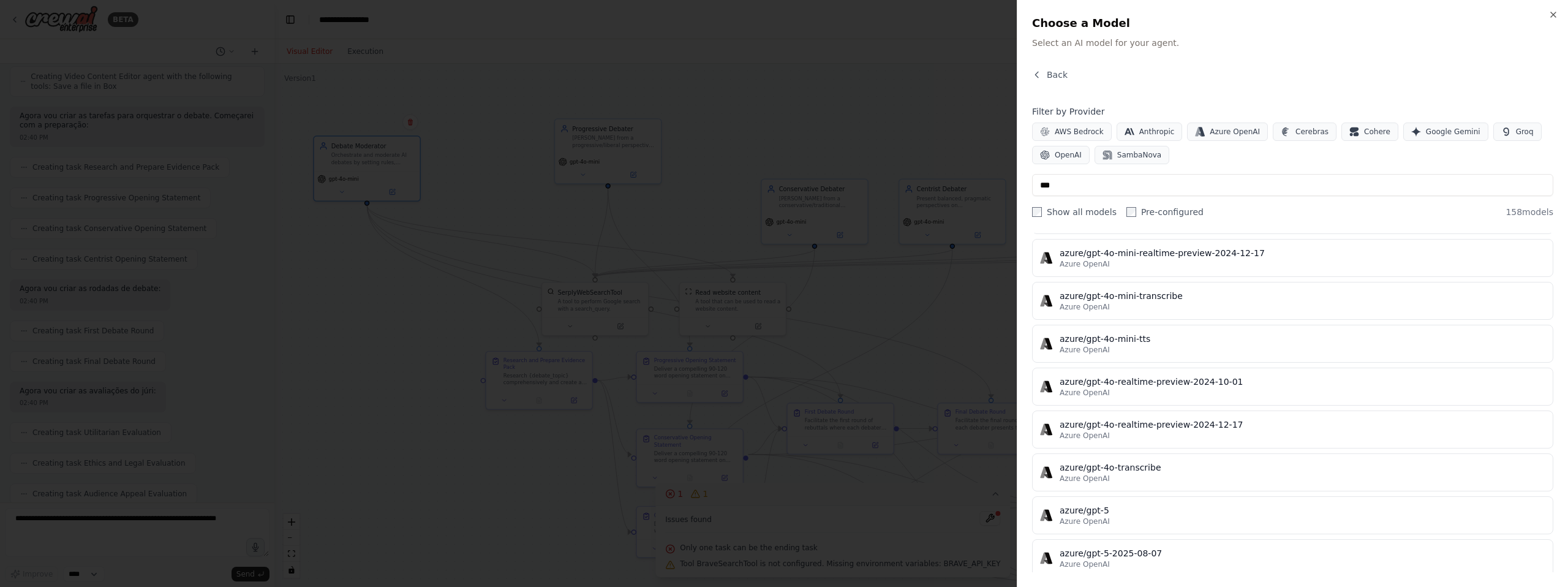
scroll to position [2099, 0]
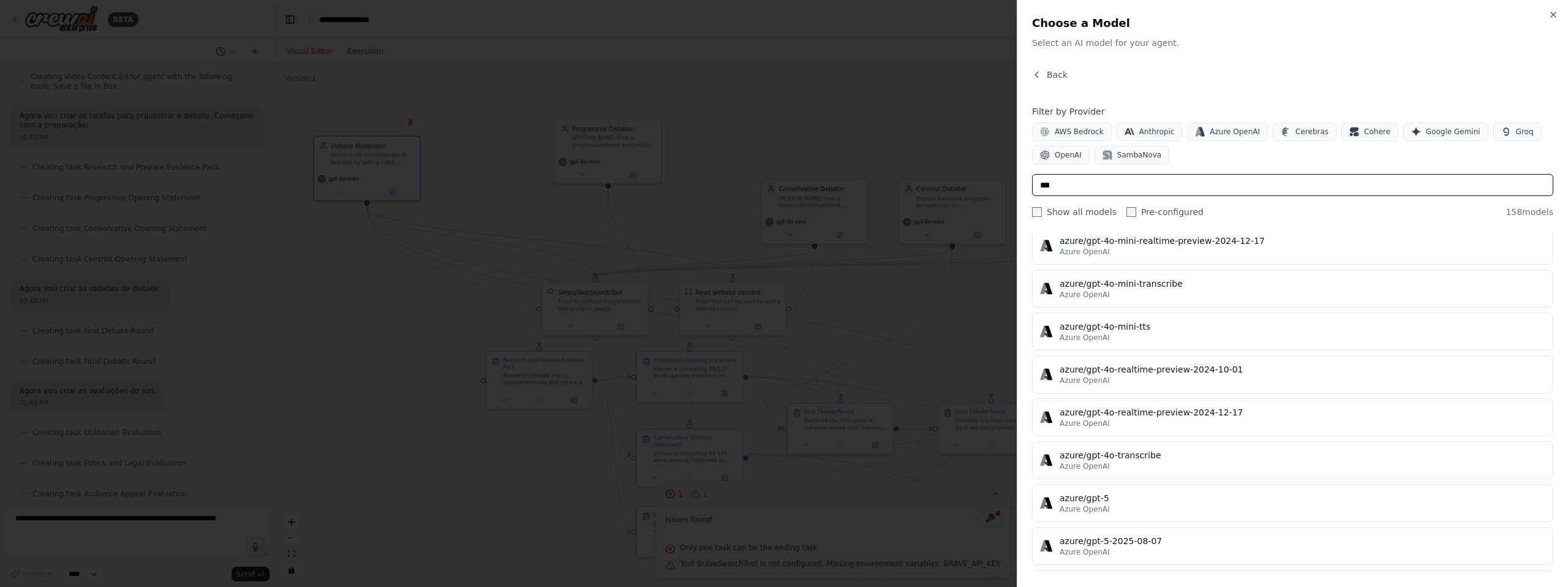
click at [1361, 176] on input "***" at bounding box center [1292, 185] width 521 height 22
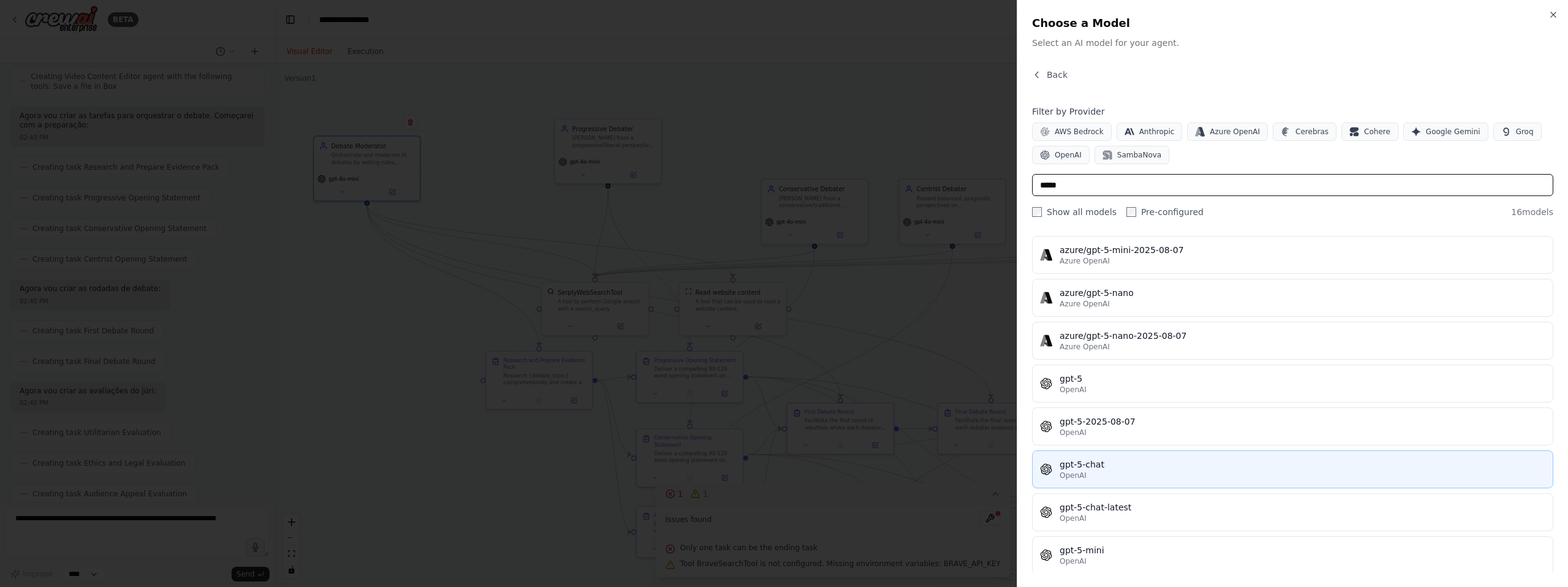
scroll to position [242, 0]
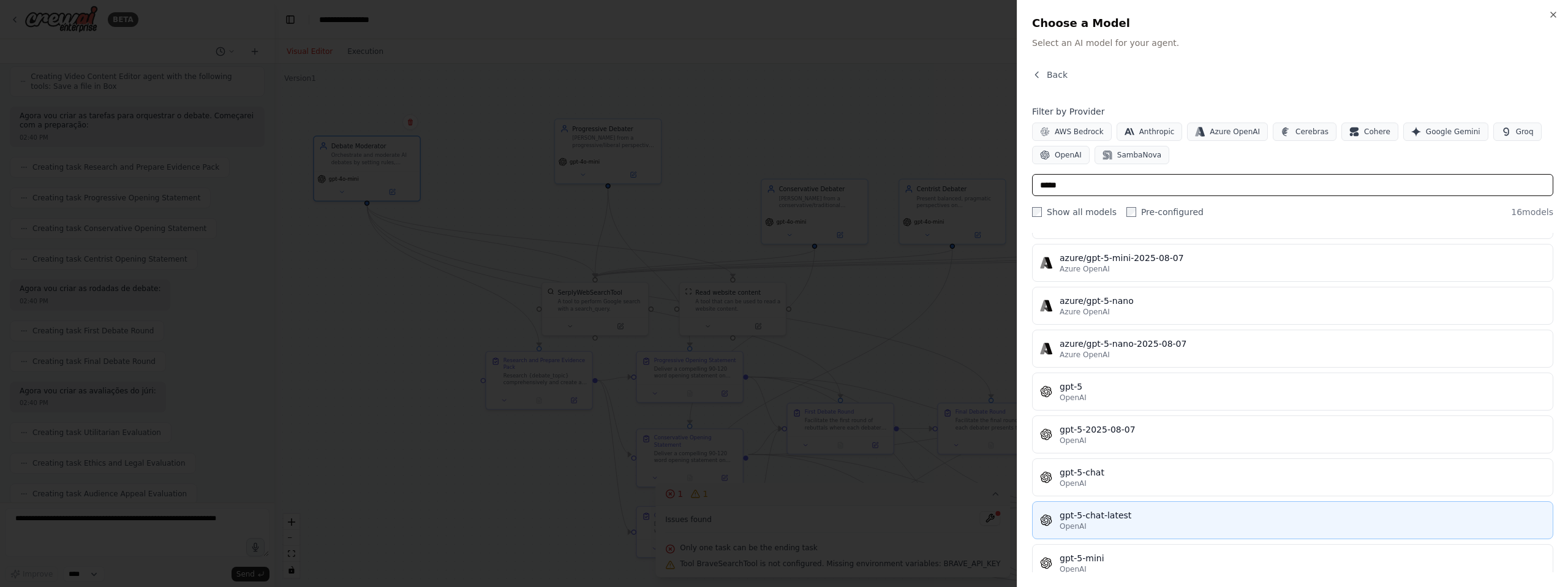
type input "*****"
click at [1285, 509] on div "gpt-5-chat-latest" at bounding box center [1303, 515] width 486 height 12
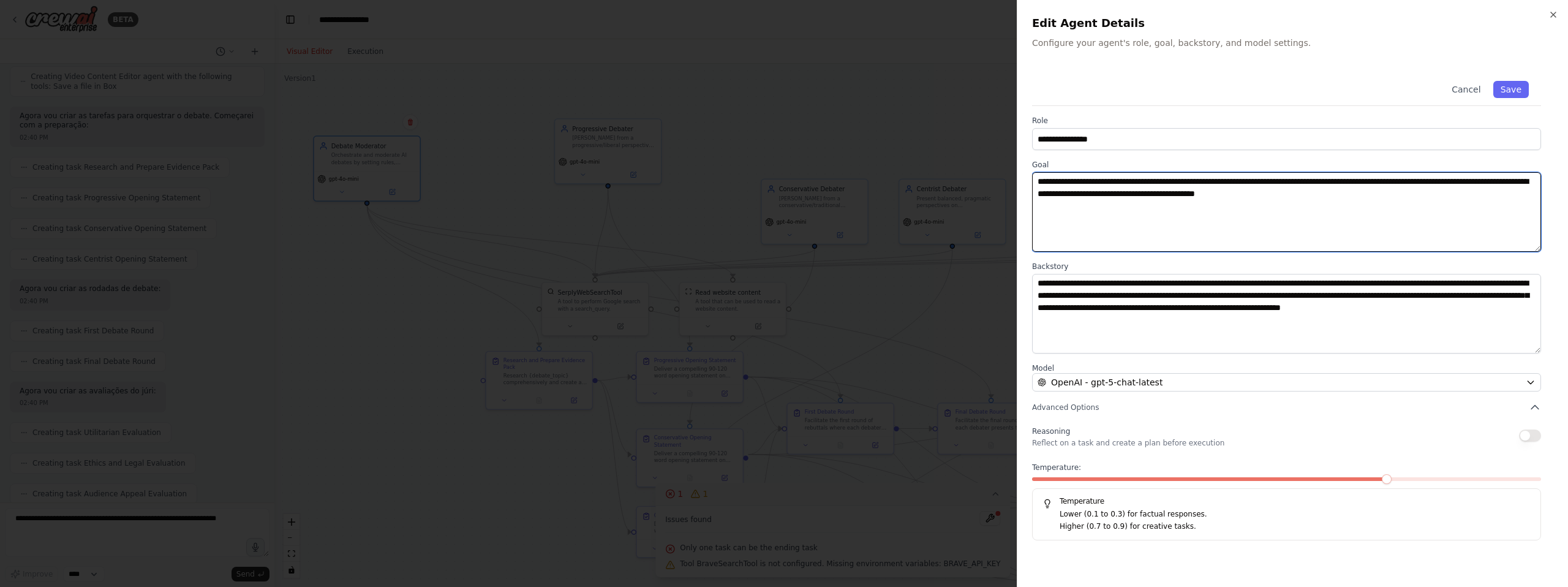
click at [1174, 180] on textarea "**********" at bounding box center [1286, 212] width 509 height 79
type textarea "**********"
